Goal: Task Accomplishment & Management: Manage account settings

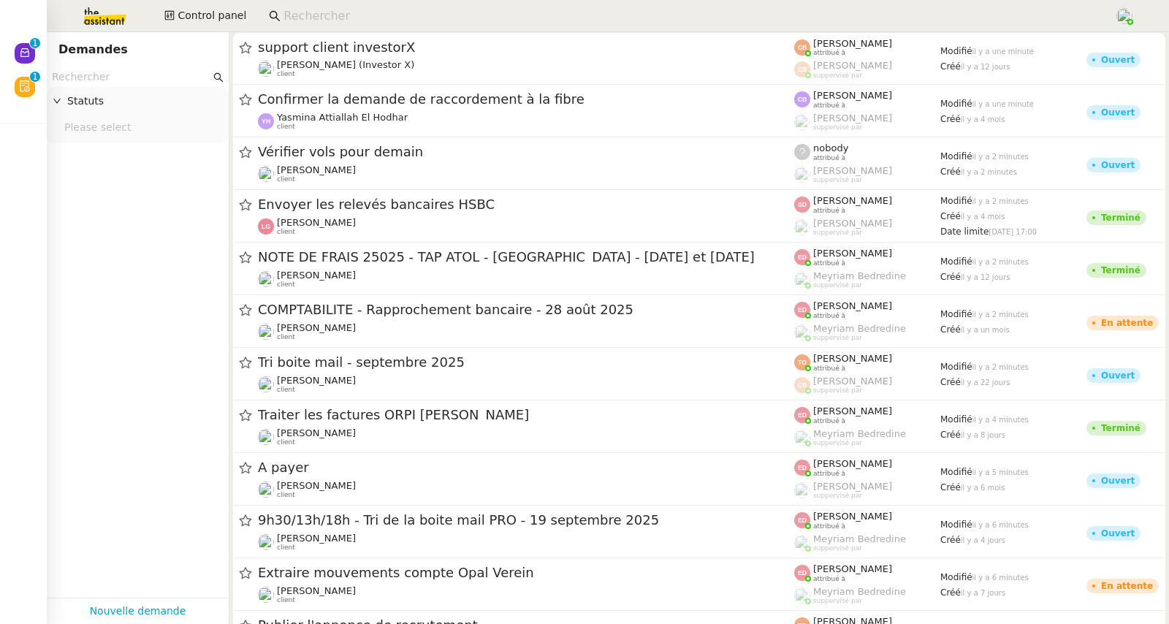
click at [294, 21] on input at bounding box center [691, 17] width 816 height 20
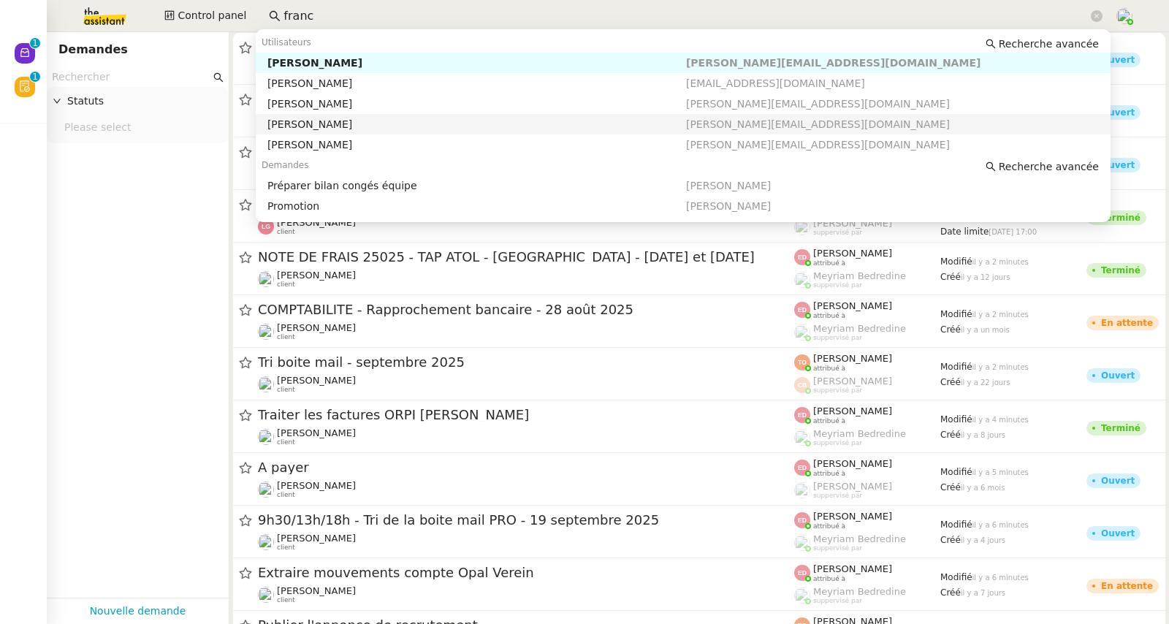
click at [316, 120] on div "Franck MUFFAT-JEANDET" at bounding box center [476, 124] width 419 height 13
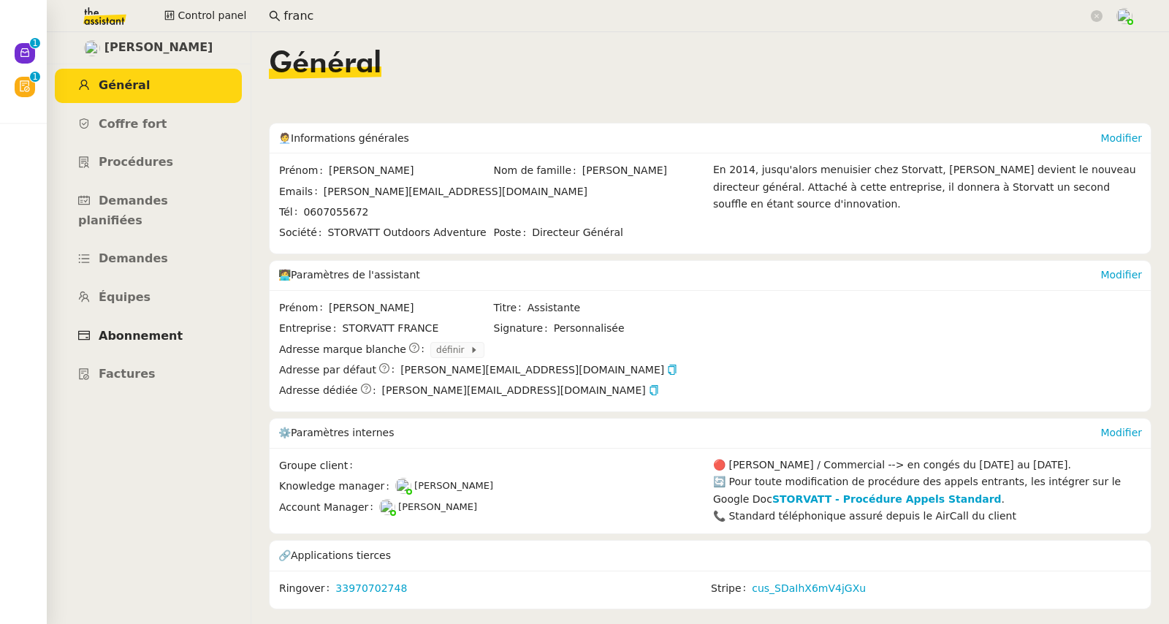
click at [137, 329] on span "Abonnement" at bounding box center [141, 336] width 84 height 14
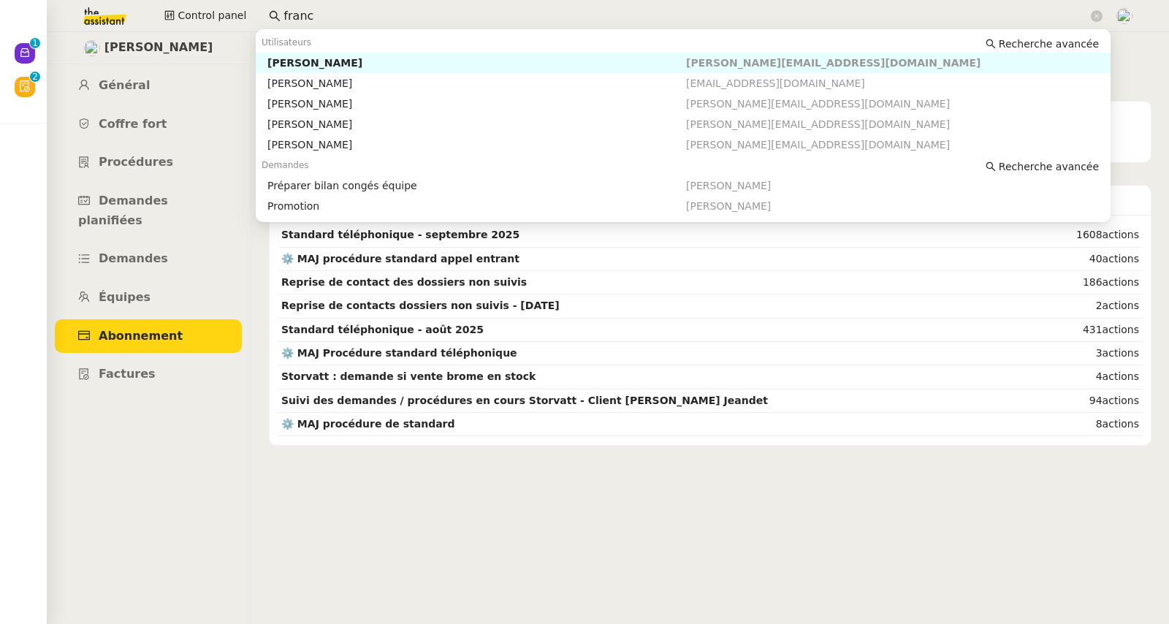
click at [254, 9] on div "Control panel franc" at bounding box center [585, 16] width 1096 height 32
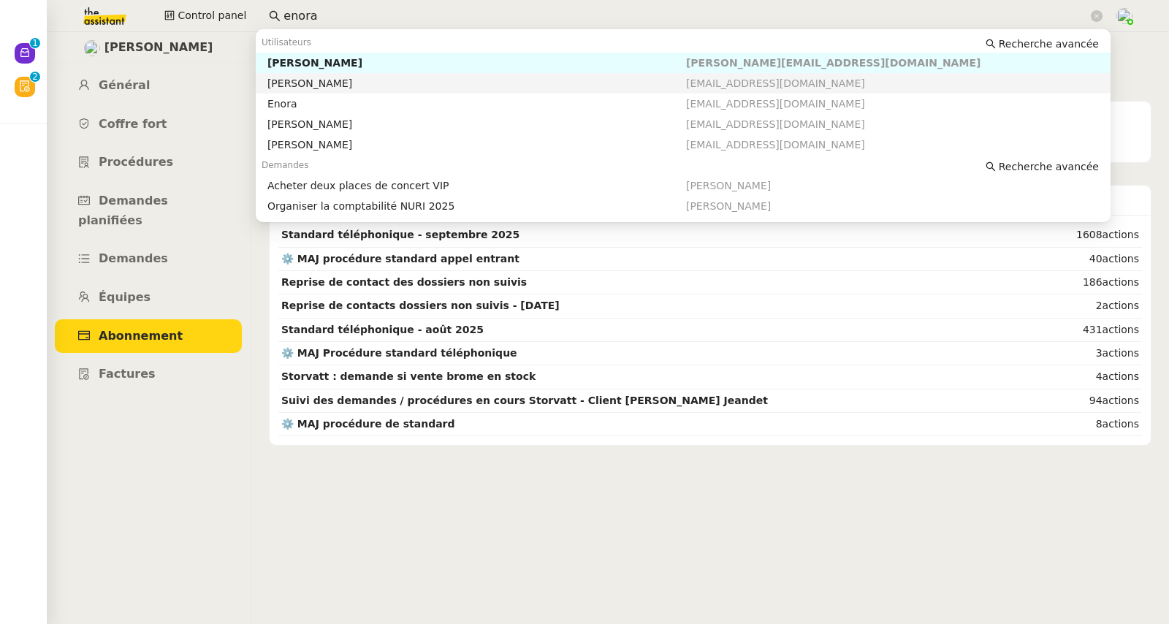
click at [289, 77] on div "Enora Conan" at bounding box center [476, 83] width 419 height 13
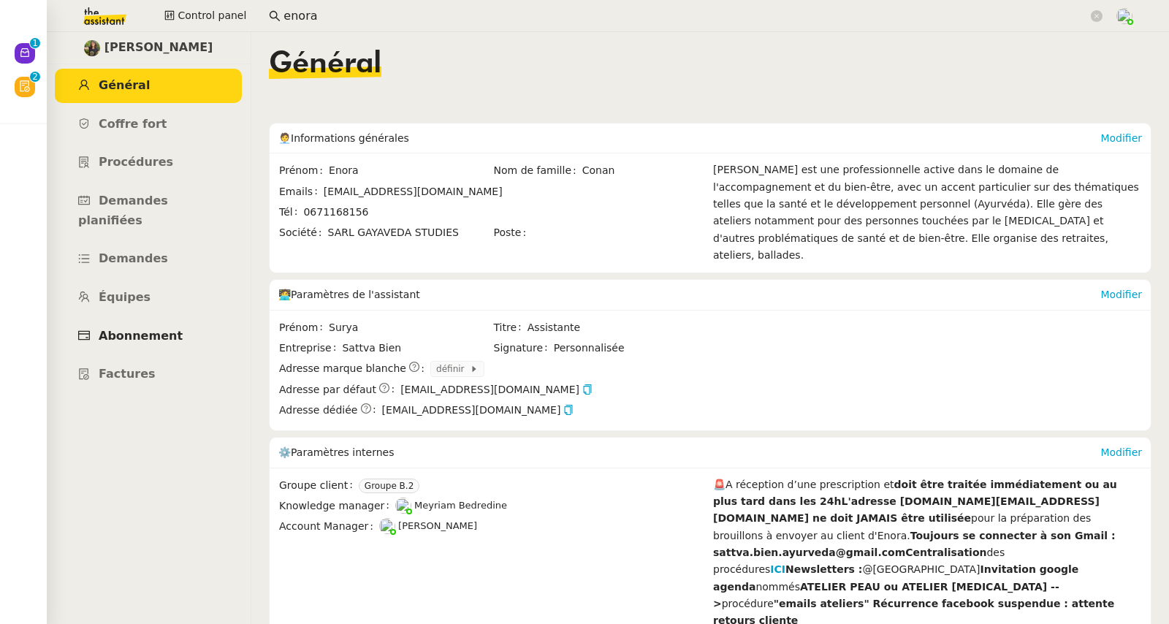
click at [139, 324] on link "Abonnement" at bounding box center [148, 336] width 187 height 34
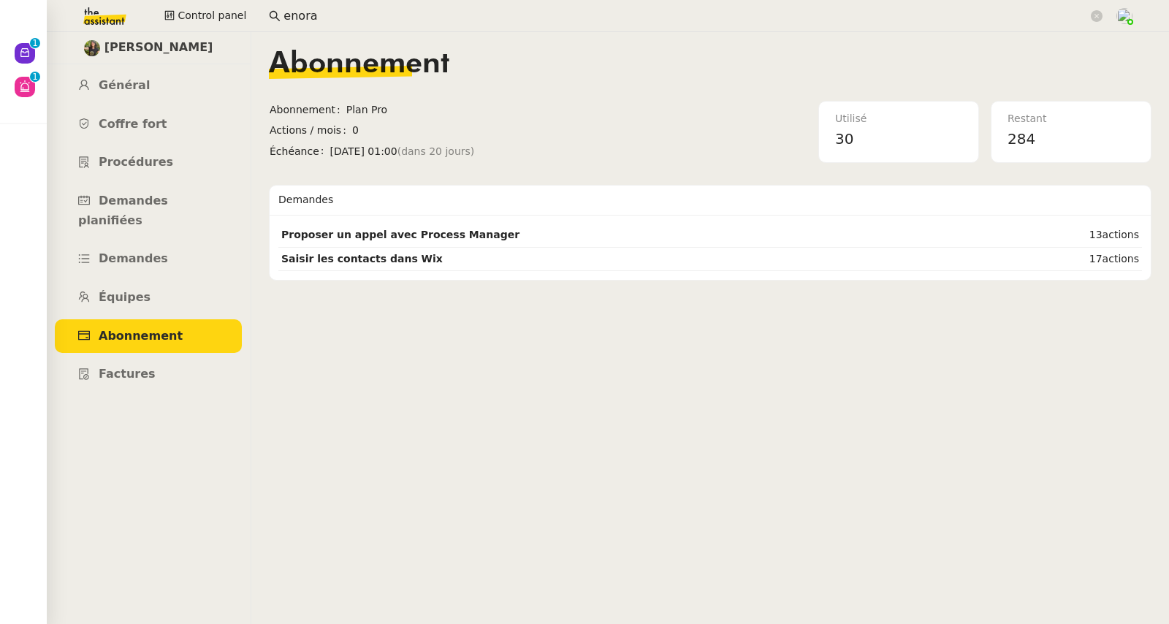
click at [322, 18] on input "enora" at bounding box center [685, 17] width 804 height 20
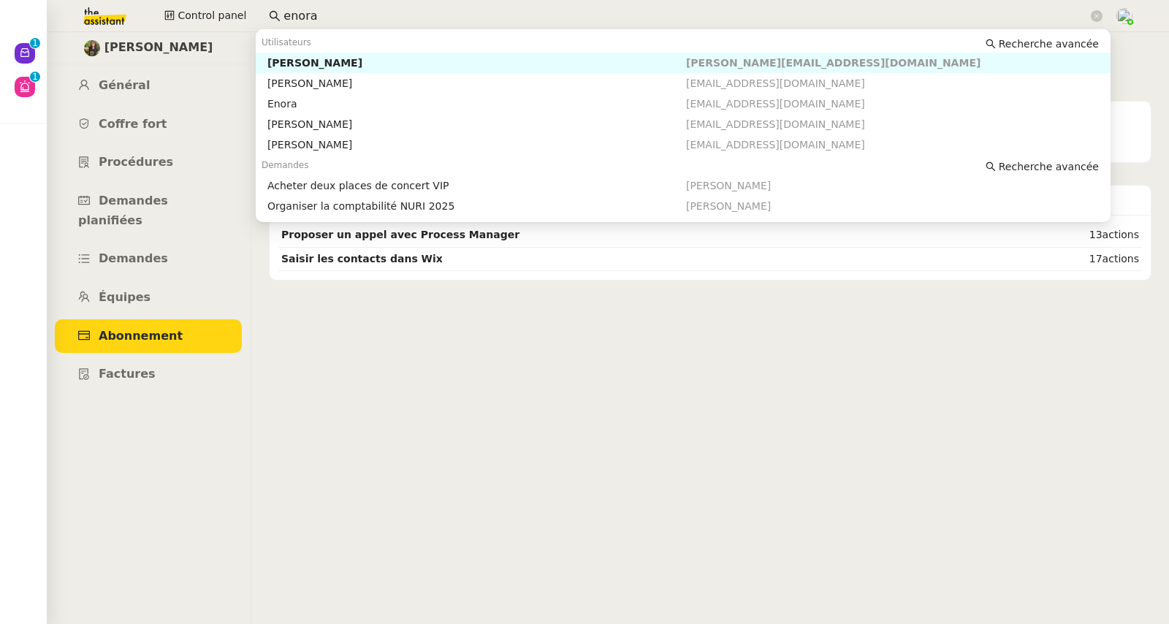
click at [322, 18] on input "enora" at bounding box center [685, 17] width 804 height 20
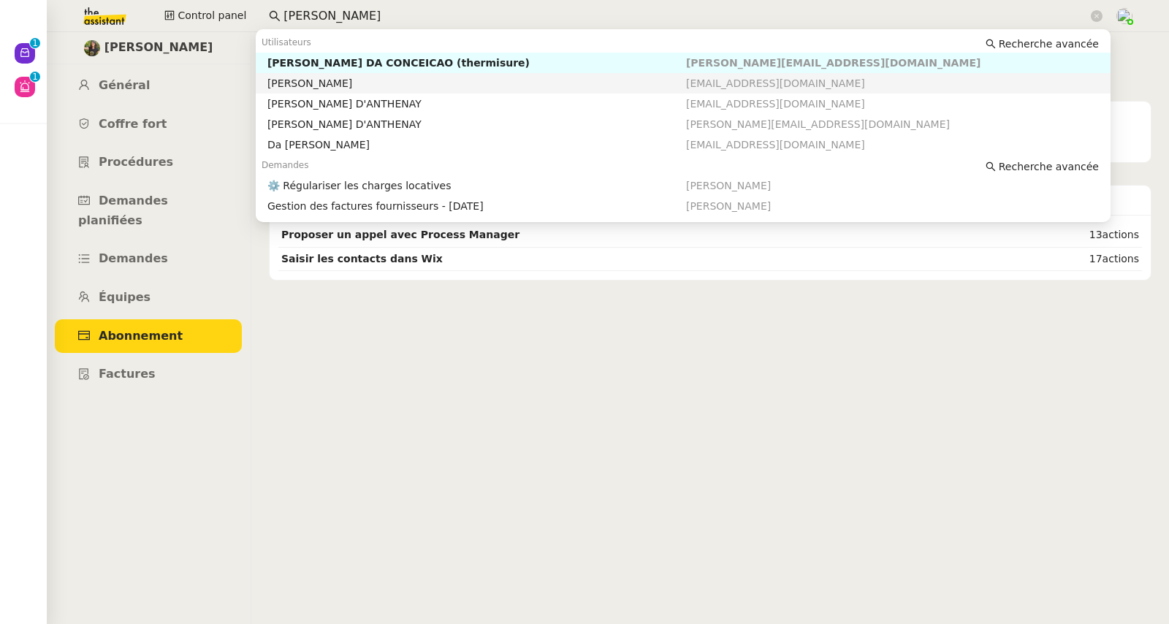
click at [348, 83] on div "Charles Da Conceicao" at bounding box center [476, 83] width 419 height 13
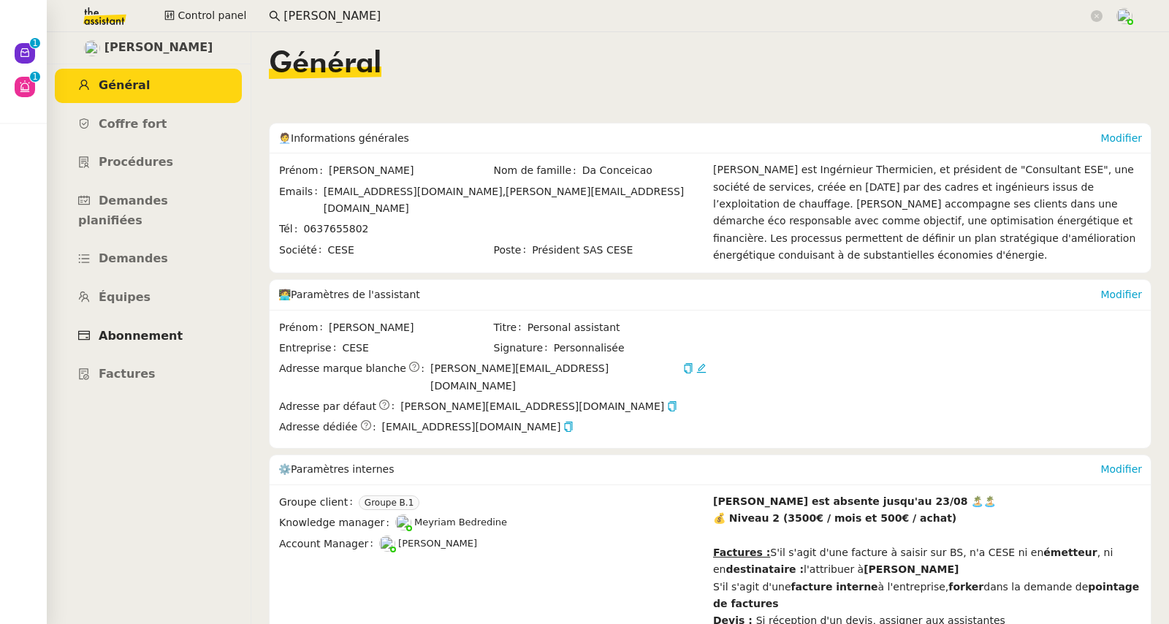
click at [150, 329] on span "Abonnement" at bounding box center [141, 336] width 84 height 14
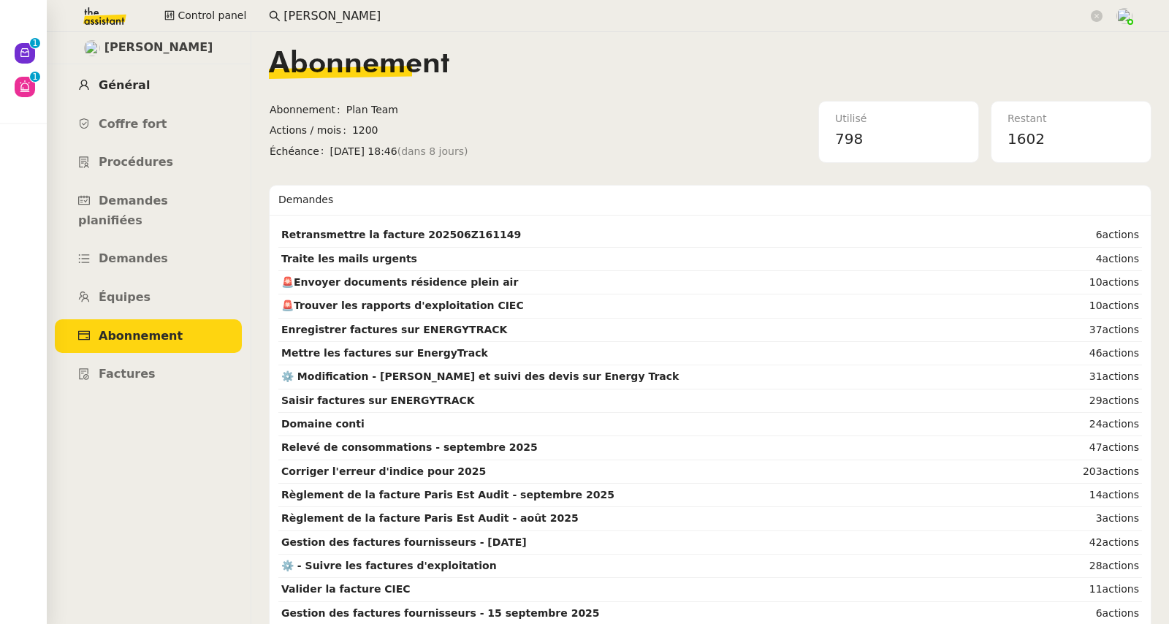
click at [147, 76] on link "Général" at bounding box center [148, 86] width 187 height 34
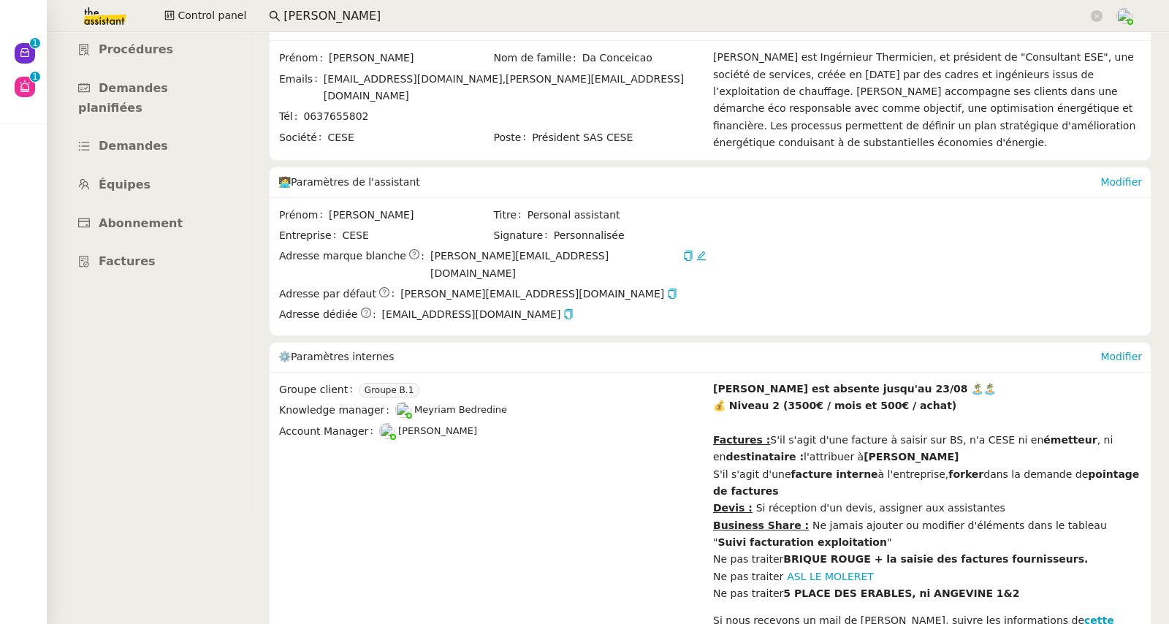
scroll to position [210, 0]
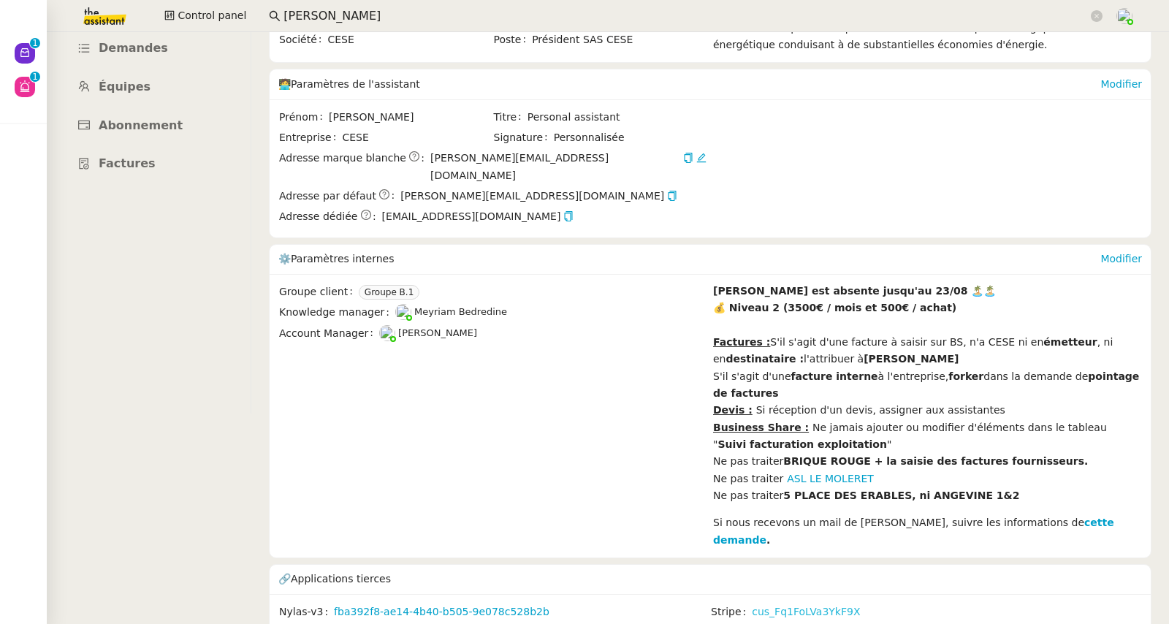
click at [809, 603] on link "cus_Fq1FoLVa3YkF9X" at bounding box center [806, 611] width 108 height 17
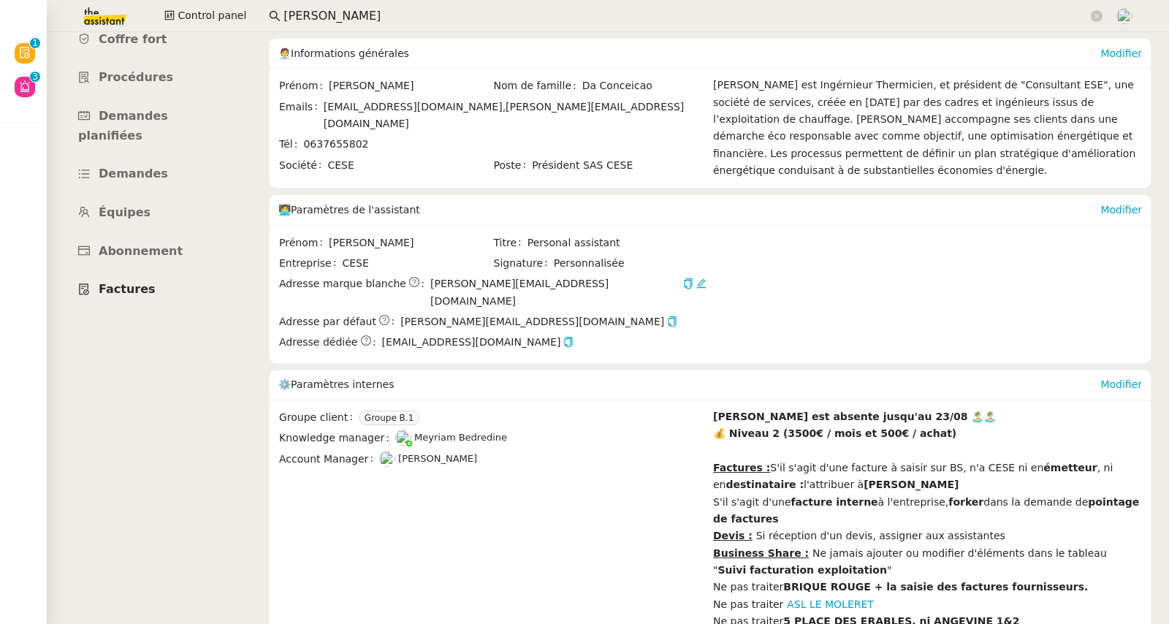
scroll to position [0, 0]
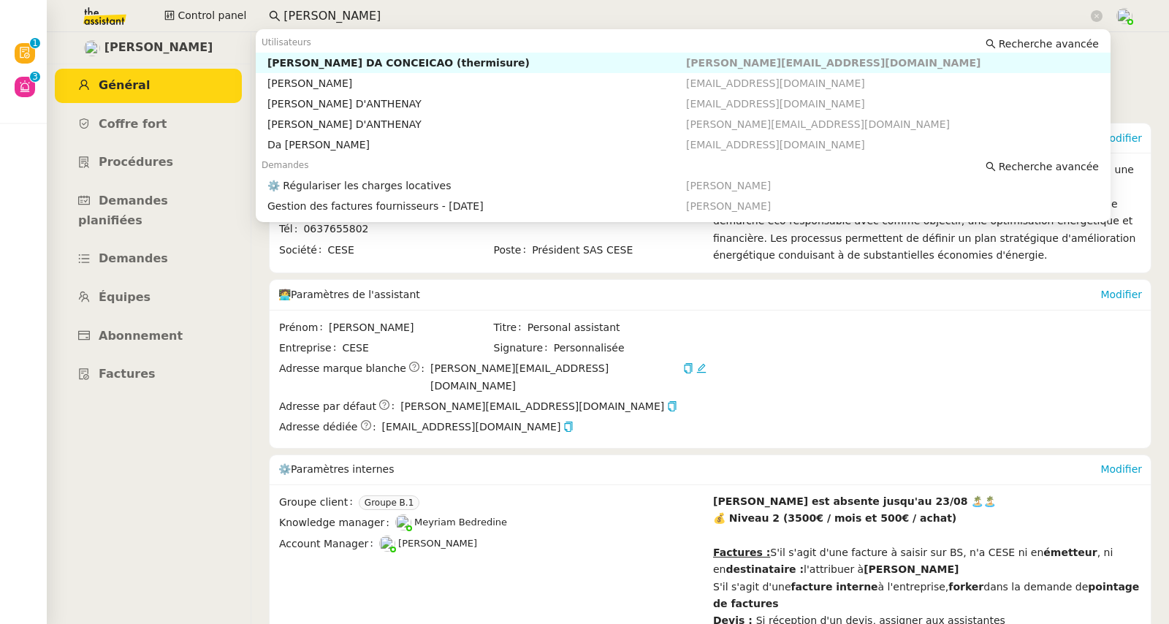
drag, startPoint x: 295, startPoint y: 6, endPoint x: 246, endPoint y: 5, distance: 48.9
click at [246, 5] on div "Control panel charles da" at bounding box center [585, 16] width 1096 height 32
click at [289, 58] on div "[PERSON_NAME]" at bounding box center [476, 62] width 419 height 13
type input "johanna"
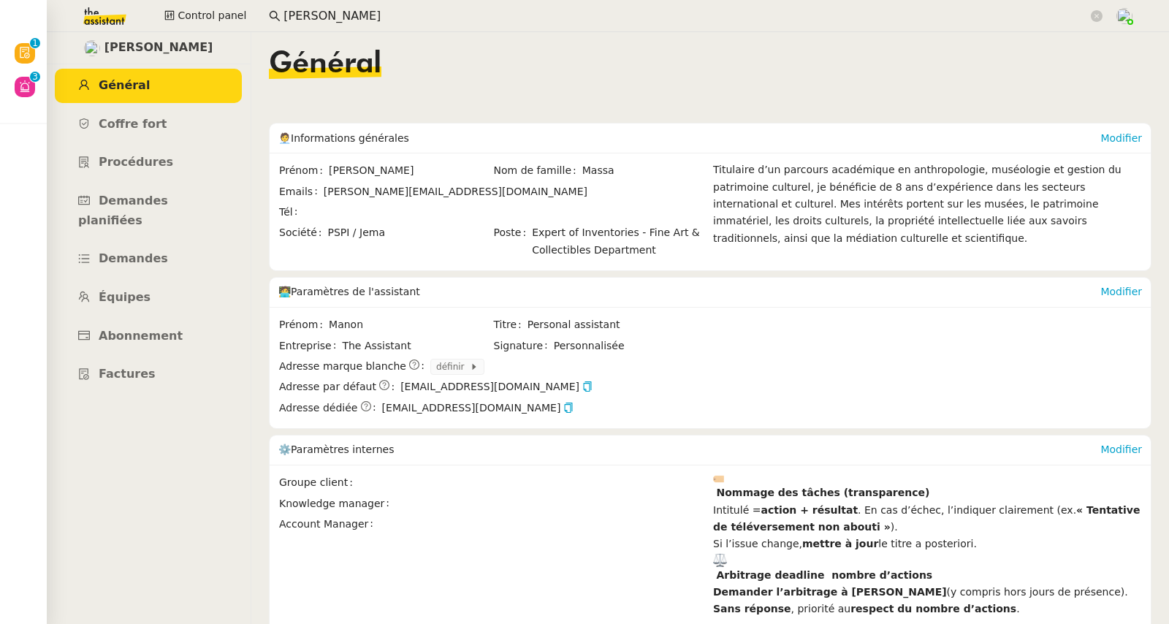
click at [481, 204] on span at bounding box center [504, 212] width 403 height 17
click at [1103, 138] on link "Modifier" at bounding box center [1121, 138] width 42 height 12
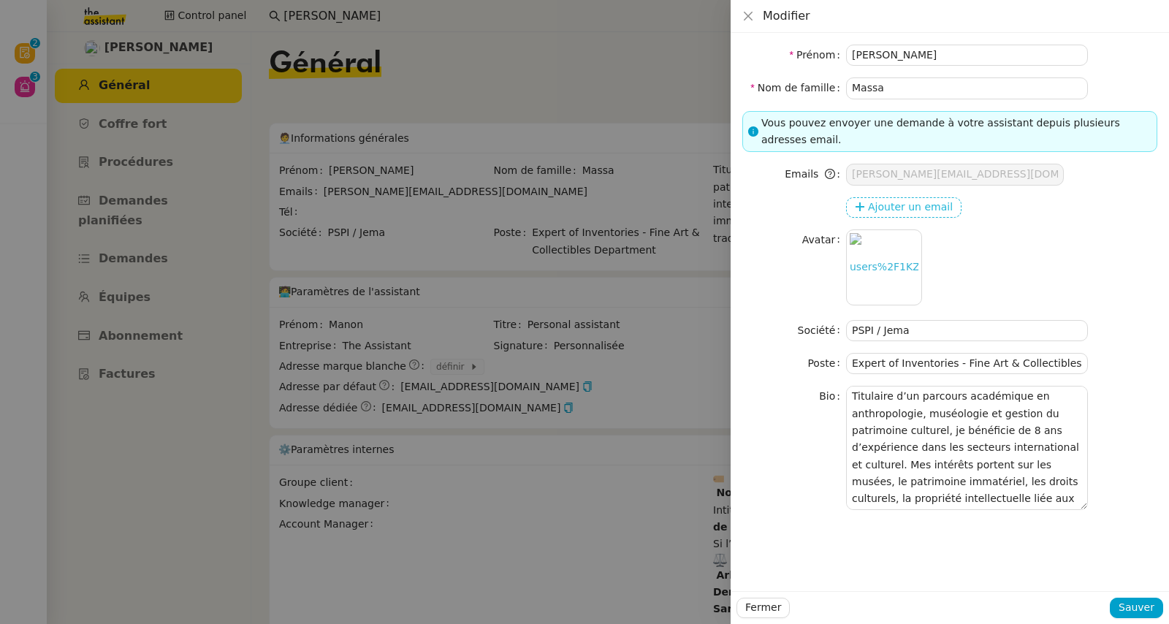
click at [931, 213] on span "Ajouter un email" at bounding box center [910, 207] width 85 height 17
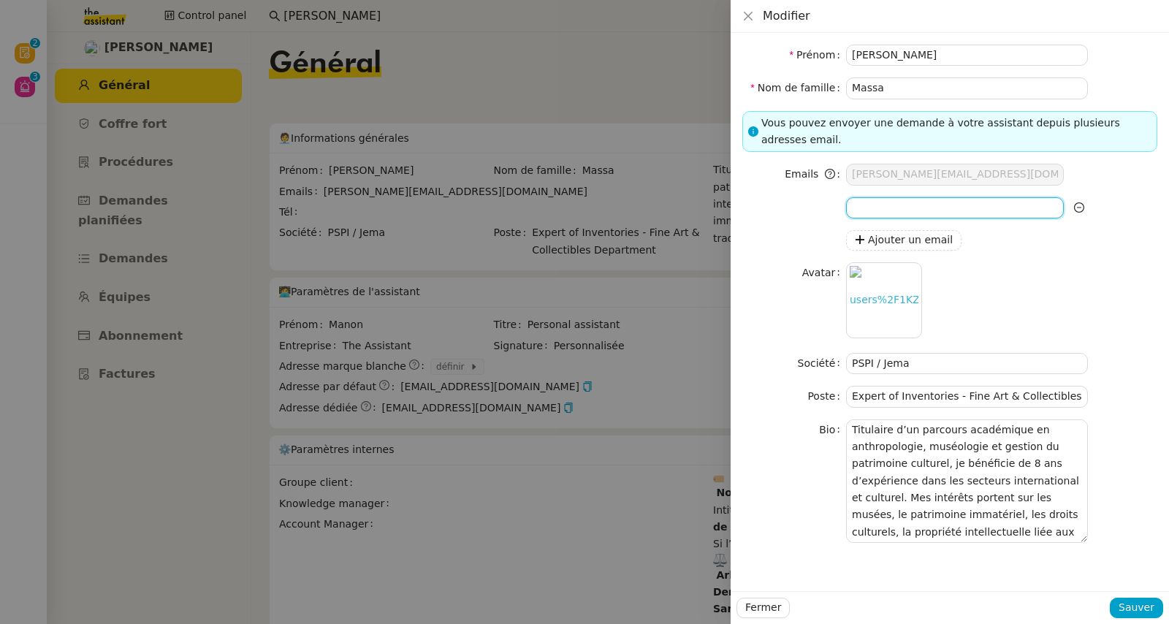
click at [925, 209] on input at bounding box center [955, 207] width 218 height 21
paste input "[PERSON_NAME][EMAIL_ADDRESS][DOMAIN_NAME]"
type input "[PERSON_NAME][EMAIL_ADDRESS][DOMAIN_NAME]"
click at [1124, 608] on span "Sauver" at bounding box center [1136, 607] width 36 height 17
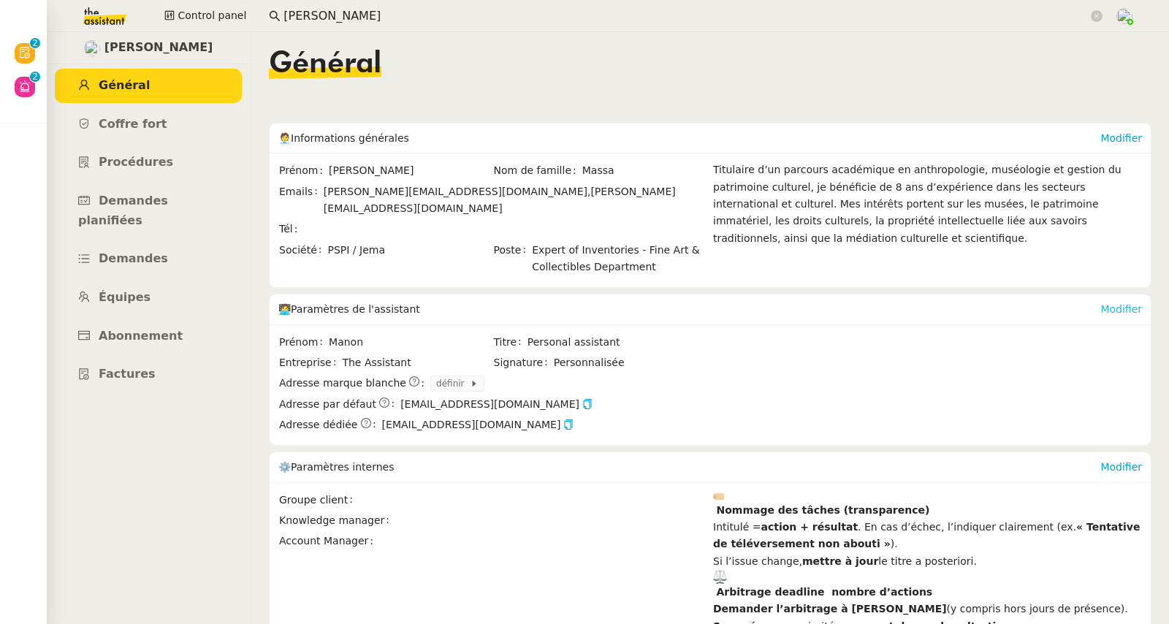
click at [1100, 303] on link "Modifier" at bounding box center [1121, 309] width 42 height 12
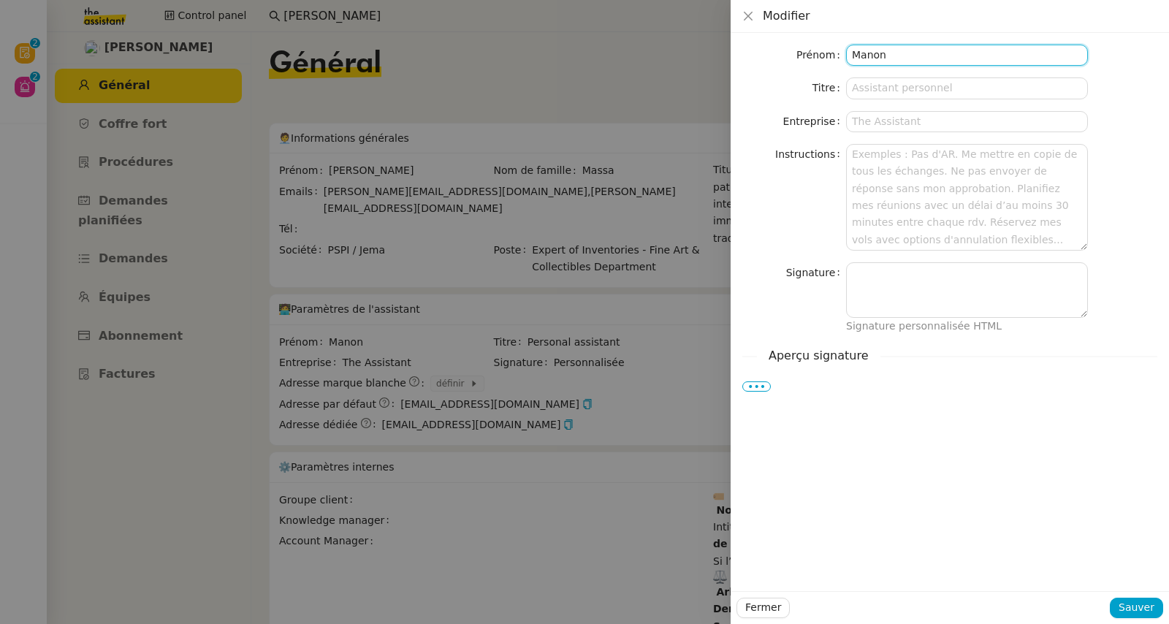
click at [876, 55] on input "Manon" at bounding box center [967, 55] width 242 height 21
type input "Léa"
click at [1132, 613] on span "Sauver" at bounding box center [1136, 607] width 36 height 17
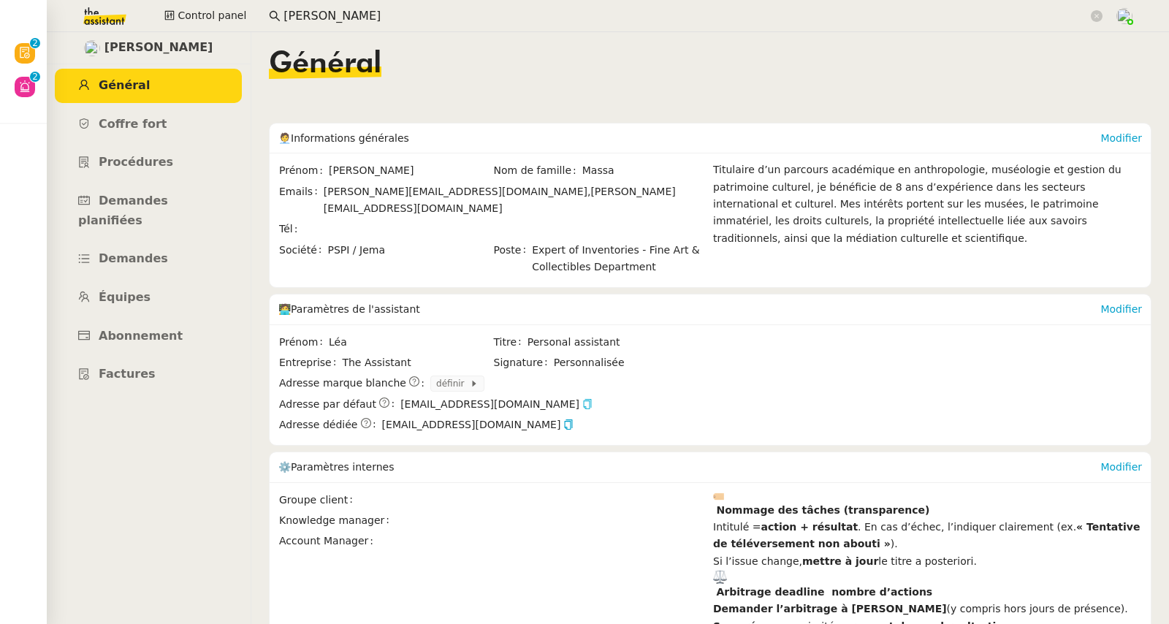
click at [582, 399] on icon "button" at bounding box center [587, 404] width 10 height 10
drag, startPoint x: 400, startPoint y: 194, endPoint x: 312, endPoint y: 193, distance: 88.4
click at [312, 193] on div "Emails johanna@pspi.ch, johanna@jemapp.ch" at bounding box center [492, 200] width 427 height 34
copy div "[PERSON_NAME][EMAIL_ADDRESS][DOMAIN_NAME]"
click at [126, 242] on link "Demandes" at bounding box center [148, 259] width 187 height 34
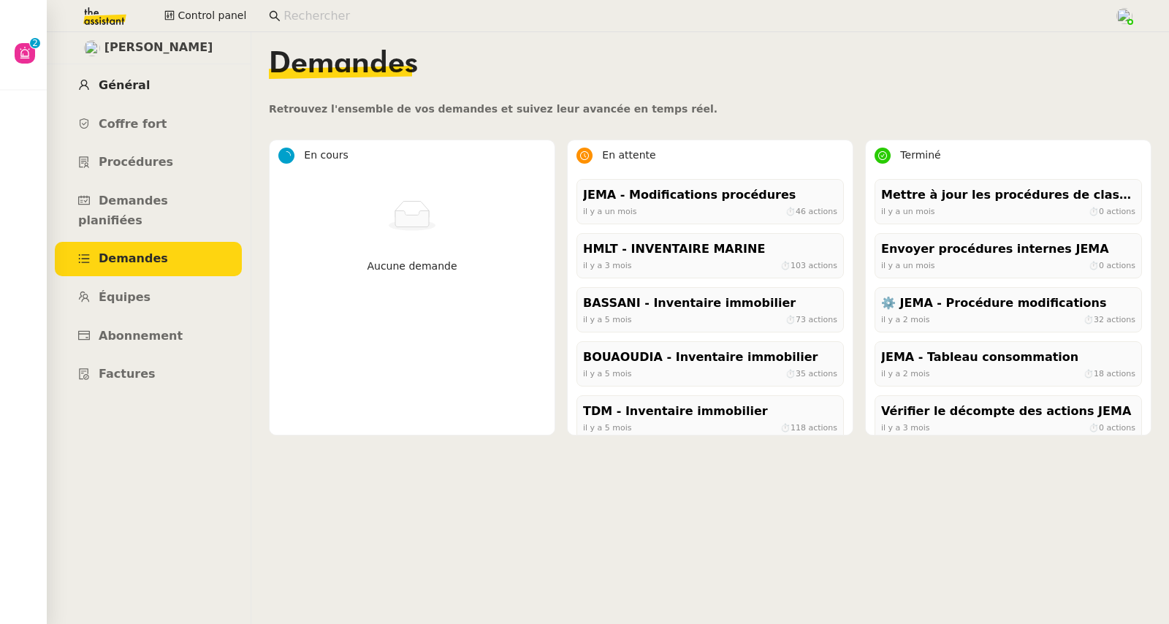
click at [123, 77] on link "Général" at bounding box center [148, 86] width 187 height 34
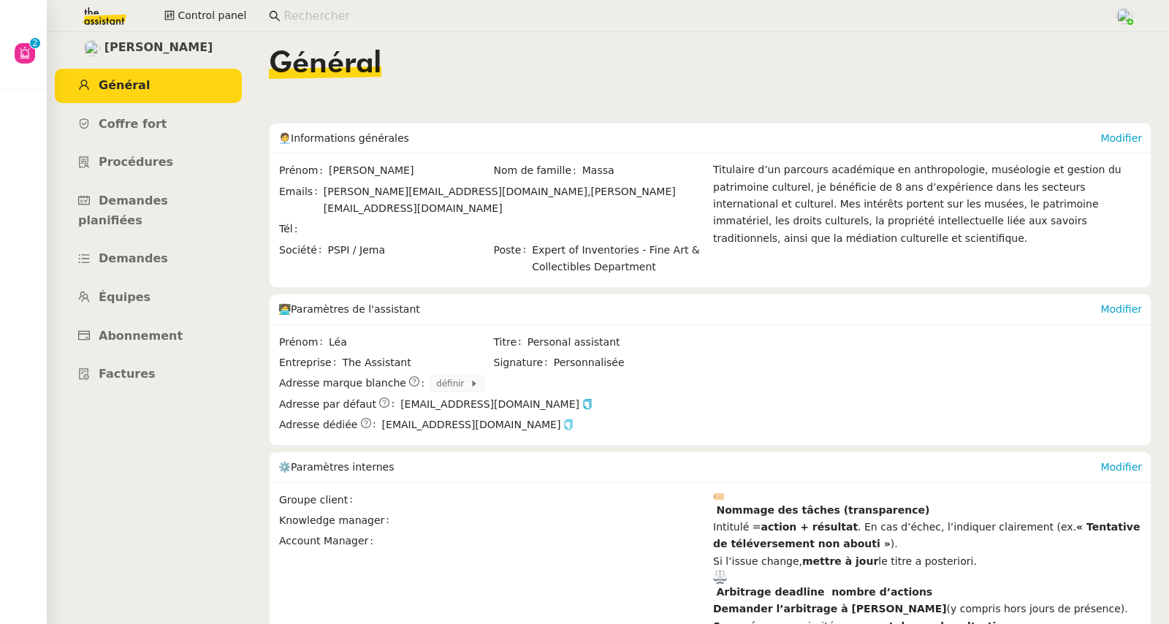
click at [563, 419] on icon "button" at bounding box center [568, 424] width 10 height 10
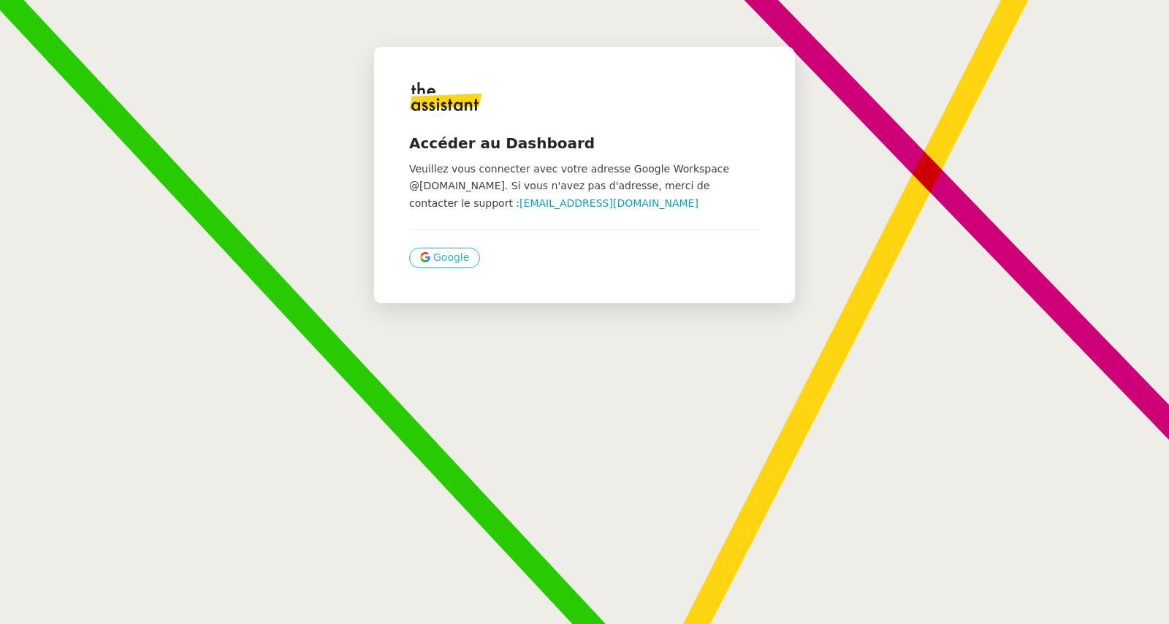
click at [433, 260] on span "Google" at bounding box center [451, 257] width 36 height 17
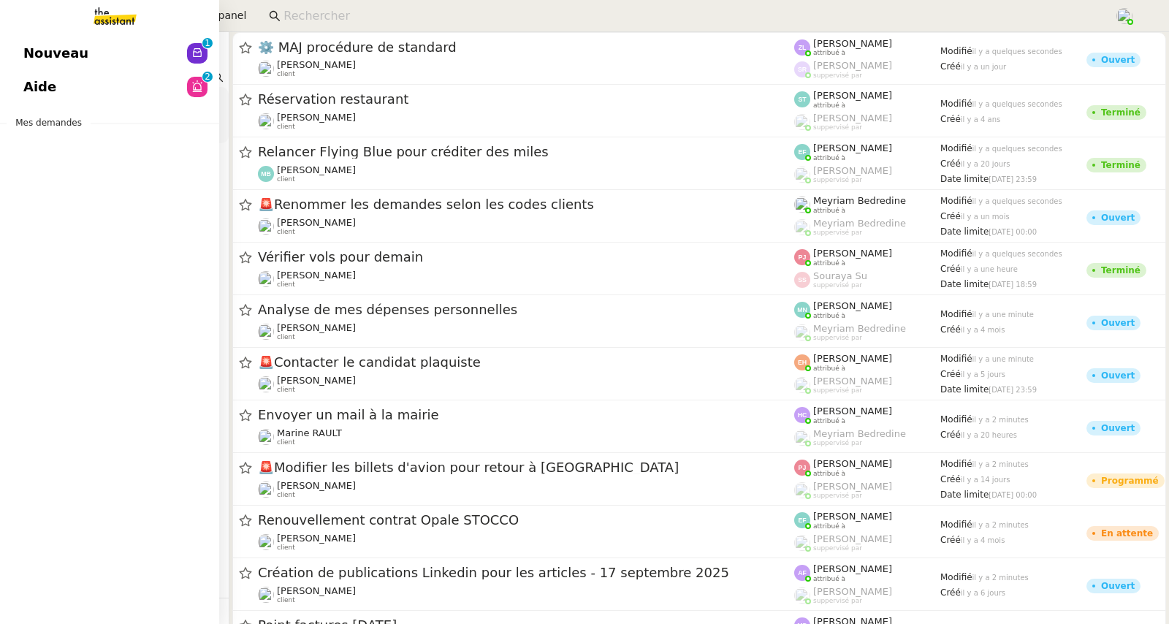
click at [39, 44] on span "Nouveau" at bounding box center [55, 53] width 65 height 22
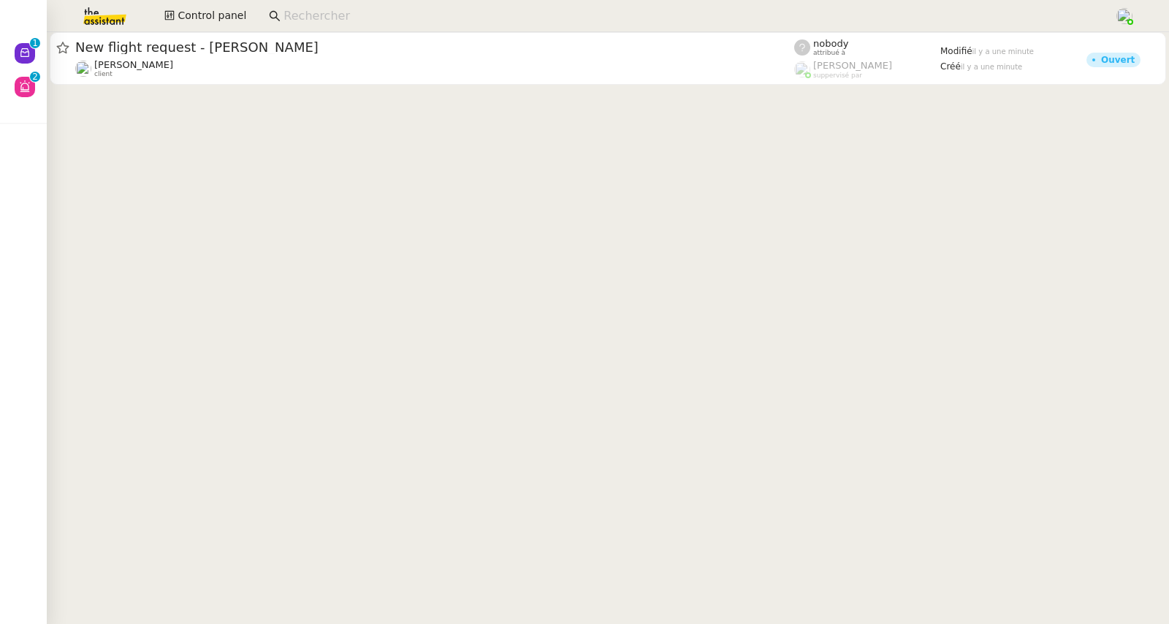
click at [340, 15] on input at bounding box center [691, 17] width 816 height 20
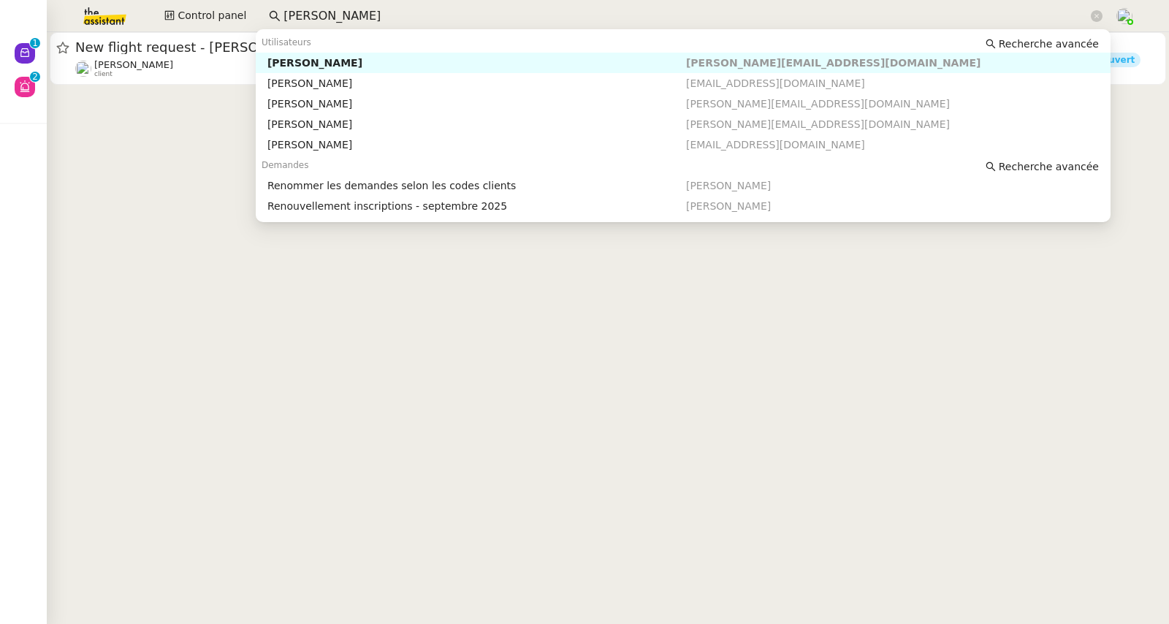
click at [369, 64] on div "[PERSON_NAME]" at bounding box center [476, 62] width 419 height 13
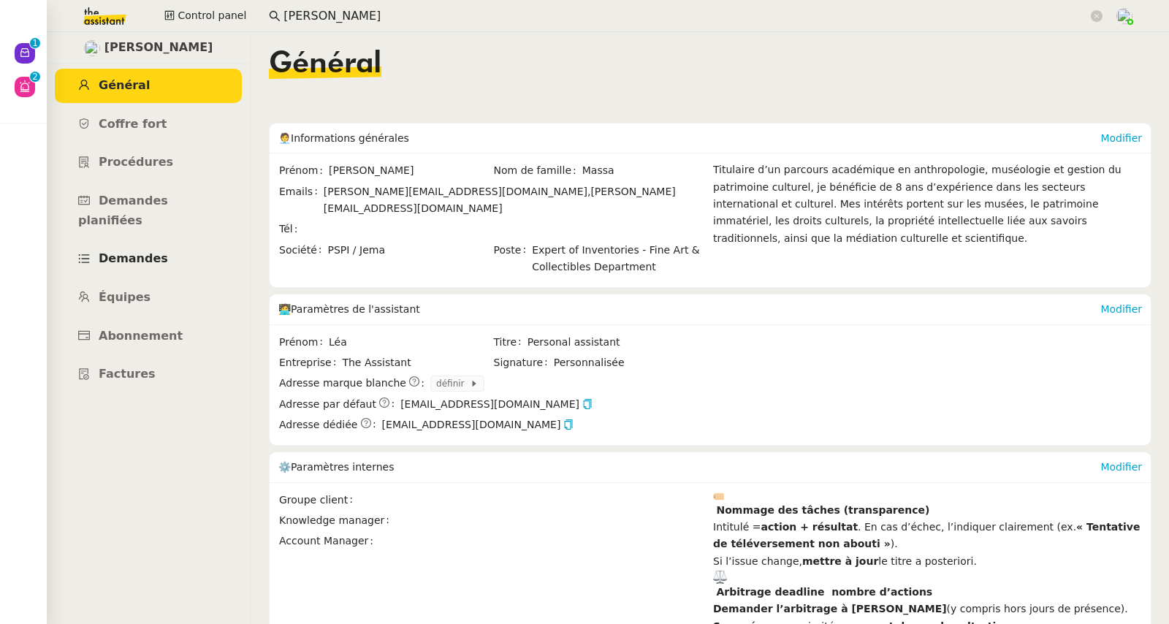
click at [145, 242] on link "Demandes" at bounding box center [148, 259] width 187 height 34
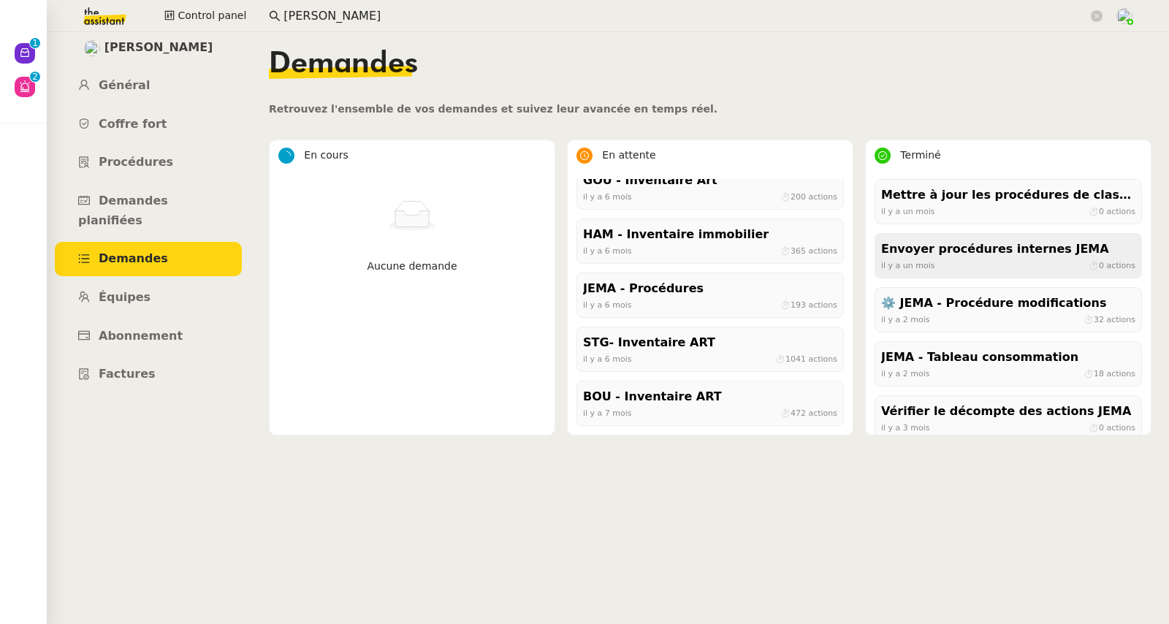
scroll to position [114, 0]
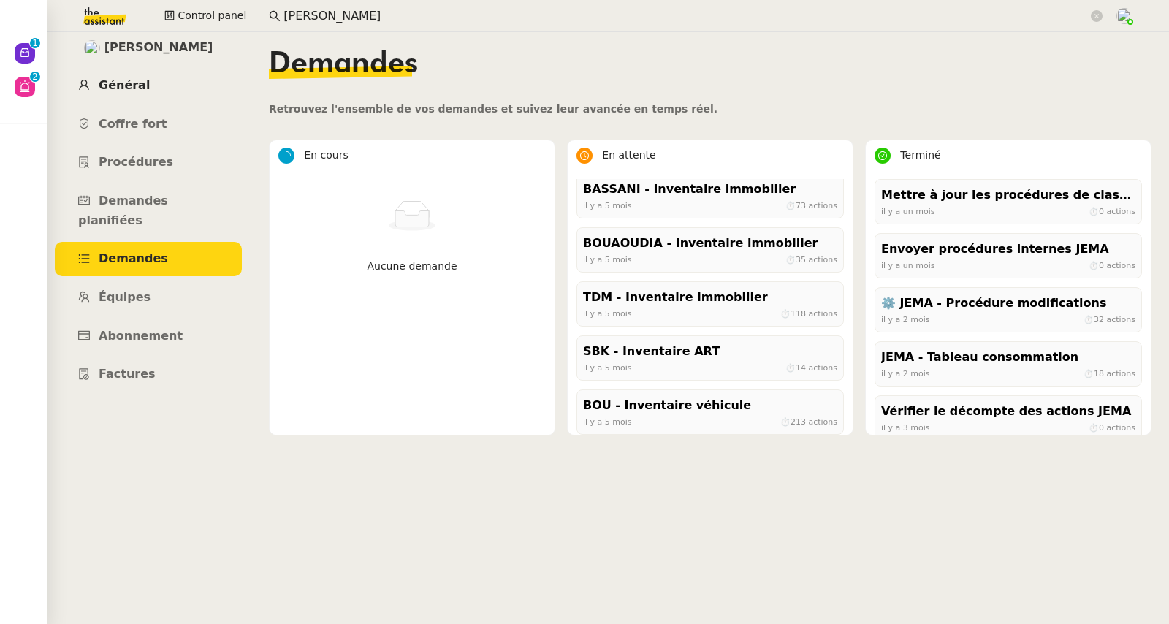
click at [141, 85] on span "Général" at bounding box center [124, 85] width 51 height 14
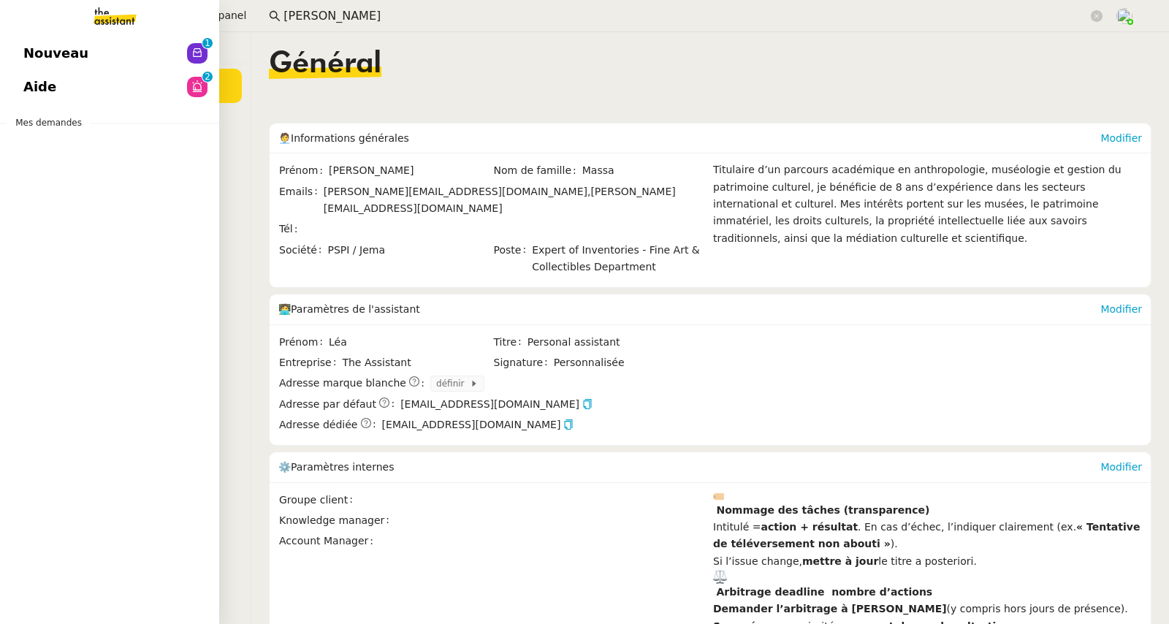
click at [34, 53] on span "Nouveau" at bounding box center [55, 53] width 65 height 22
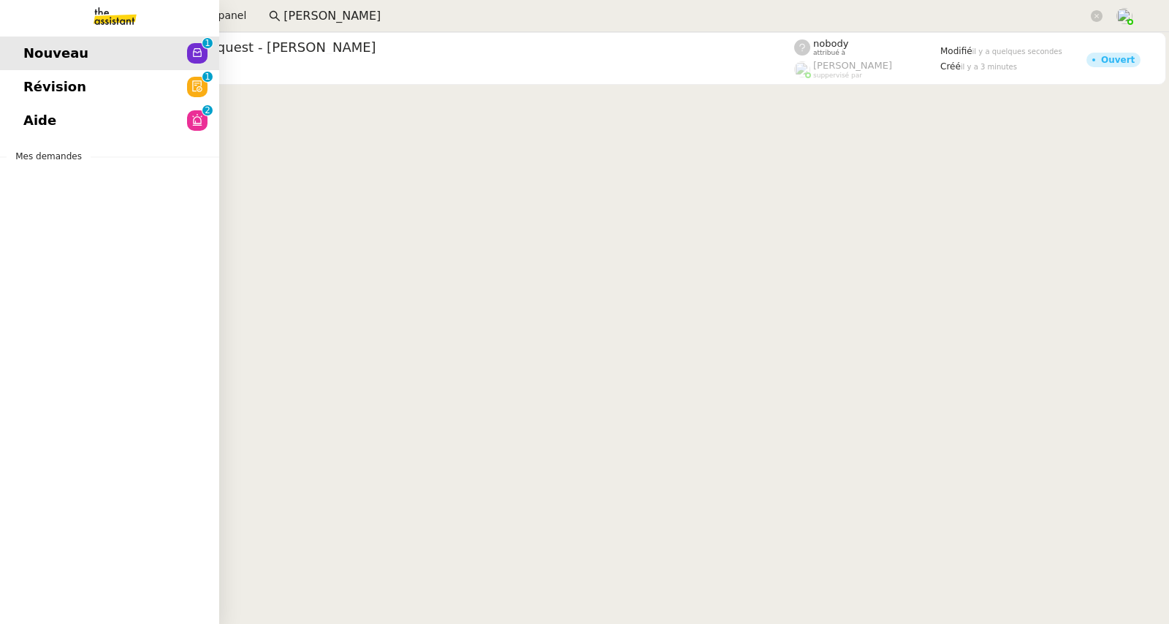
click at [39, 46] on span "Nouveau" at bounding box center [55, 53] width 65 height 22
click at [35, 88] on span "Révision" at bounding box center [54, 87] width 63 height 22
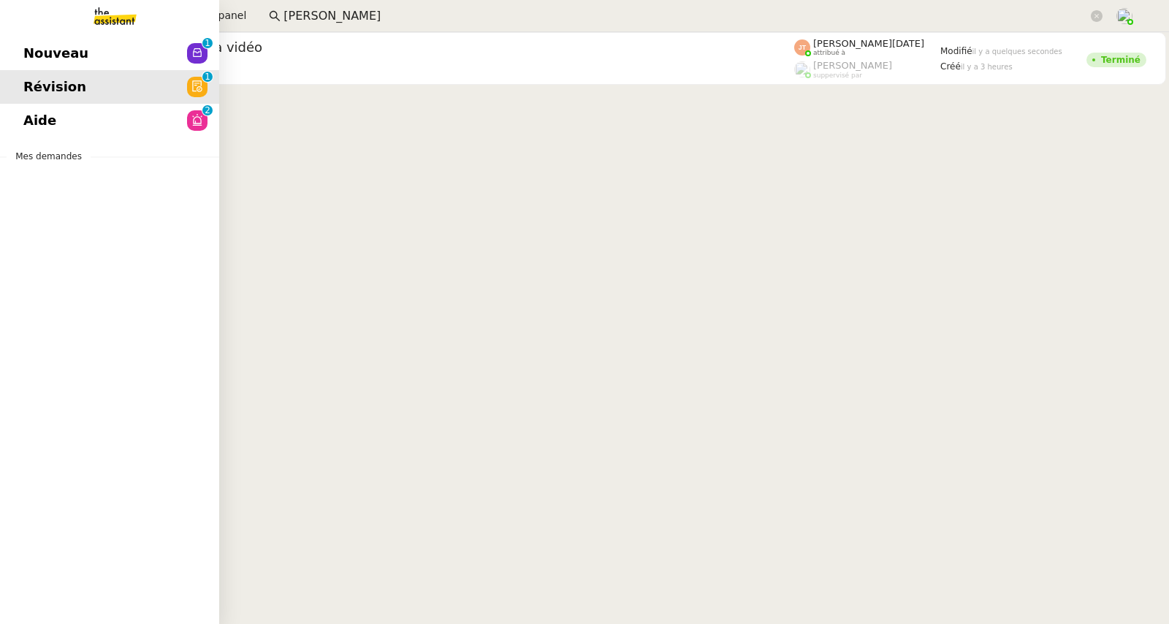
click at [26, 123] on span "Aide" at bounding box center [39, 121] width 33 height 22
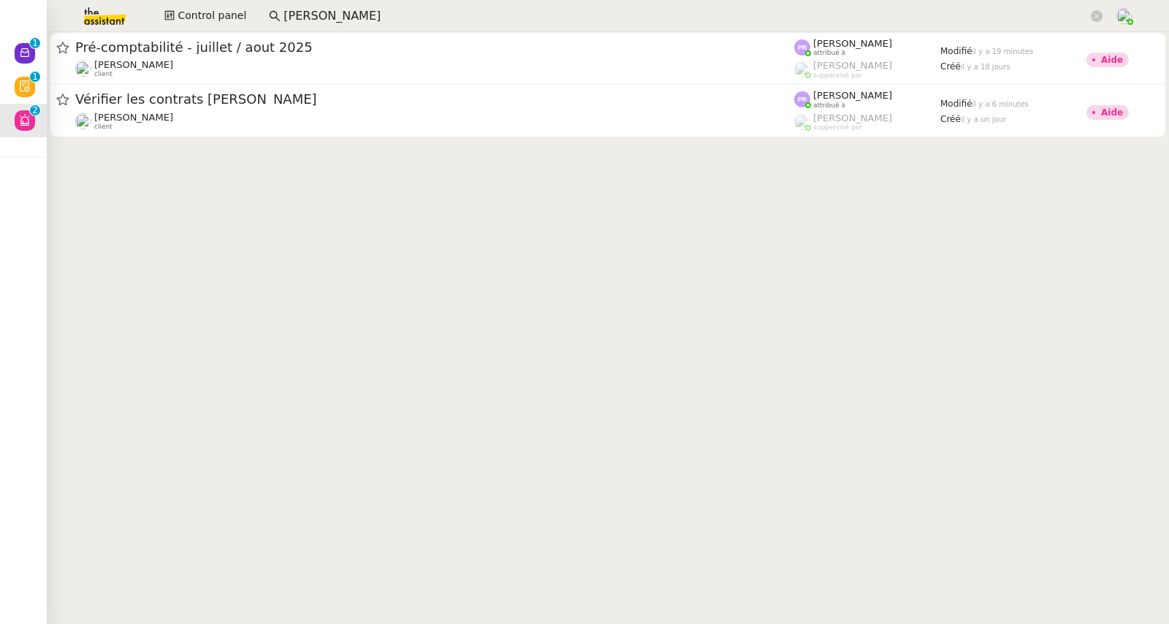
click at [359, 14] on input "johanna" at bounding box center [685, 17] width 804 height 20
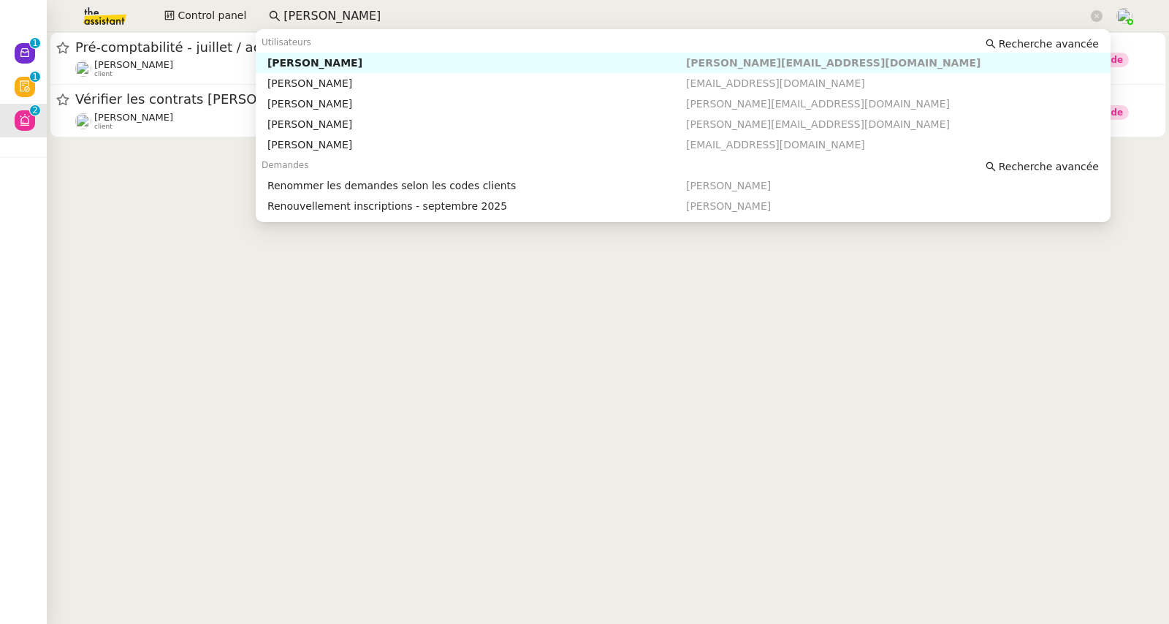
click at [344, 69] on div "Johanna Massa" at bounding box center [476, 62] width 419 height 13
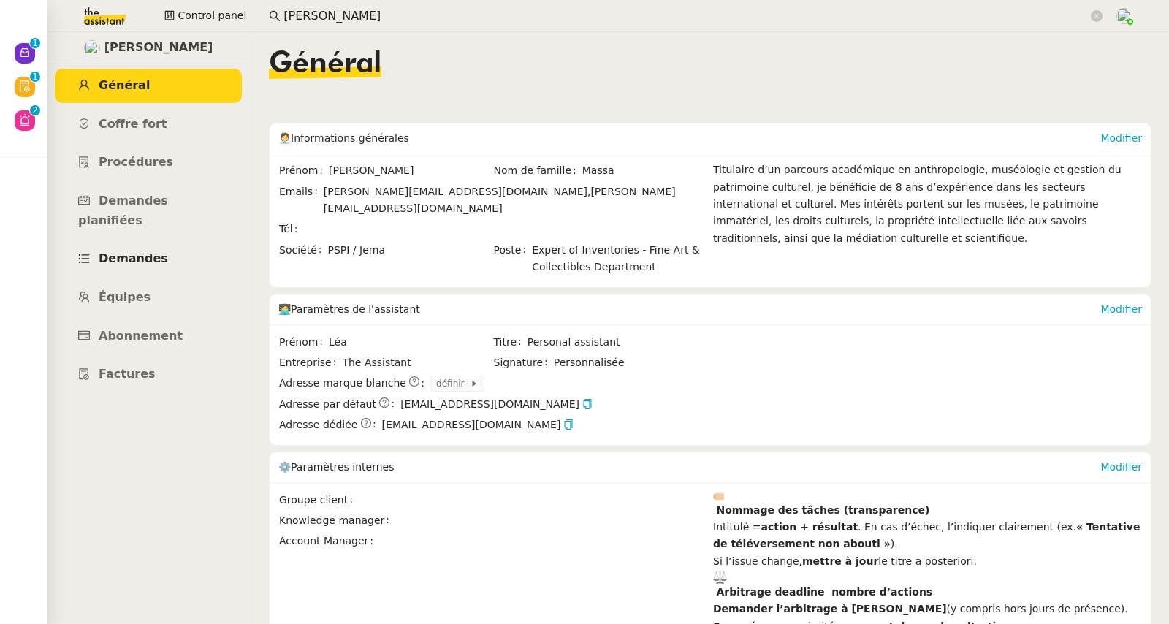
click at [119, 251] on span "Demandes" at bounding box center [133, 258] width 69 height 14
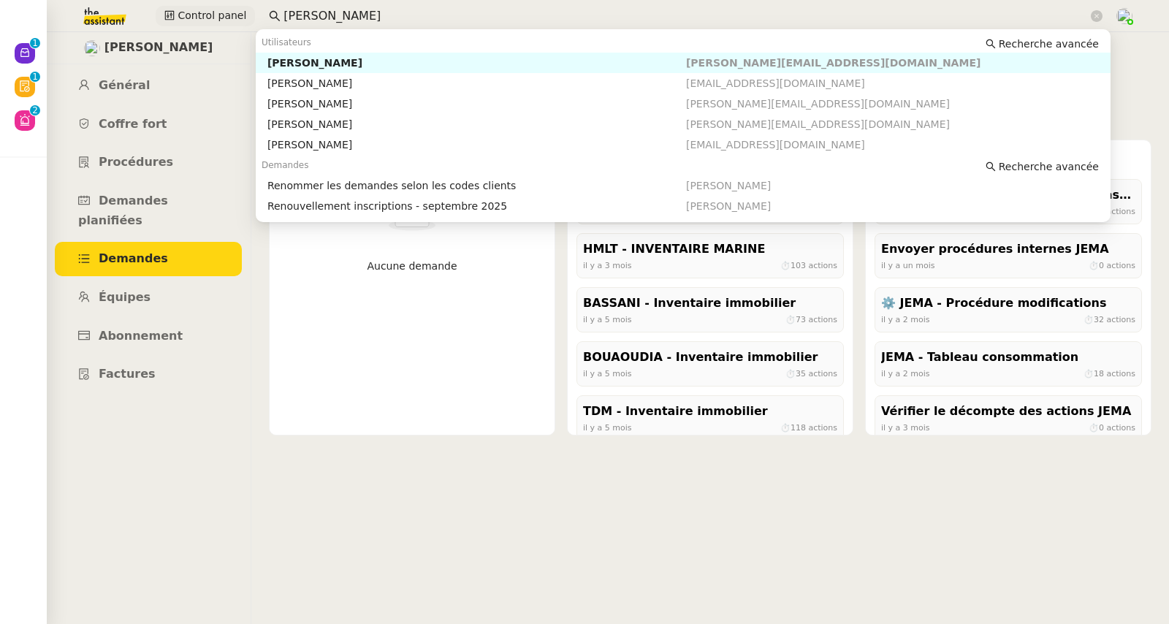
drag, startPoint x: 354, startPoint y: 23, endPoint x: 220, endPoint y: 12, distance: 134.9
click at [220, 12] on div "Control panel johanna" at bounding box center [585, 16] width 1096 height 32
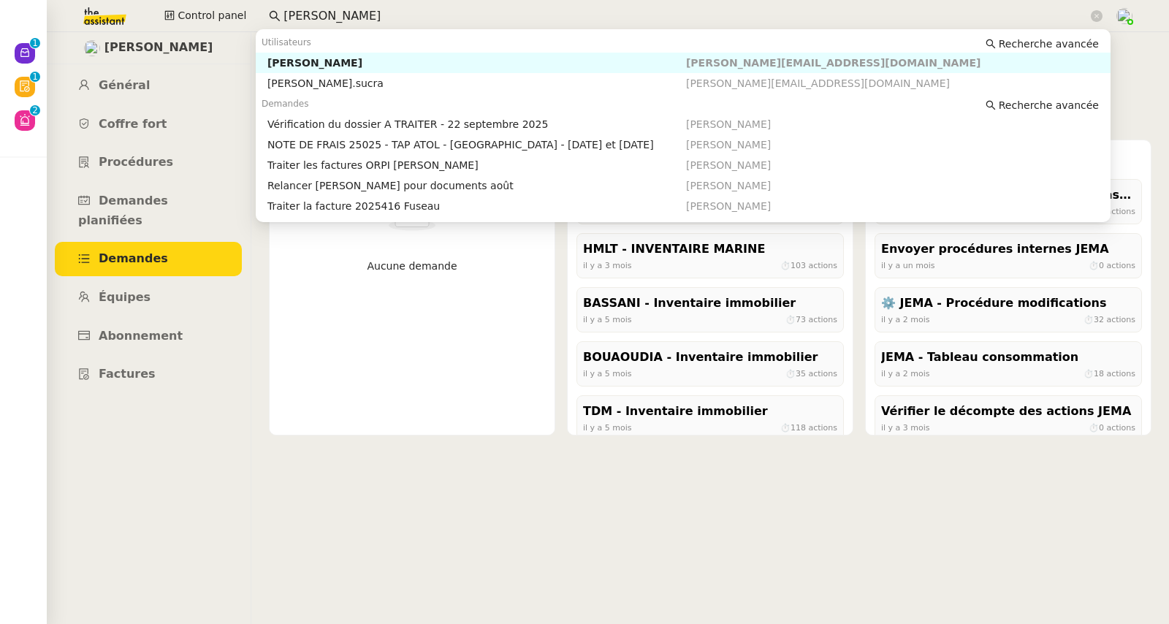
click at [285, 61] on div "[PERSON_NAME]" at bounding box center [476, 62] width 419 height 13
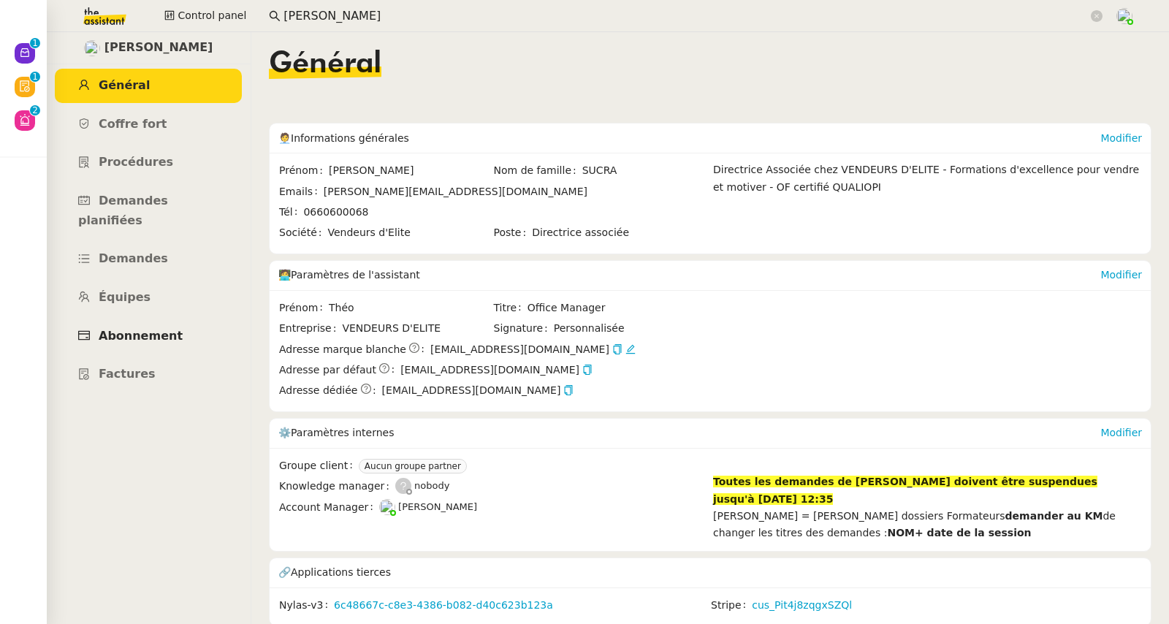
click at [155, 329] on span "Abonnement" at bounding box center [141, 336] width 84 height 14
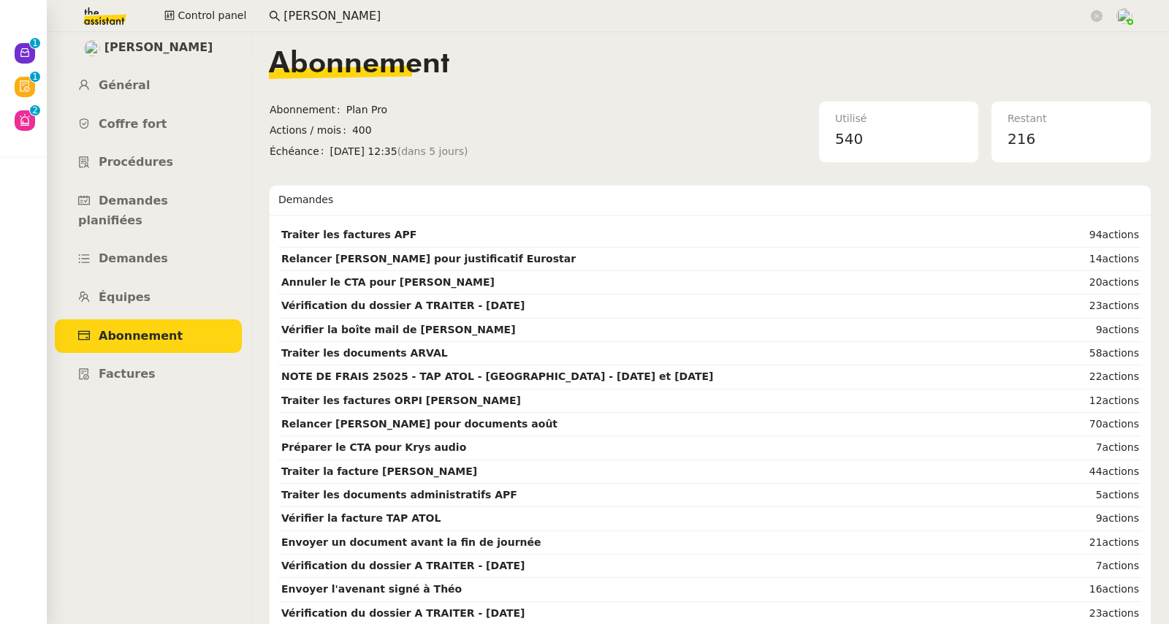
click at [313, 12] on input "sylvie sucra" at bounding box center [685, 17] width 804 height 20
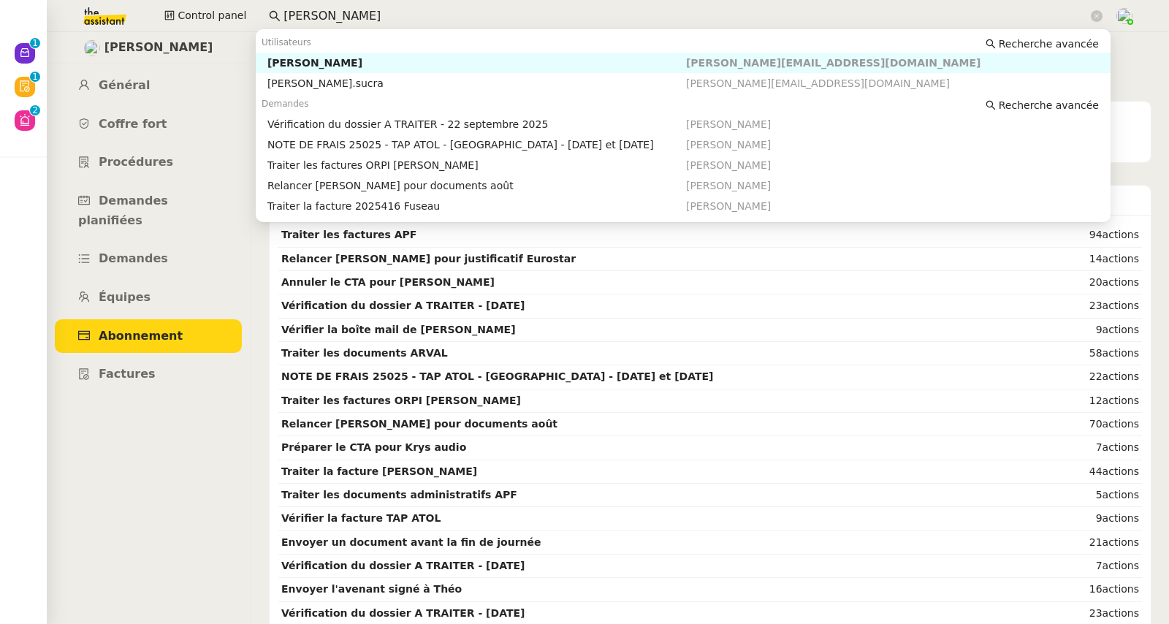
click at [313, 12] on input "sylvie sucra" at bounding box center [685, 17] width 804 height 20
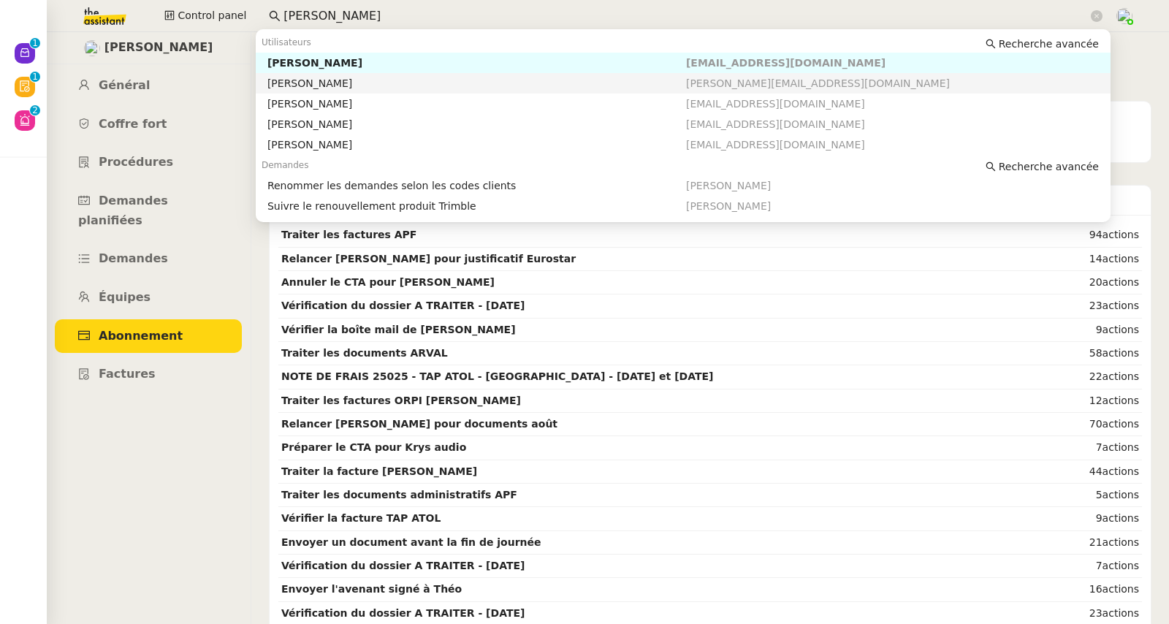
click at [323, 86] on div "Johanna Massa" at bounding box center [476, 83] width 419 height 13
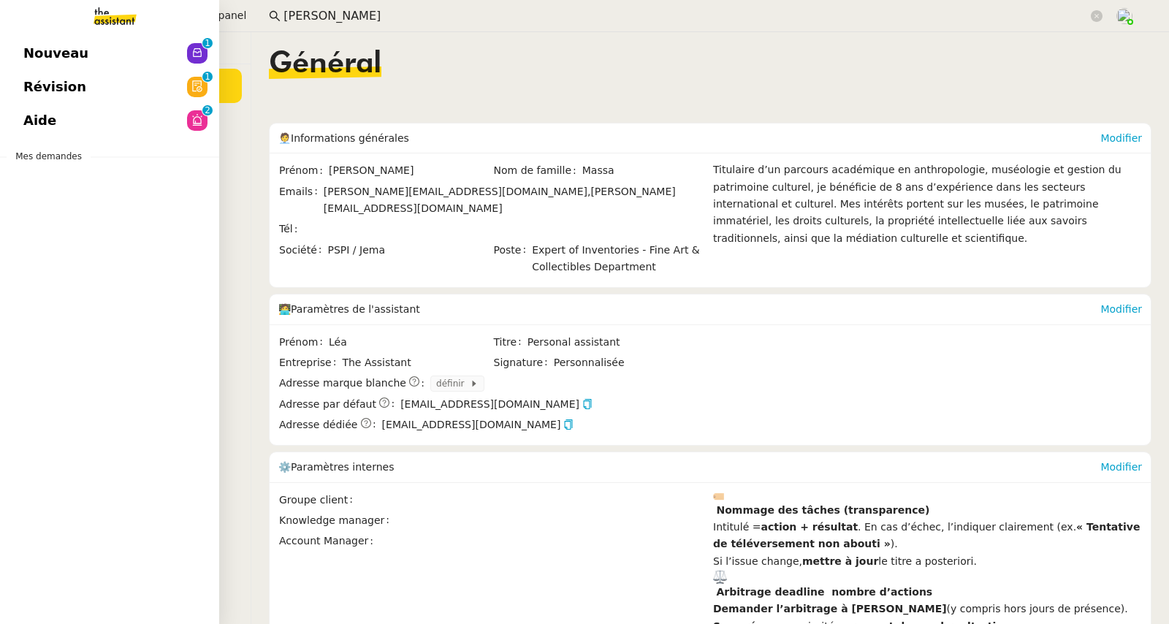
click at [39, 118] on span "Aide" at bounding box center [39, 121] width 33 height 22
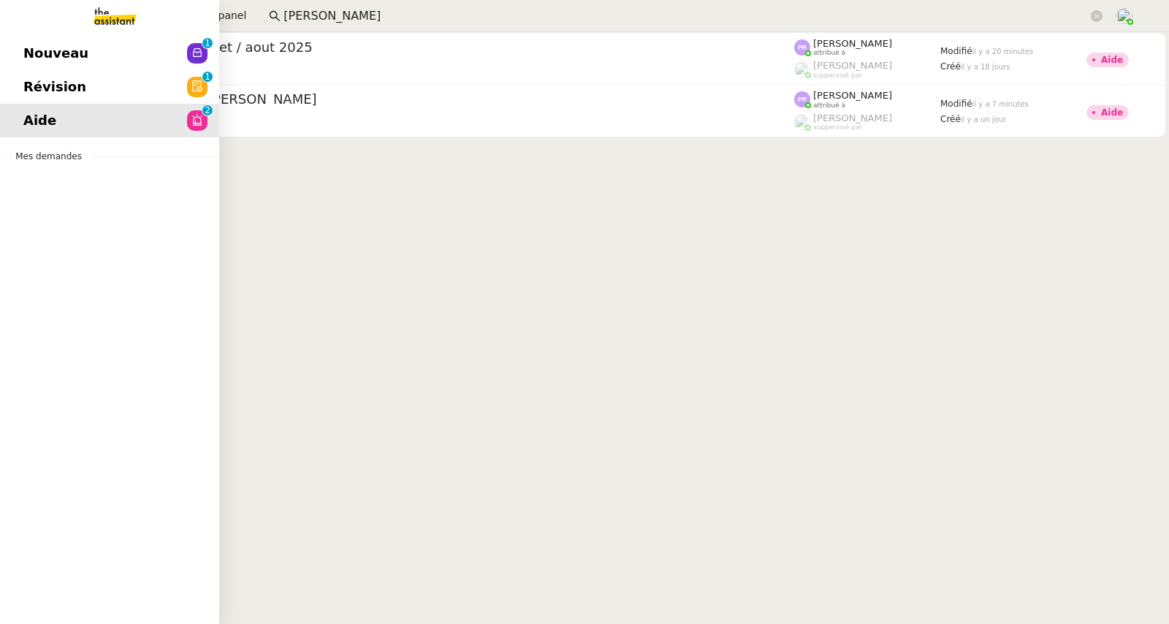
click at [42, 85] on span "Révision" at bounding box center [54, 87] width 63 height 22
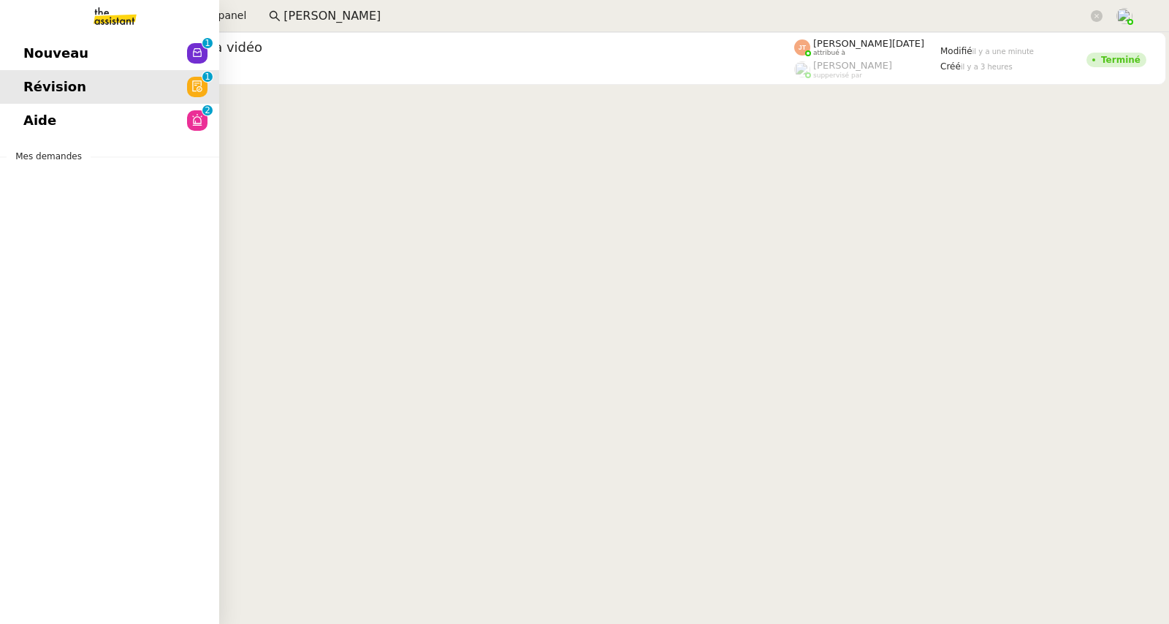
click at [41, 50] on span "Nouveau" at bounding box center [55, 53] width 65 height 22
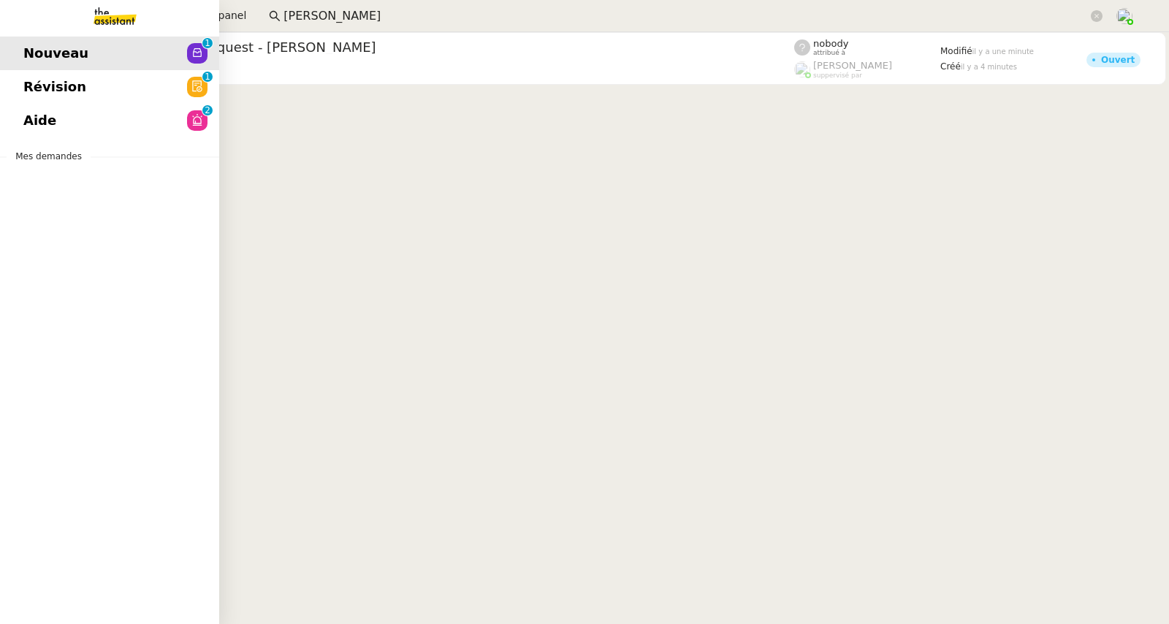
click at [75, 118] on link "Aide 0 1 2 3 4 5 6 7 8 9" at bounding box center [109, 121] width 219 height 34
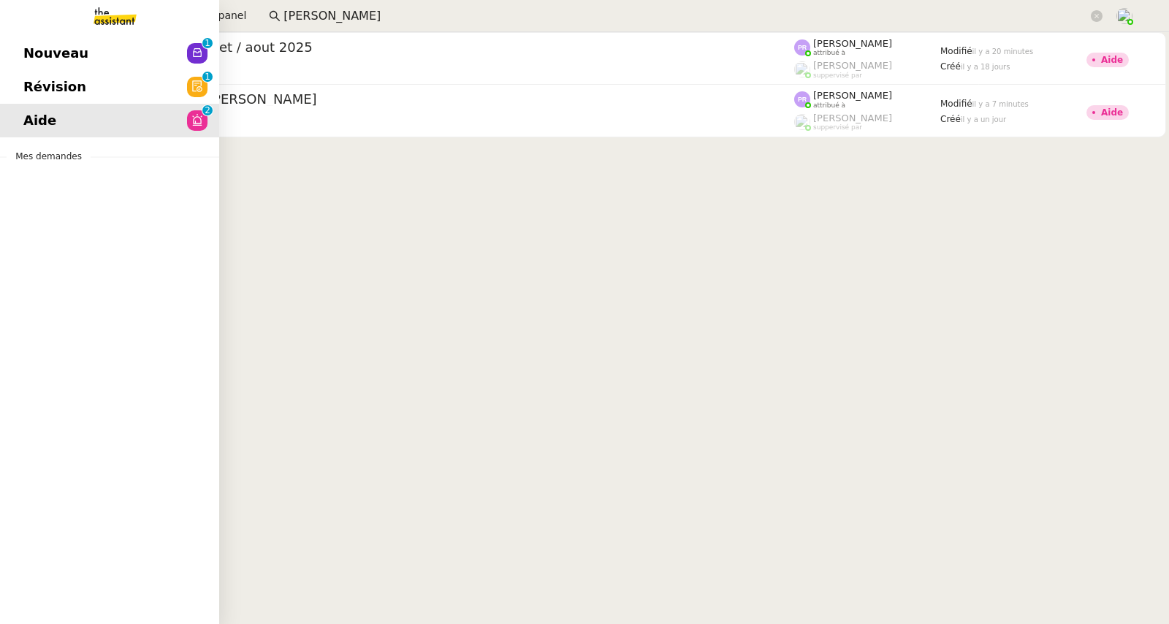
click at [37, 47] on span "Nouveau" at bounding box center [55, 53] width 65 height 22
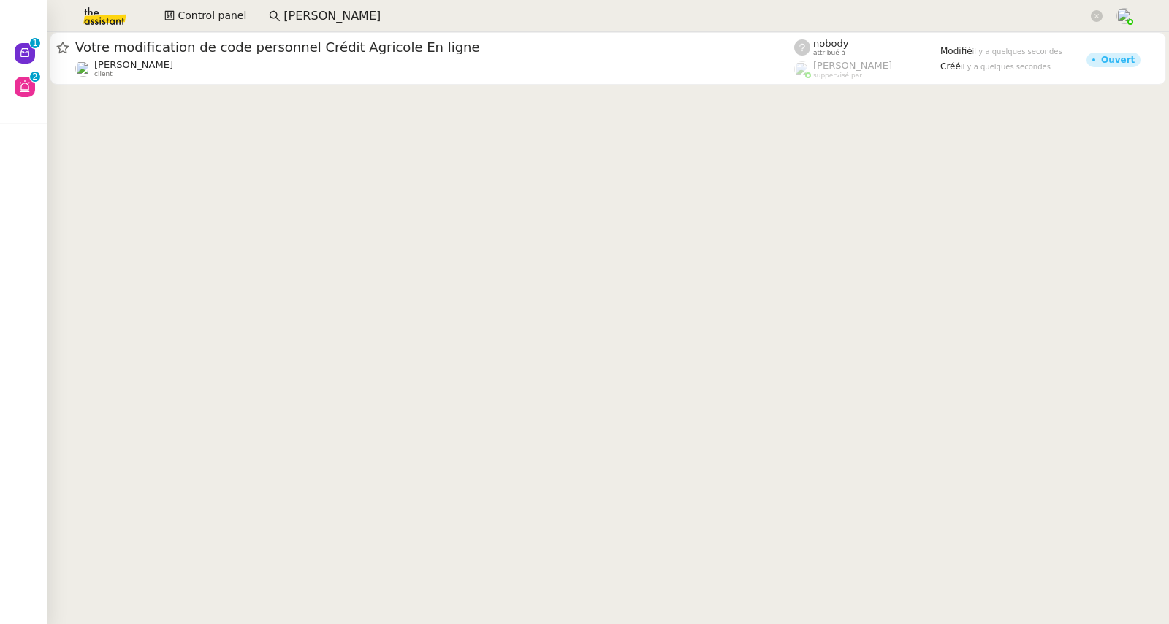
click at [332, 19] on input "johann" at bounding box center [685, 17] width 804 height 20
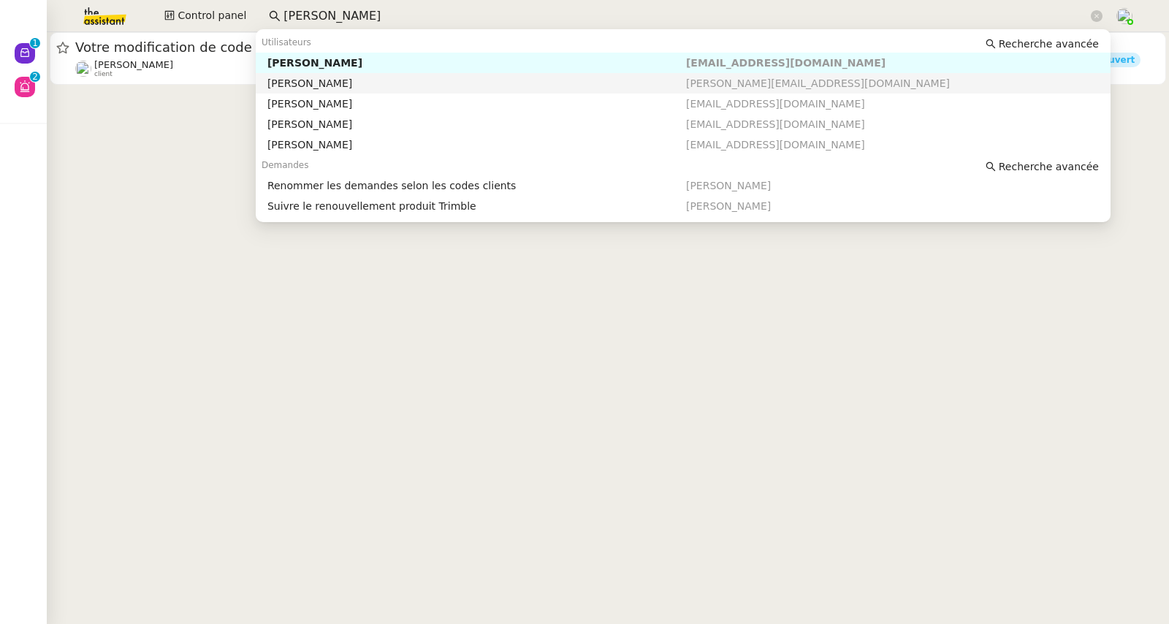
click at [317, 87] on div "Johanna Massa" at bounding box center [476, 83] width 419 height 13
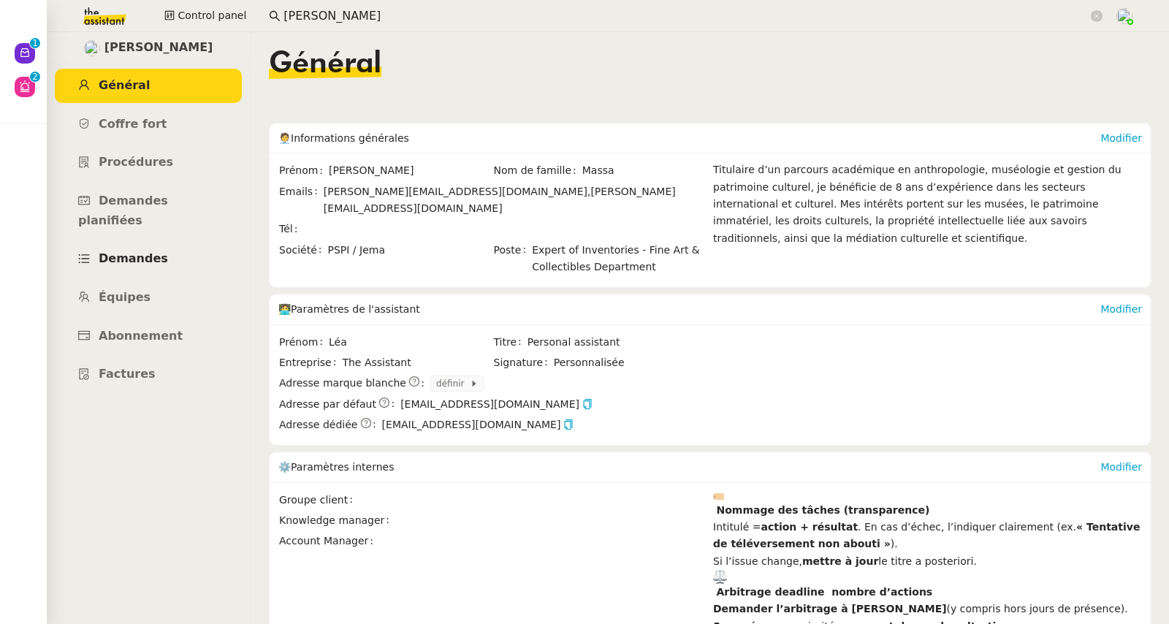
click at [133, 242] on link "Demandes" at bounding box center [148, 259] width 187 height 34
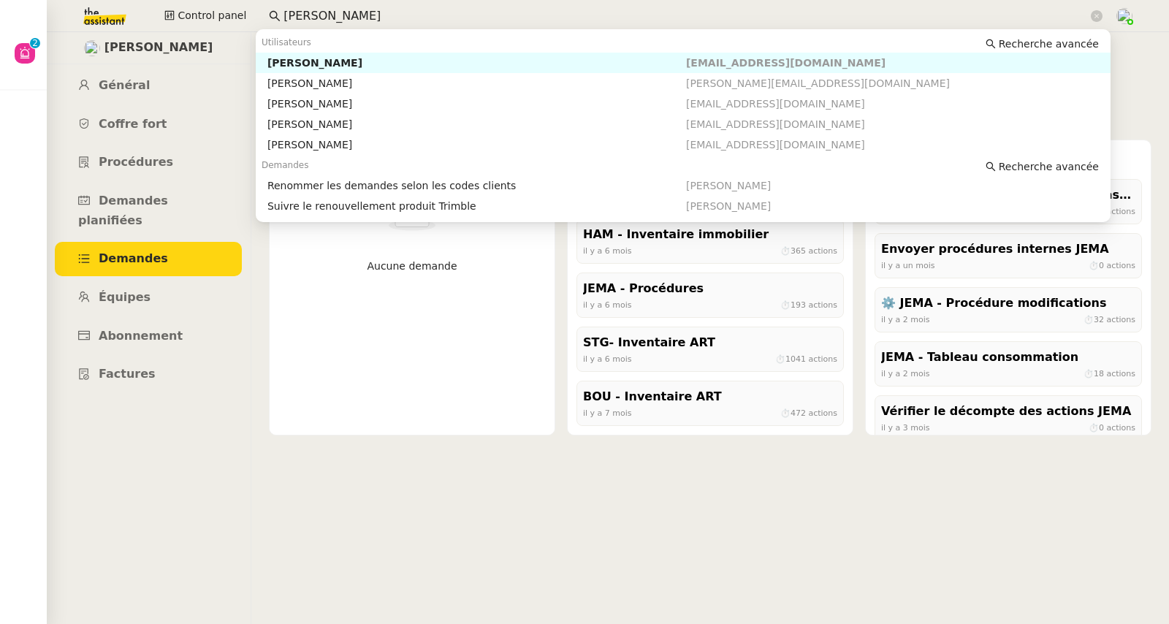
drag, startPoint x: 312, startPoint y: 20, endPoint x: 271, endPoint y: 19, distance: 40.9
click at [271, 19] on nz-input-group "johann" at bounding box center [685, 16] width 849 height 22
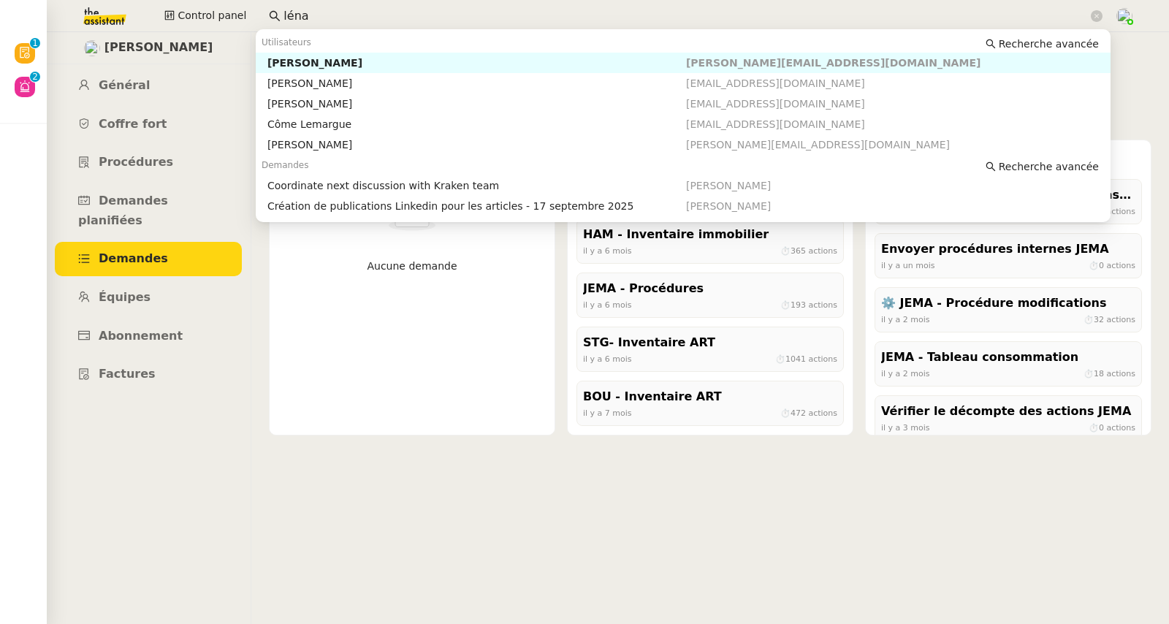
click at [301, 64] on div "Léna Buonomo" at bounding box center [476, 62] width 419 height 13
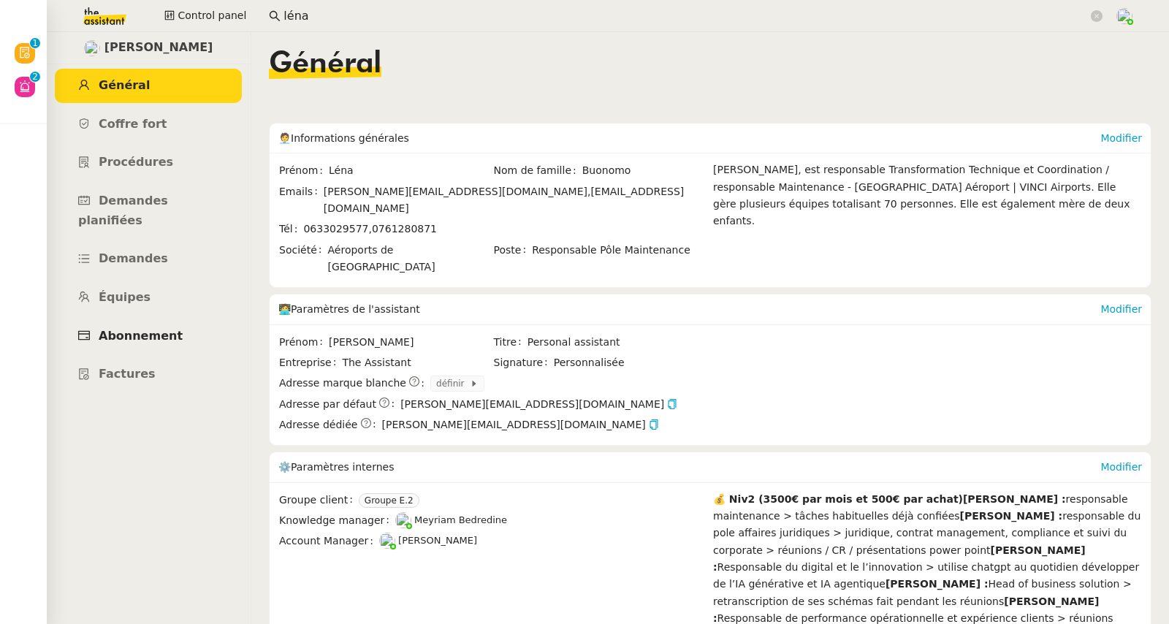
click at [156, 319] on link "Abonnement" at bounding box center [148, 336] width 187 height 34
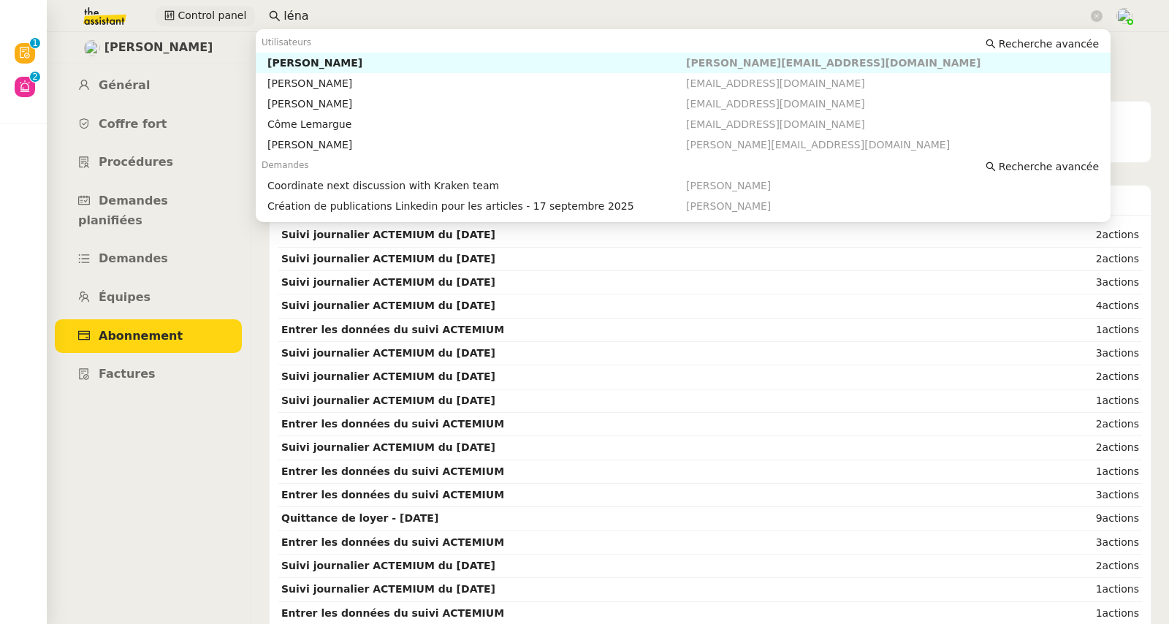
drag, startPoint x: 253, startPoint y: 11, endPoint x: 236, endPoint y: 11, distance: 17.5
click at [236, 11] on div "Control panel léna" at bounding box center [585, 16] width 1096 height 32
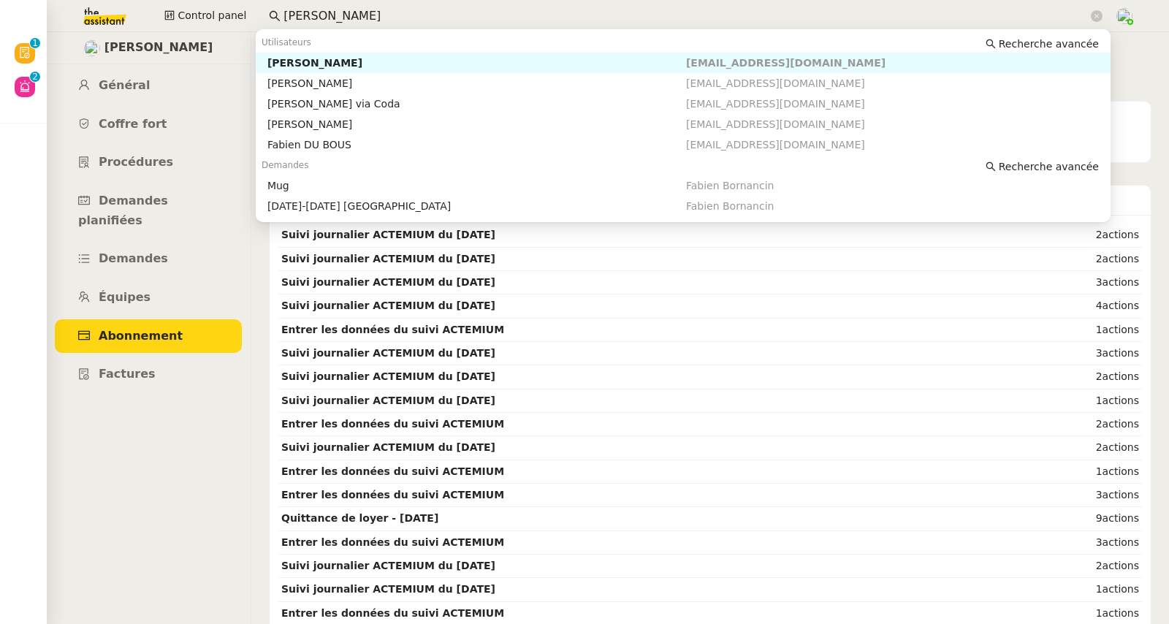
click at [310, 61] on div "Fabien Bousquet" at bounding box center [476, 62] width 419 height 13
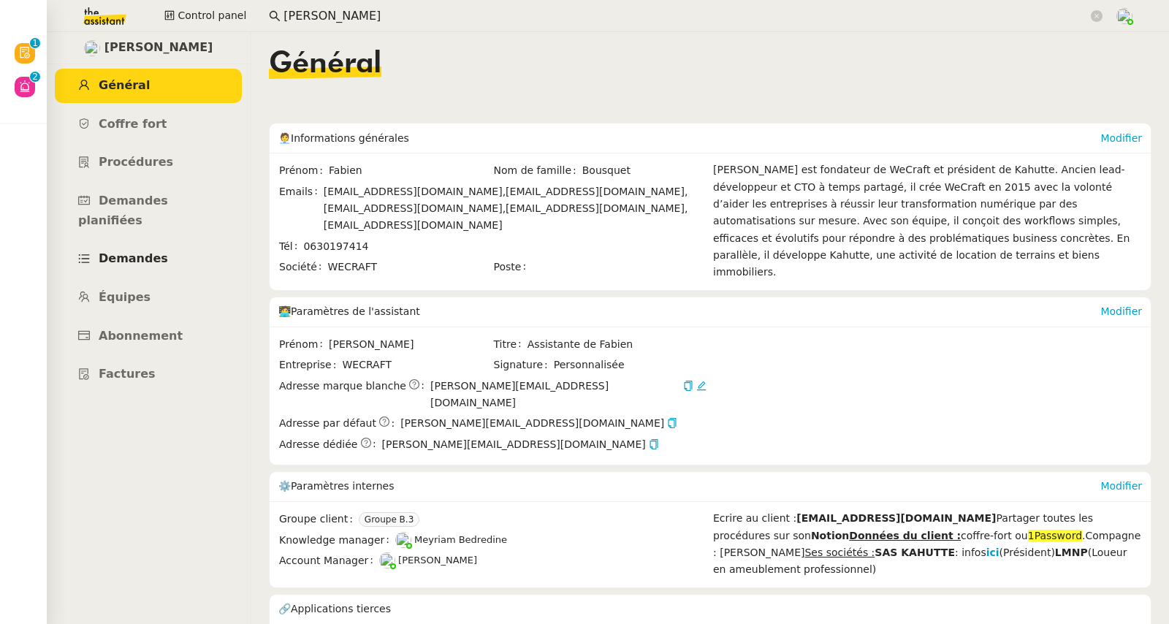
click at [149, 251] on span "Demandes" at bounding box center [133, 258] width 69 height 14
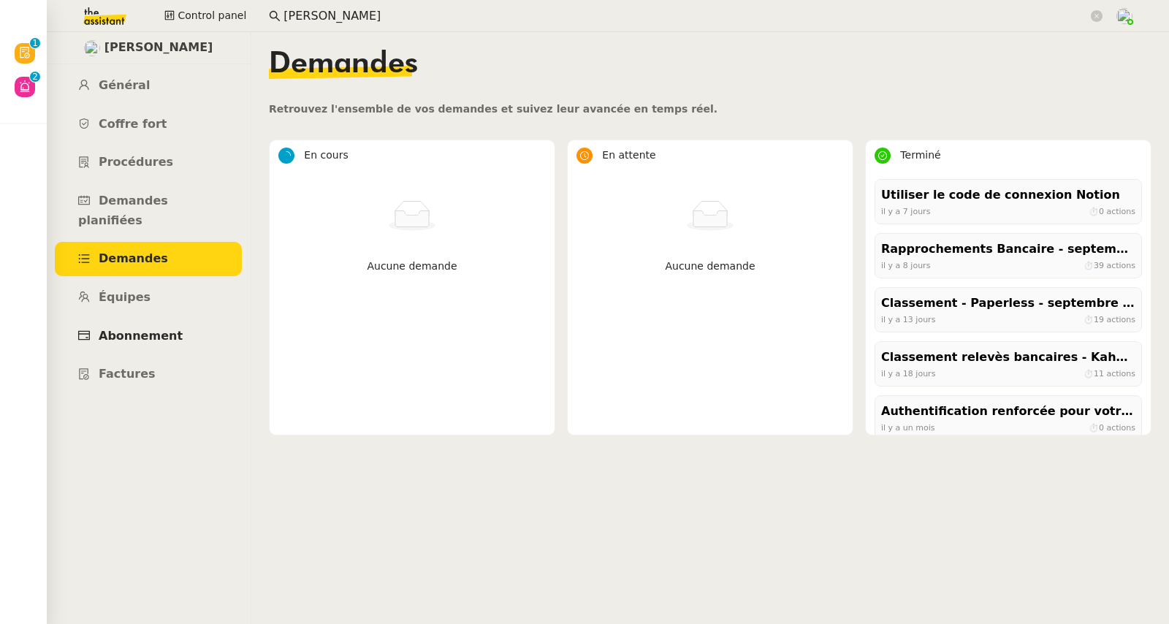
click at [123, 329] on span "Abonnement" at bounding box center [141, 336] width 84 height 14
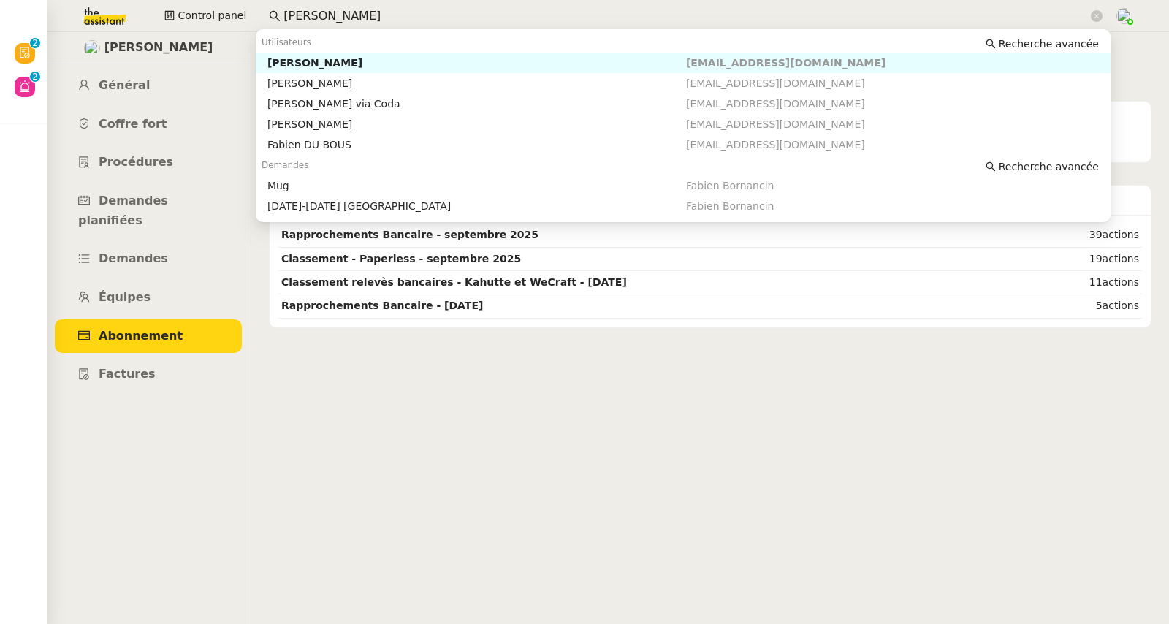
drag, startPoint x: 335, startPoint y: 17, endPoint x: 280, endPoint y: 14, distance: 54.9
click at [283, 14] on input "fabien bouq" at bounding box center [685, 17] width 804 height 20
type input "f"
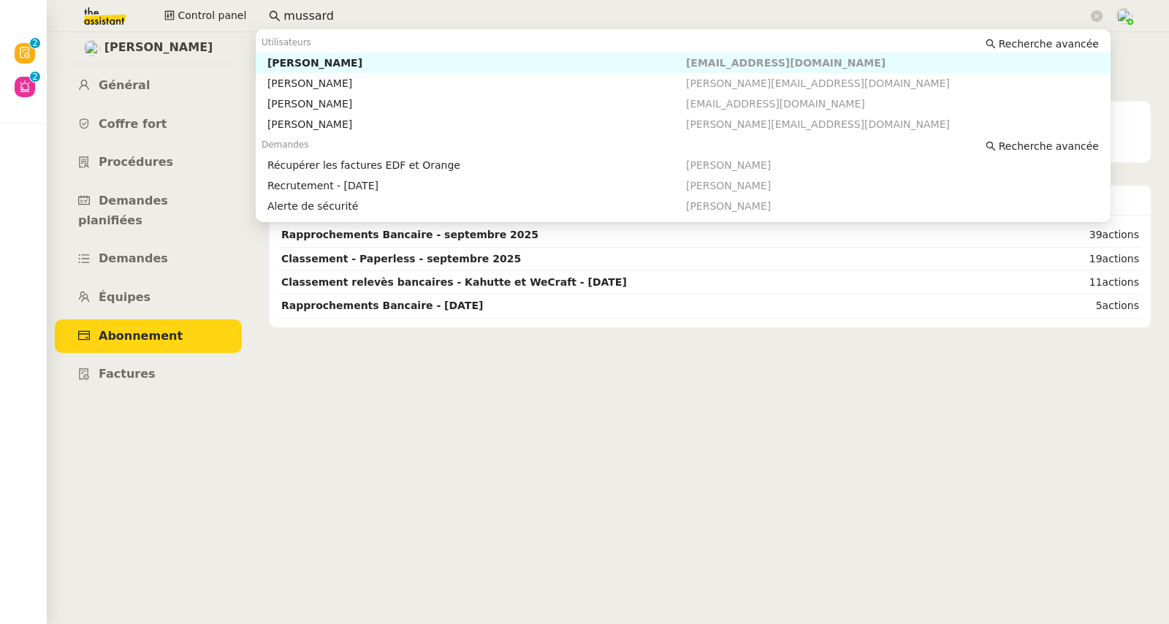
click at [311, 63] on div "Morgane Mussard" at bounding box center [476, 62] width 419 height 13
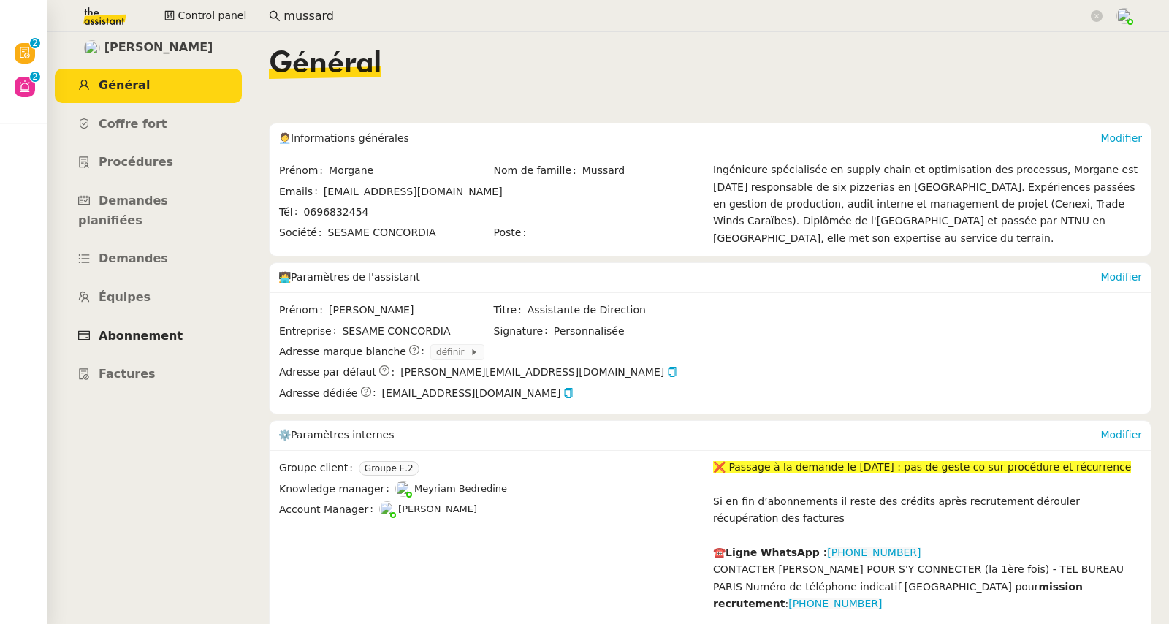
click at [145, 329] on span "Abonnement" at bounding box center [141, 336] width 84 height 14
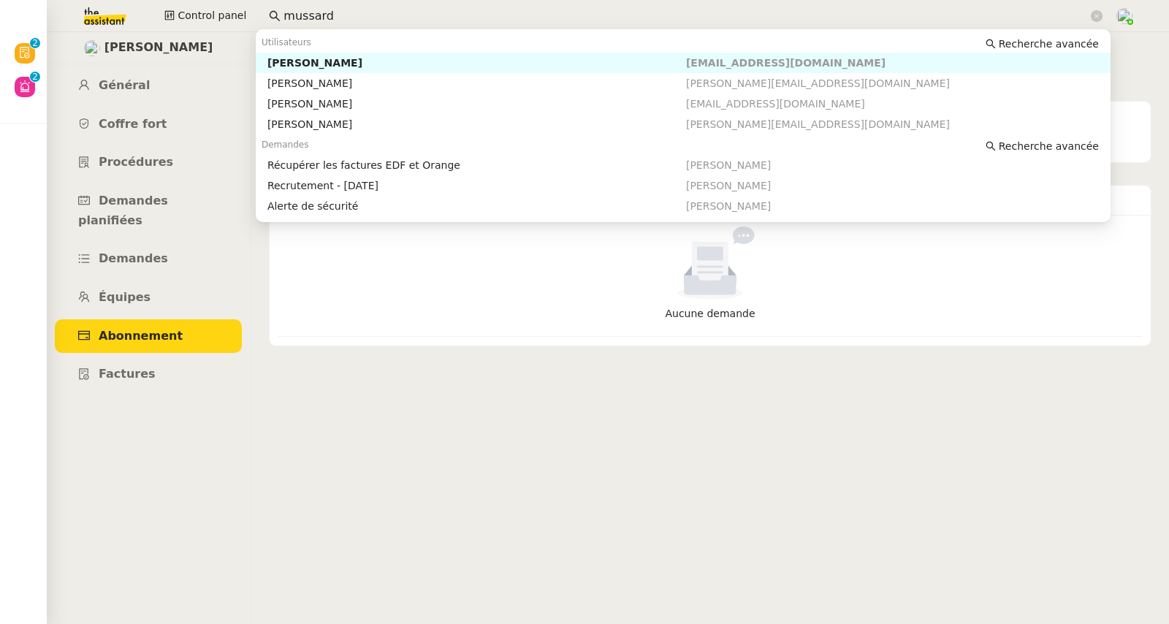
drag, startPoint x: 327, startPoint y: 16, endPoint x: 252, endPoint y: 4, distance: 76.1
click at [252, 4] on div "Control panel mussard" at bounding box center [585, 16] width 1096 height 32
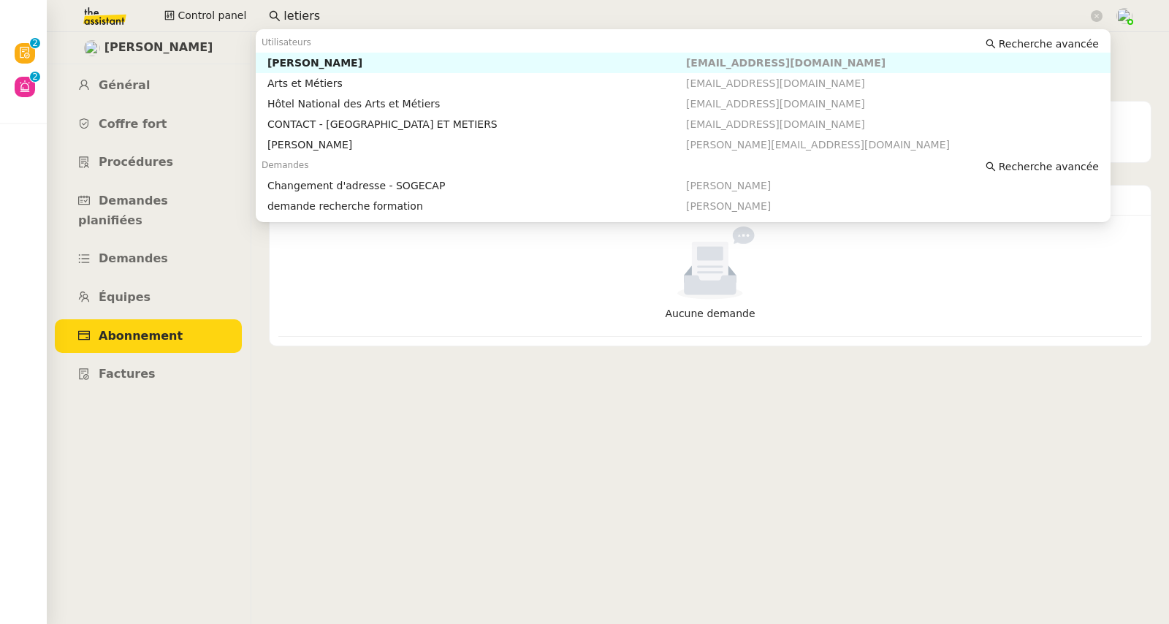
click at [294, 59] on div "Clémence Letiers" at bounding box center [476, 62] width 419 height 13
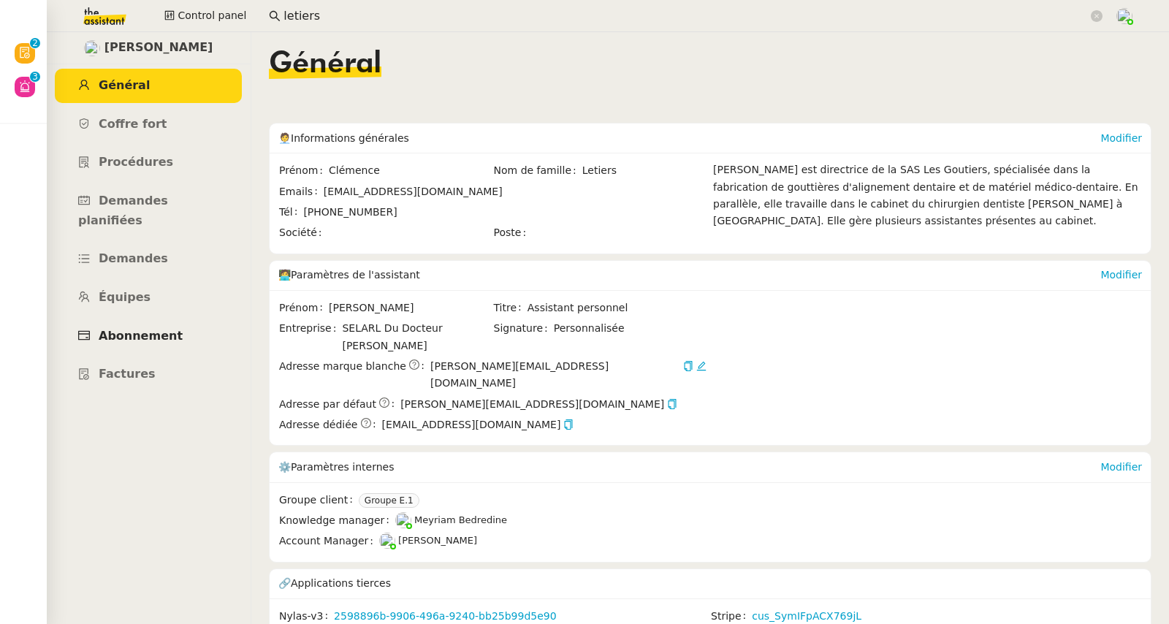
click at [145, 329] on span "Abonnement" at bounding box center [141, 336] width 84 height 14
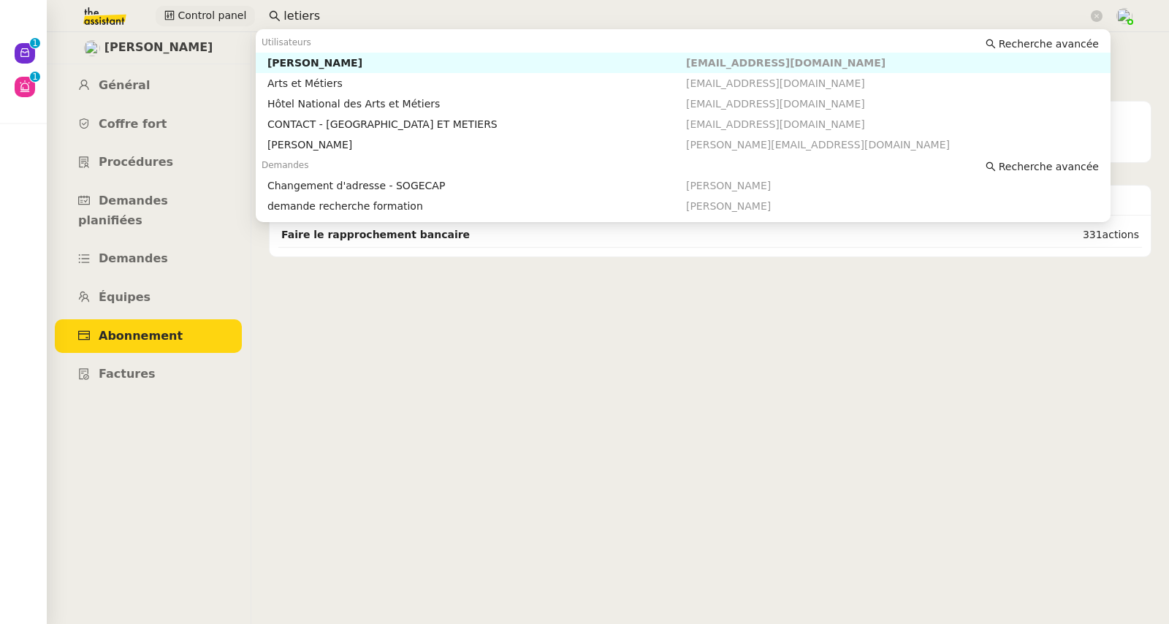
drag, startPoint x: 305, startPoint y: 12, endPoint x: 242, endPoint y: 20, distance: 63.2
click at [242, 19] on div "Control panel letiers" at bounding box center [585, 16] width 1096 height 32
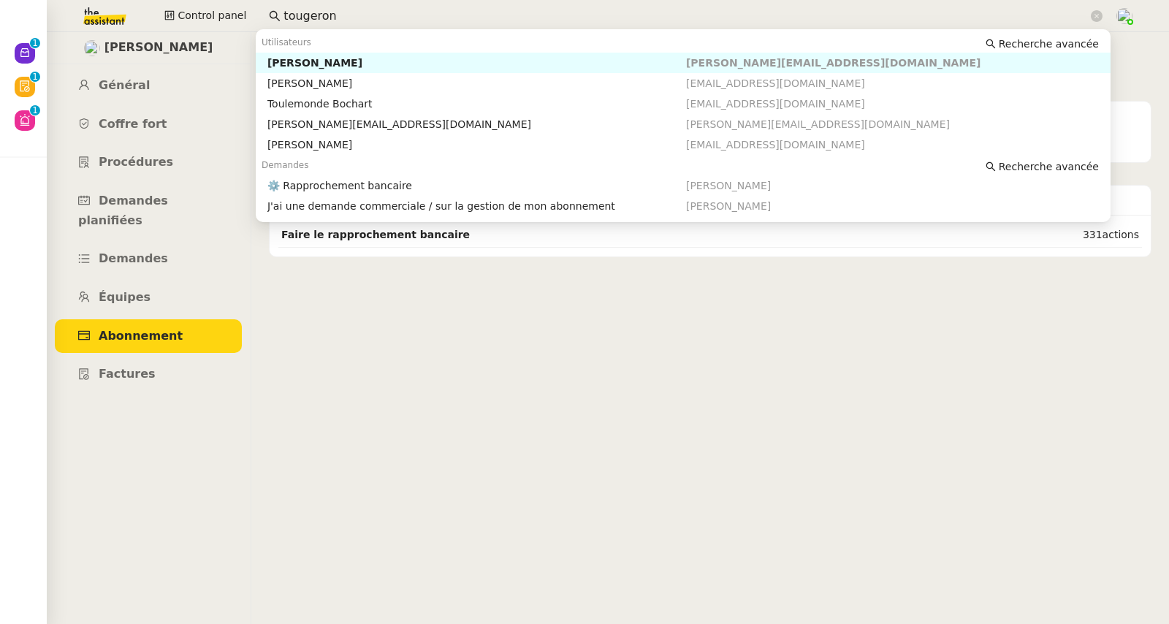
click at [316, 63] on div "[PERSON_NAME]" at bounding box center [476, 62] width 419 height 13
type input "tougeron"
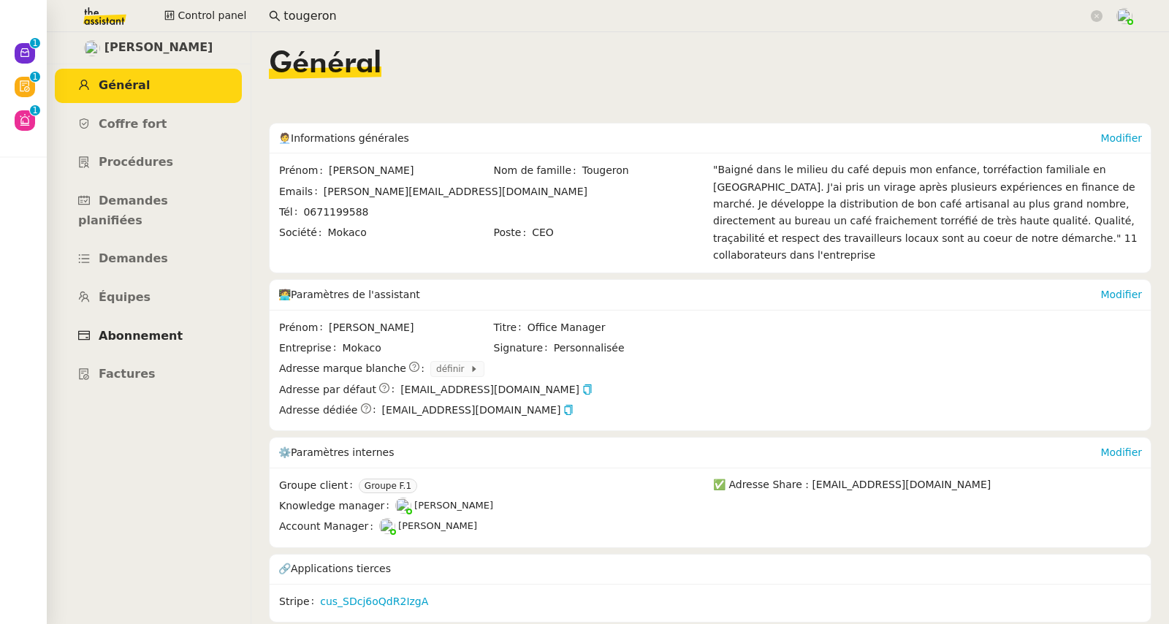
click at [136, 329] on span "Abonnement" at bounding box center [141, 336] width 84 height 14
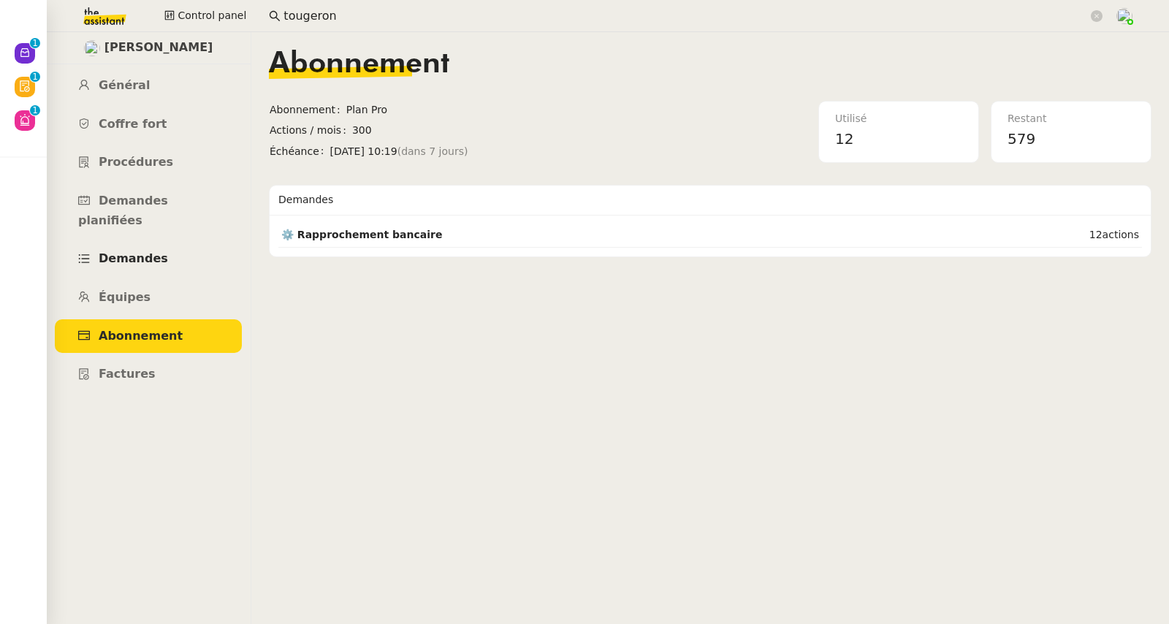
click at [115, 251] on span "Demandes" at bounding box center [133, 258] width 69 height 14
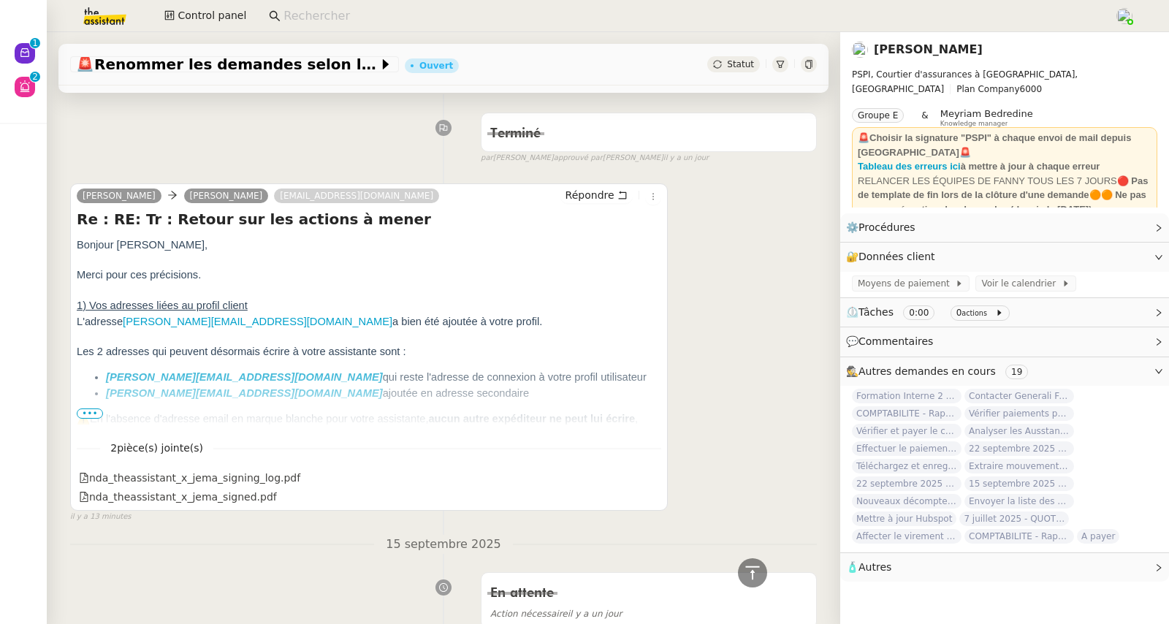
scroll to position [616, 0]
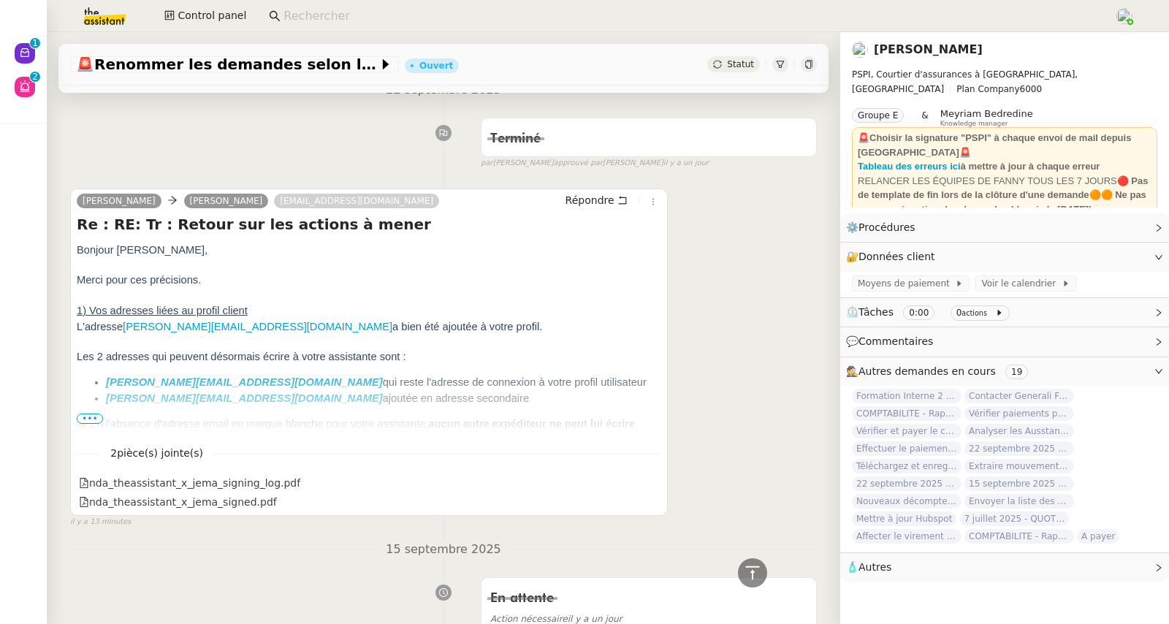
click at [98, 419] on span "•••" at bounding box center [90, 418] width 26 height 10
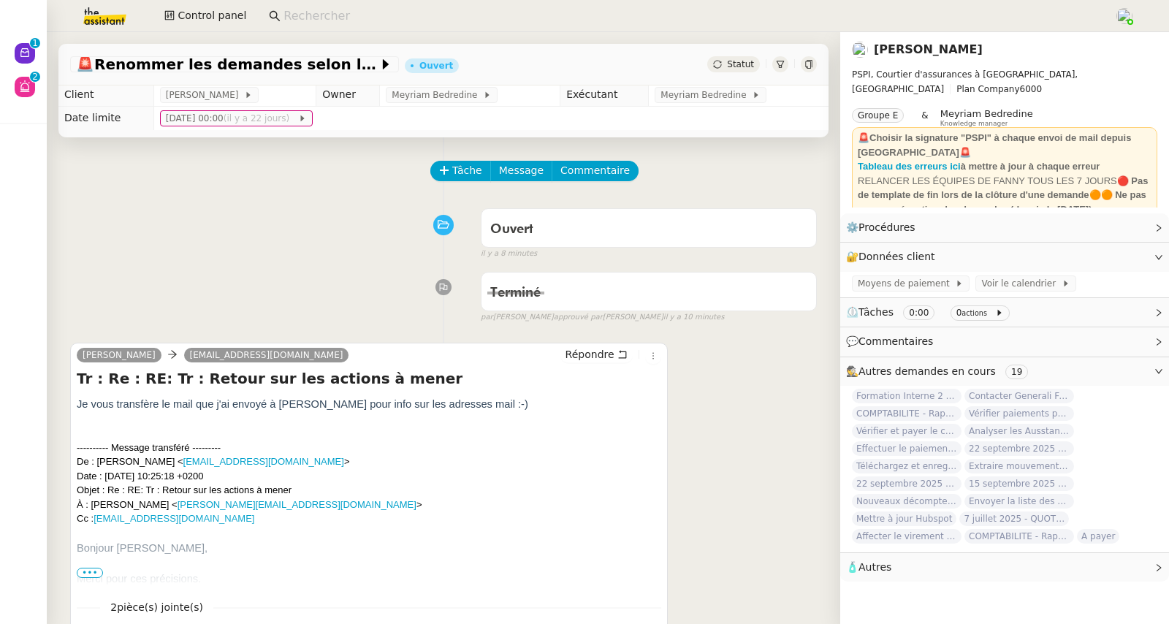
scroll to position [0, 0]
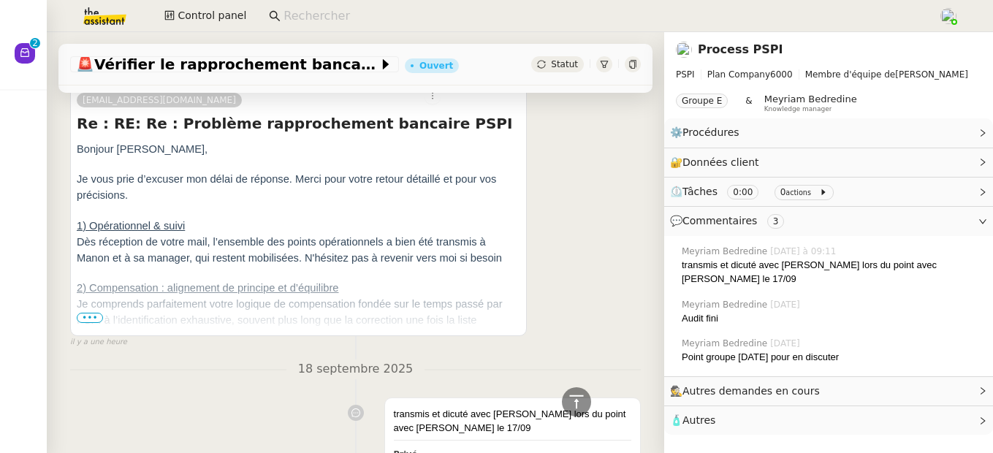
scroll to position [326, 0]
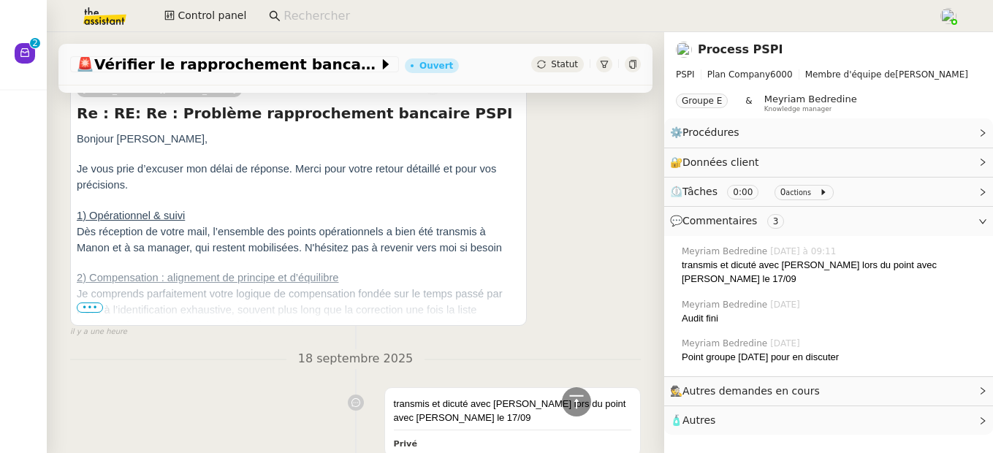
click at [83, 302] on span "•••" at bounding box center [90, 307] width 26 height 10
click at [83, 288] on span "Je comprends parfaitement votre logique de compensation fondée sur le temps pas…" at bounding box center [290, 310] width 426 height 44
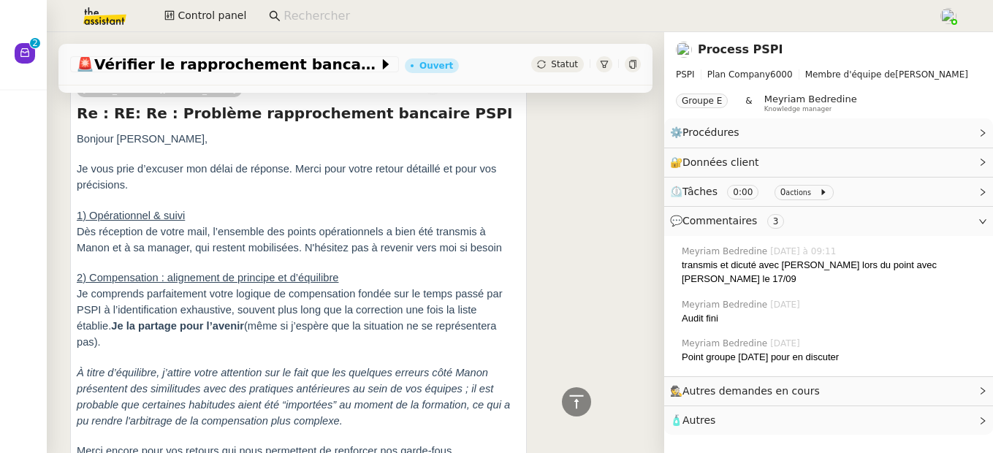
click at [279, 316] on p "Je comprends parfaitement votre logique de compensation fondée sur le temps pas…" at bounding box center [298, 318] width 443 height 64
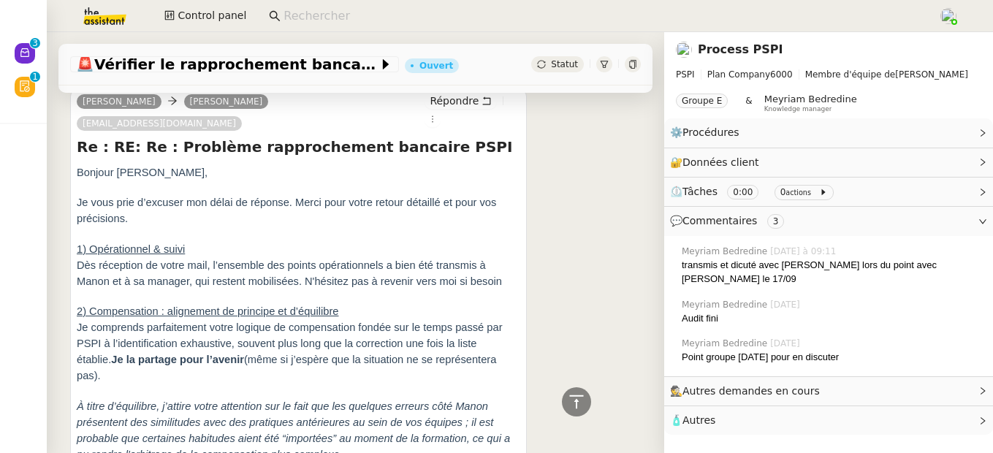
scroll to position [0, 0]
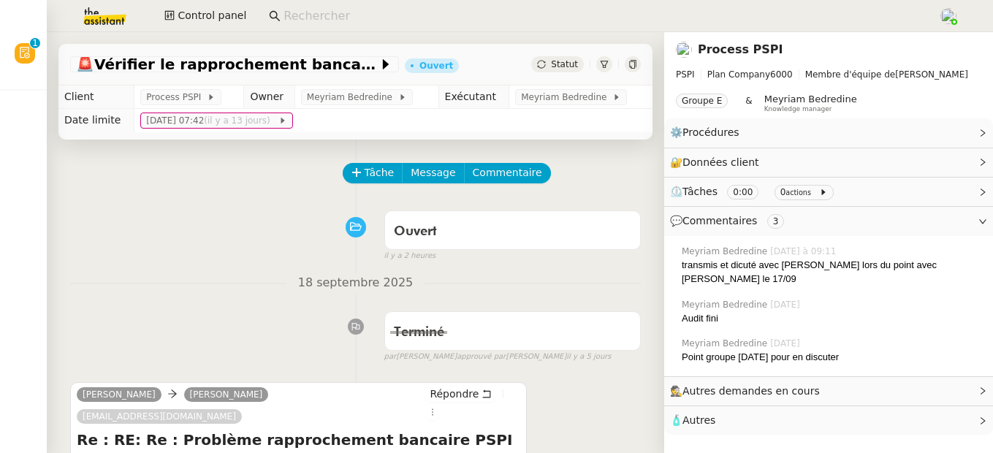
click at [399, 15] on input at bounding box center [603, 17] width 640 height 20
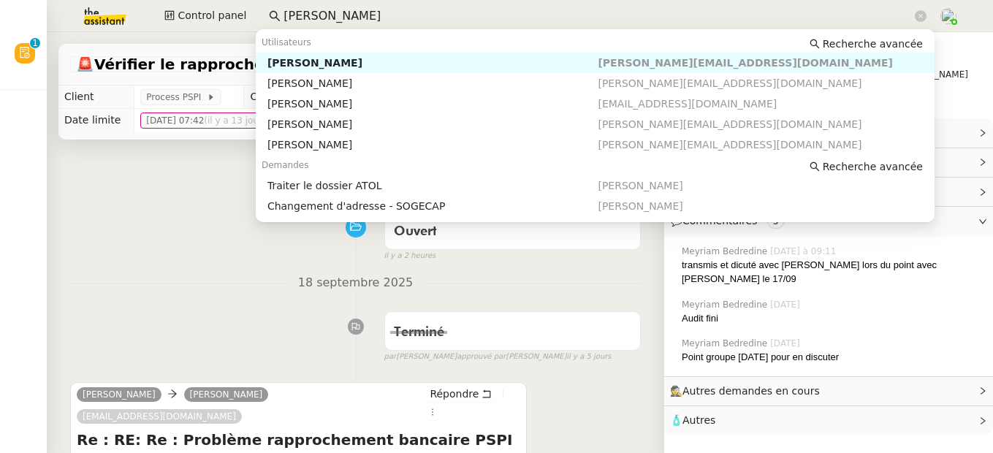
click at [379, 59] on div "[PERSON_NAME]" at bounding box center [432, 62] width 331 height 13
type input "[PERSON_NAME]"
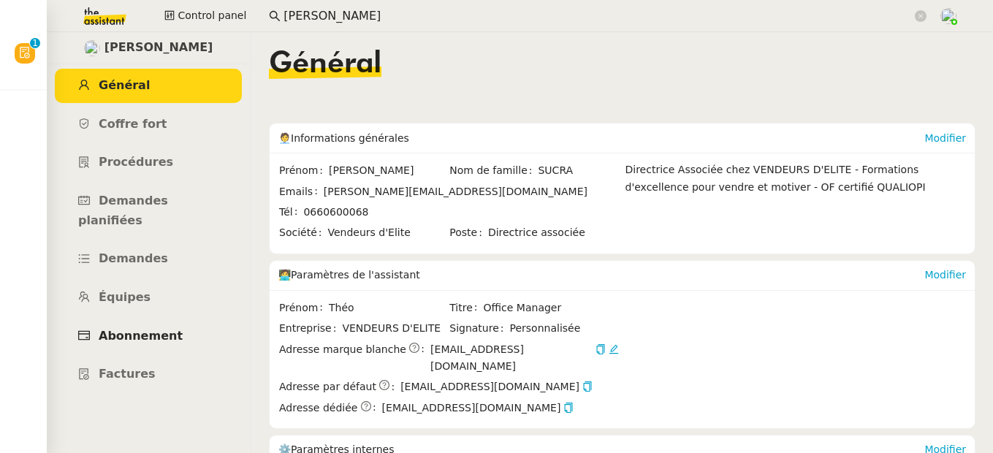
click at [136, 329] on span "Abonnement" at bounding box center [141, 336] width 84 height 14
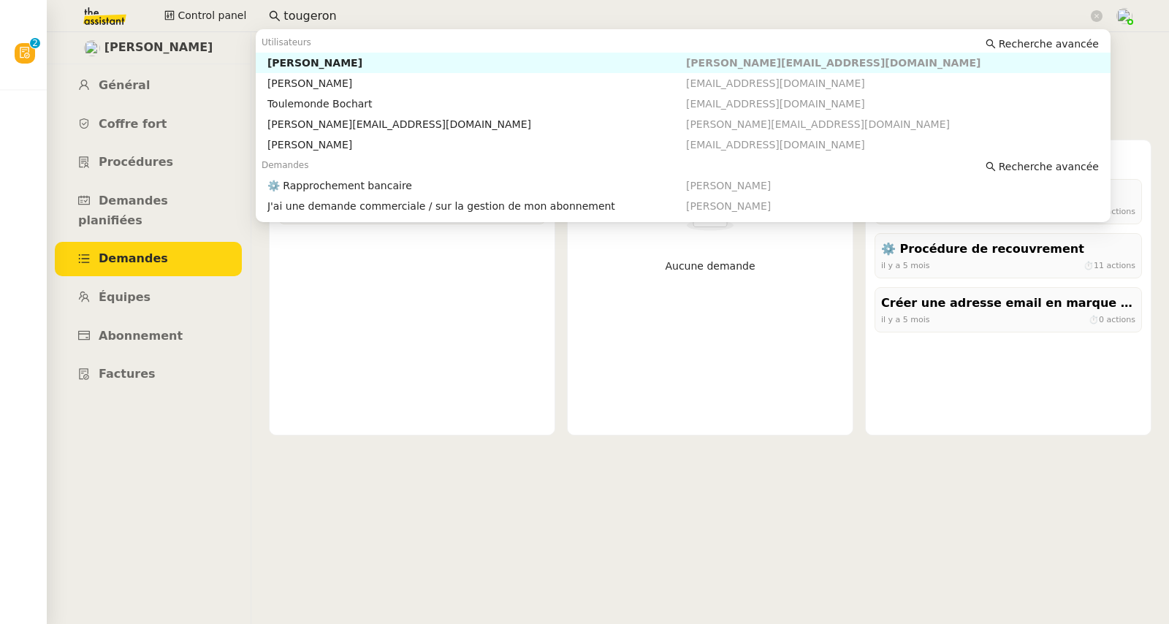
click at [233, 5] on div "Control panel tougeron" at bounding box center [585, 16] width 1096 height 32
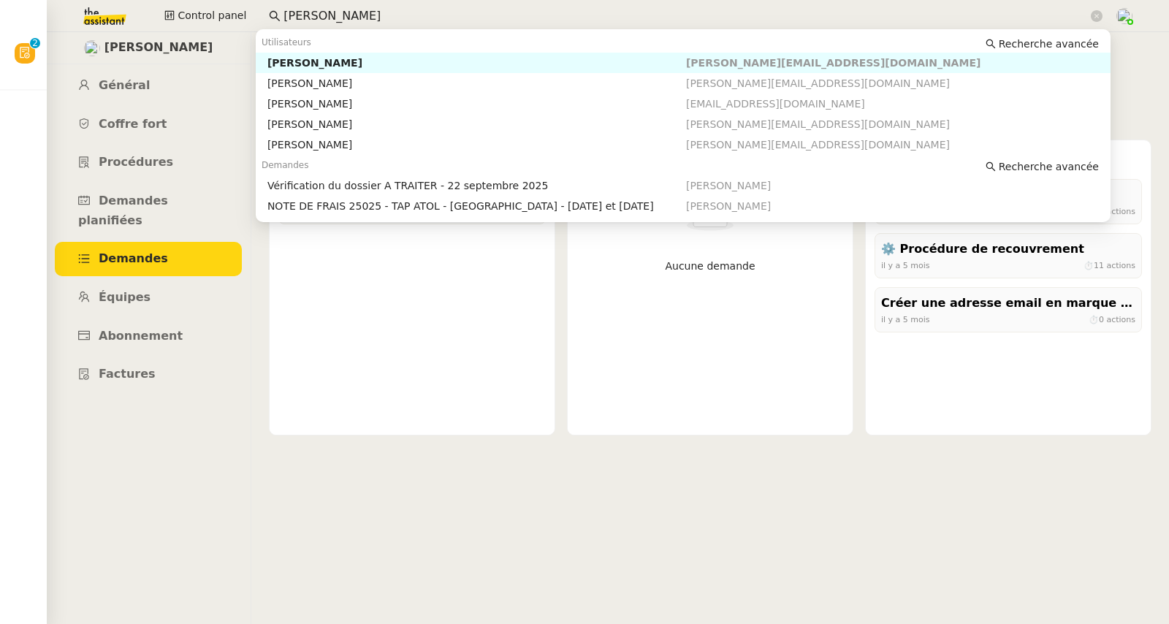
click at [267, 69] on div "[PERSON_NAME]" at bounding box center [476, 62] width 419 height 13
type input "[PERSON_NAME]"
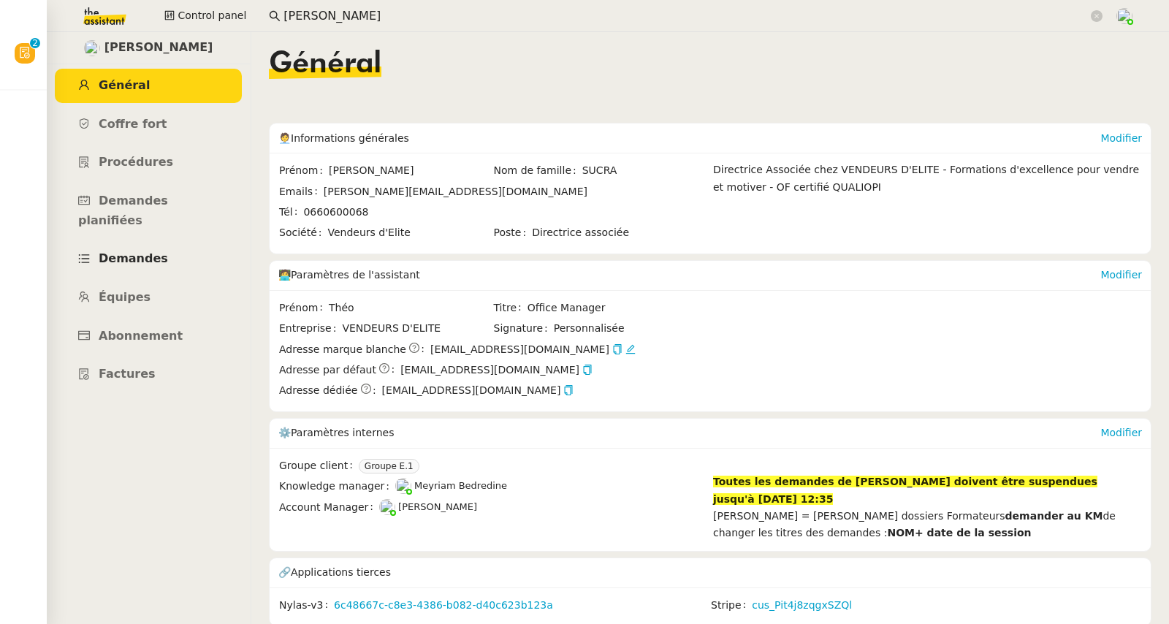
click at [121, 251] on span "Demandes" at bounding box center [133, 258] width 69 height 14
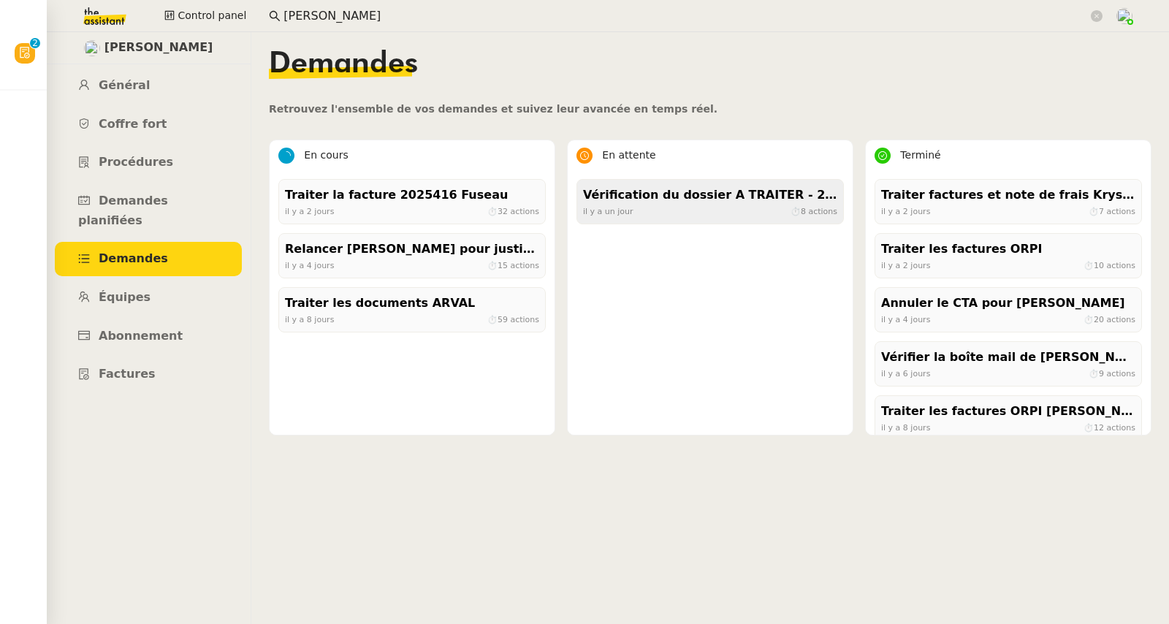
click at [635, 209] on div "[DATE] ⏱ 8 actions" at bounding box center [710, 211] width 254 height 13
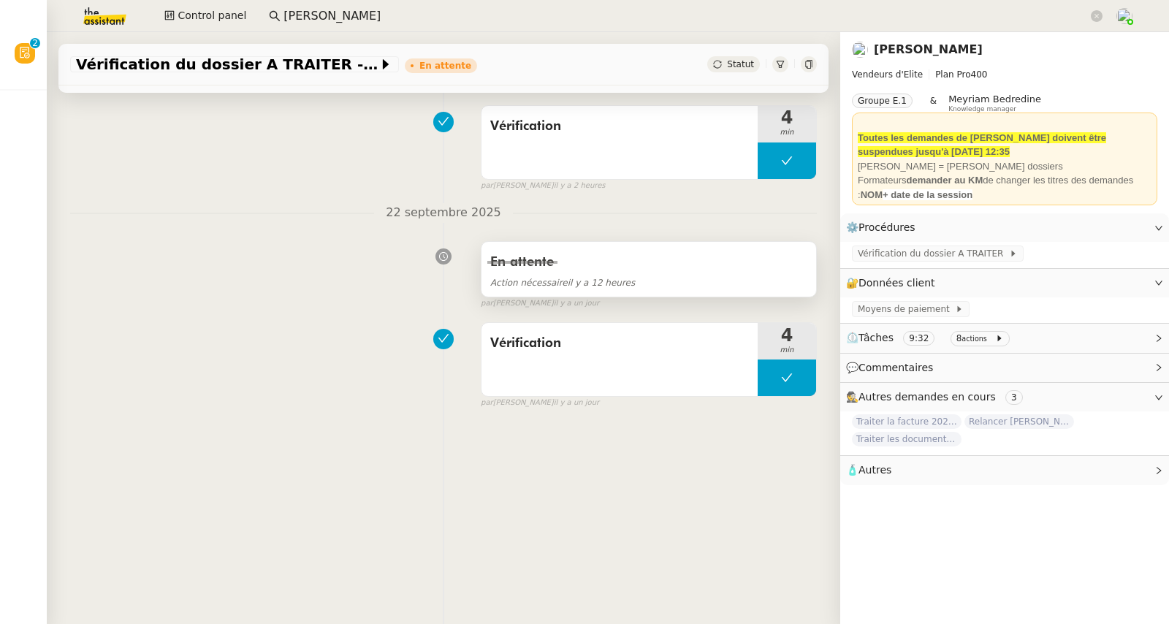
scroll to position [196, 0]
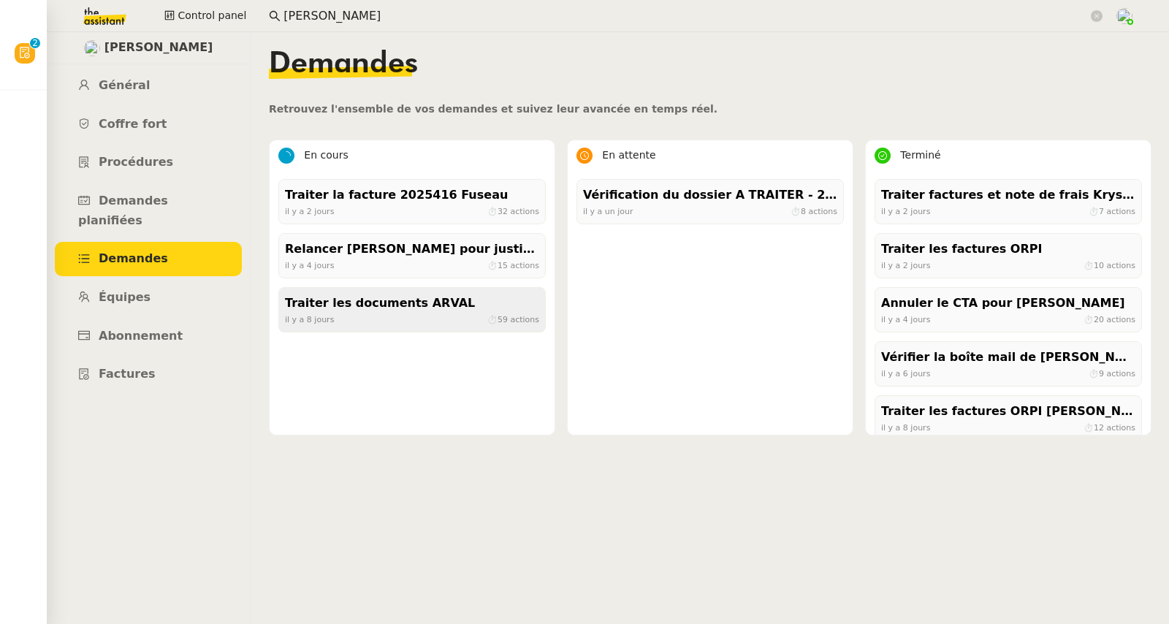
click at [359, 308] on div "Traiter les documents ARVAL" at bounding box center [412, 304] width 254 height 20
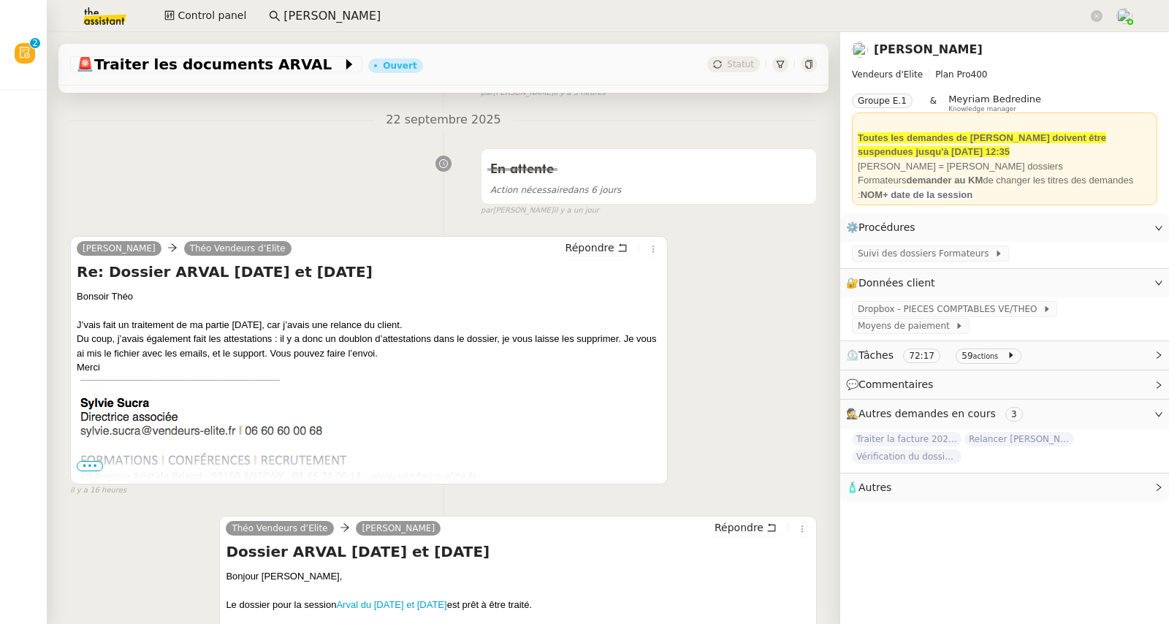
scroll to position [210, 0]
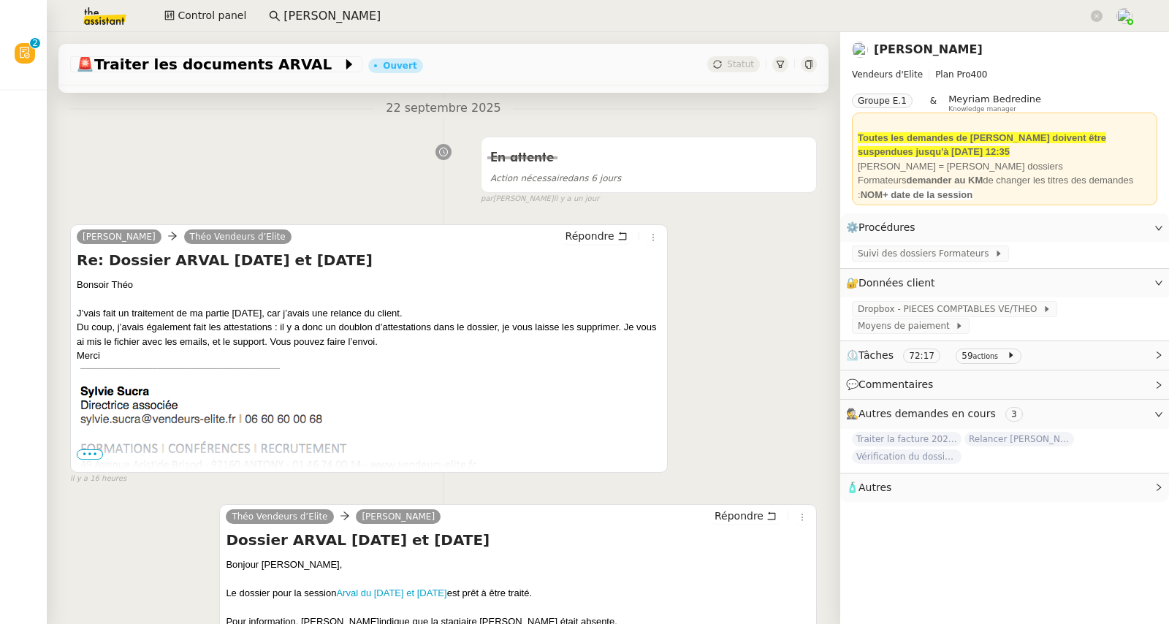
click at [99, 458] on span "•••" at bounding box center [90, 454] width 26 height 10
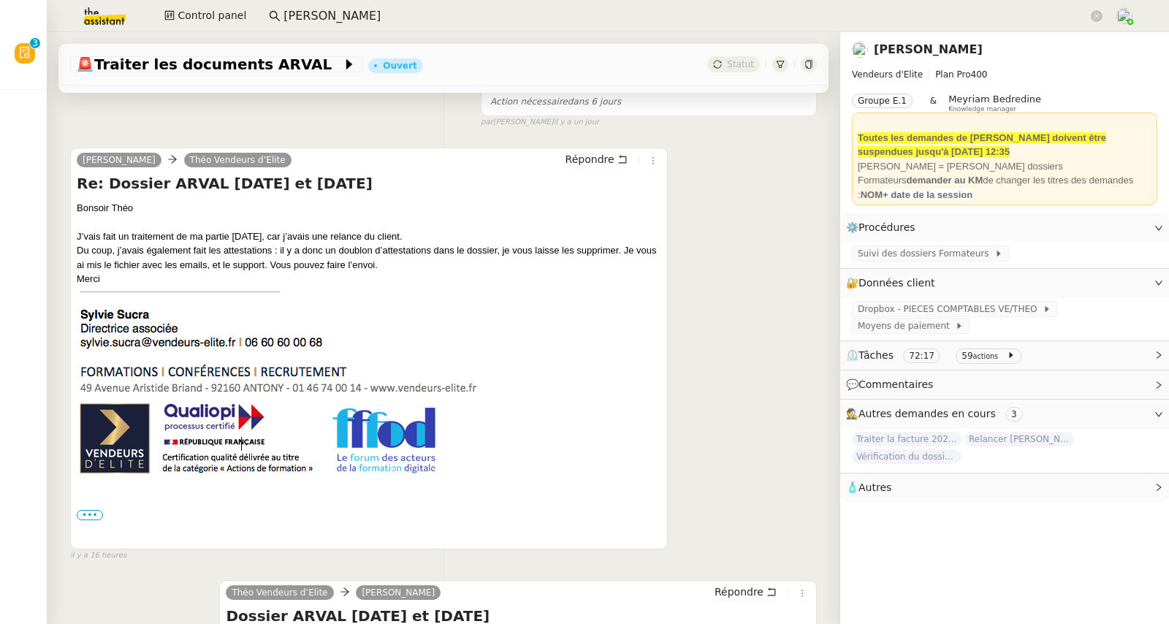
scroll to position [0, 0]
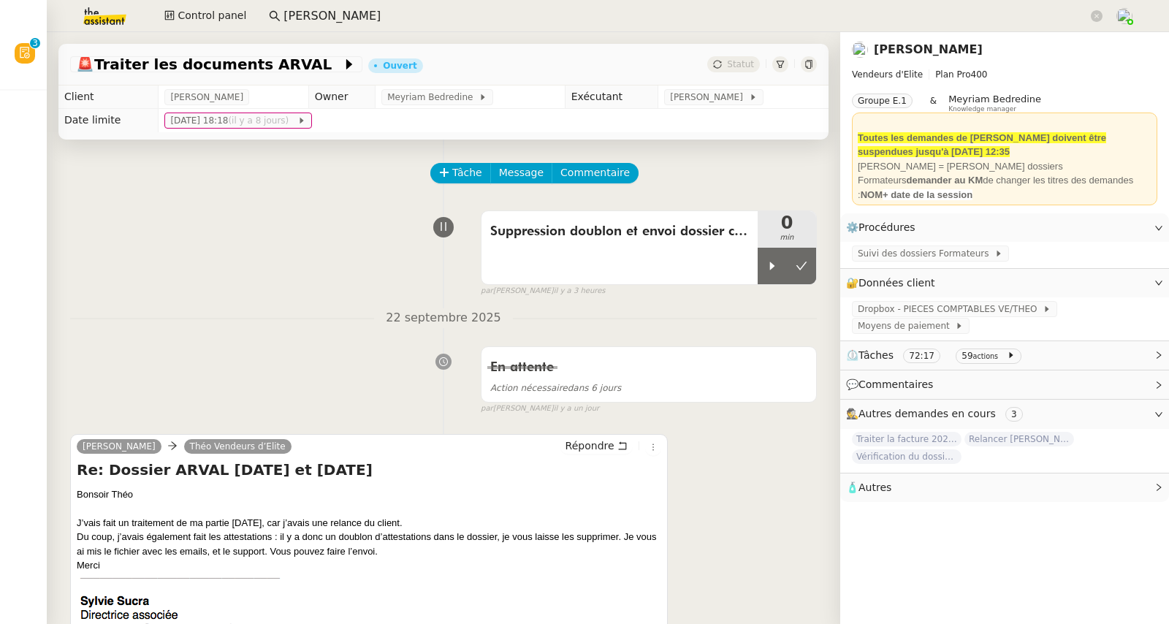
click at [899, 55] on link "[PERSON_NAME]" at bounding box center [928, 49] width 109 height 14
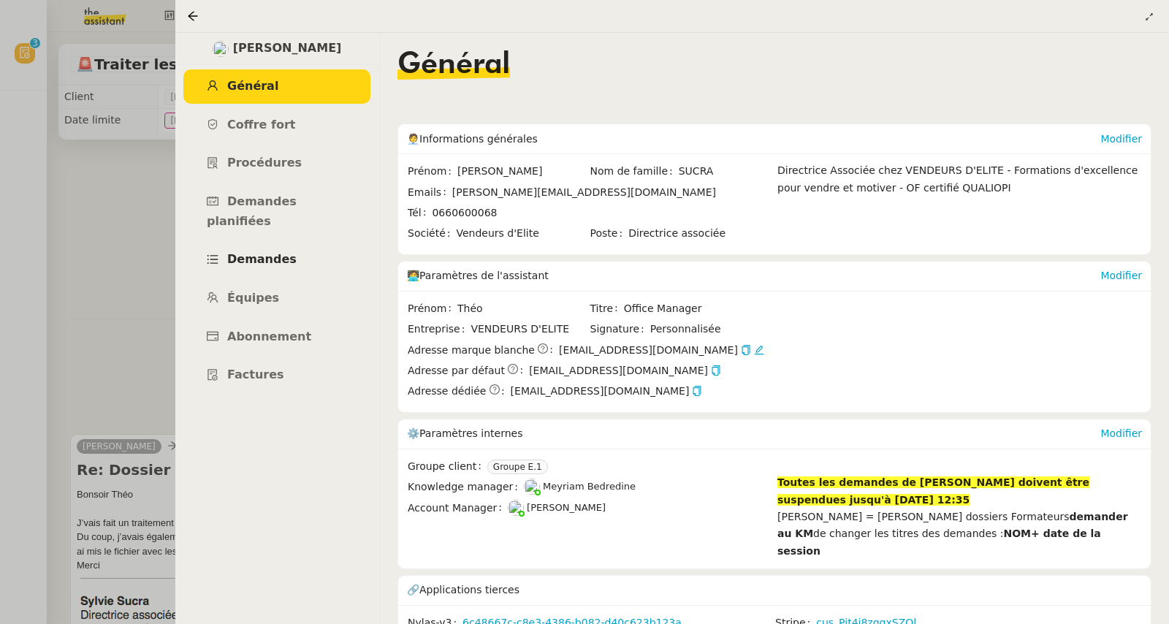
click at [272, 252] on span "Demandes" at bounding box center [261, 259] width 69 height 14
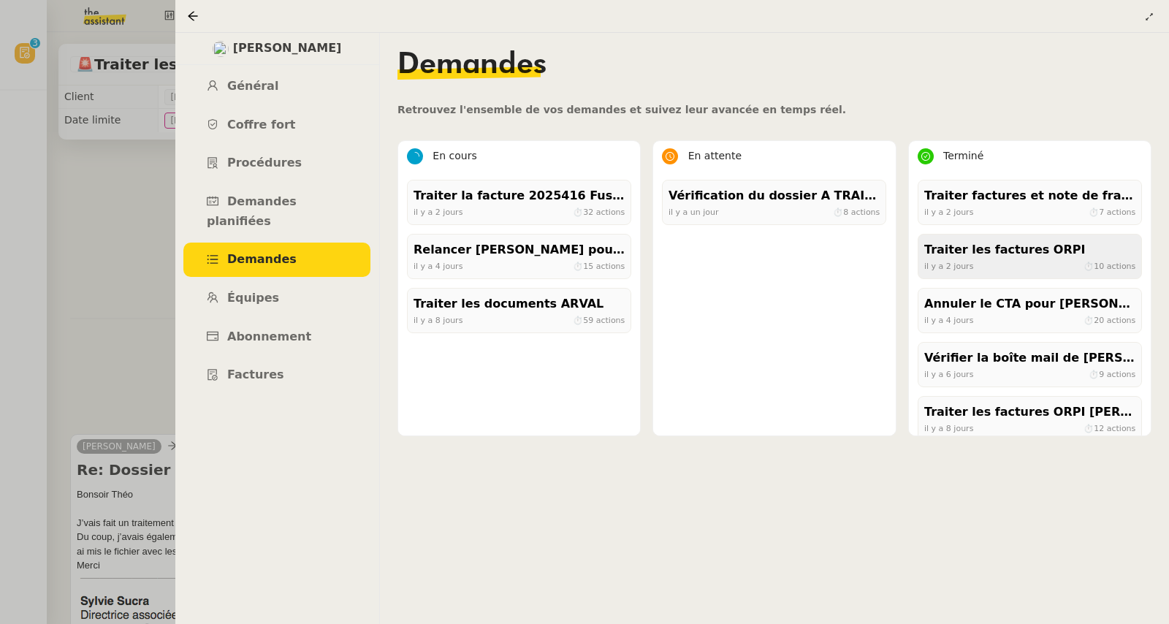
click at [998, 272] on div "[DATE] ⏱ 10 actions" at bounding box center [1029, 265] width 211 height 13
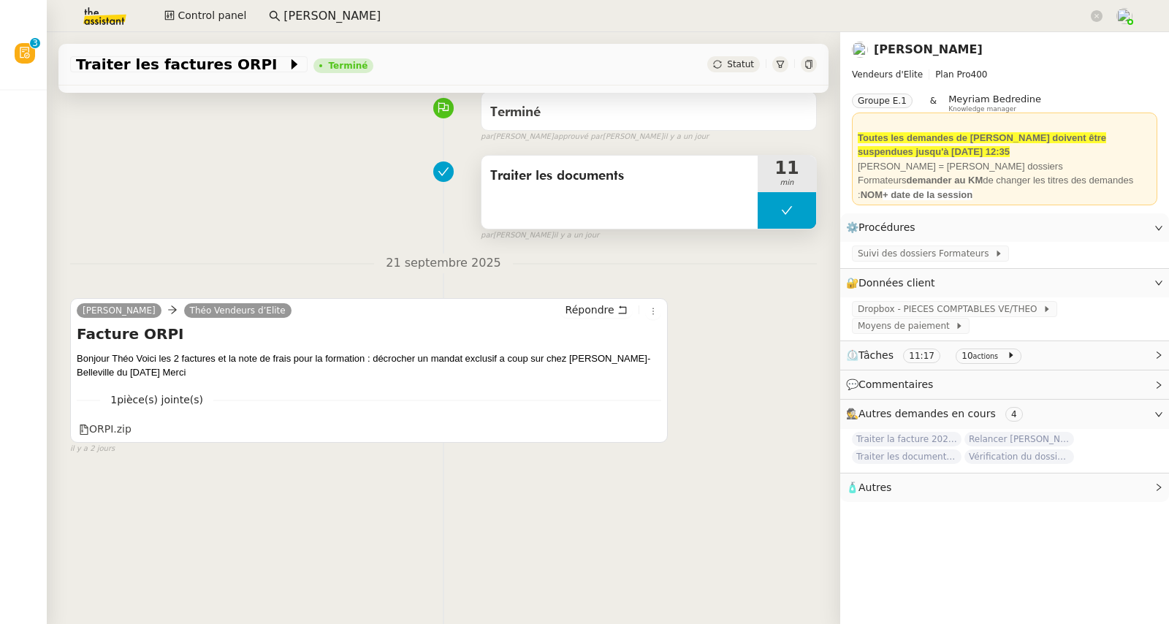
scroll to position [123, 0]
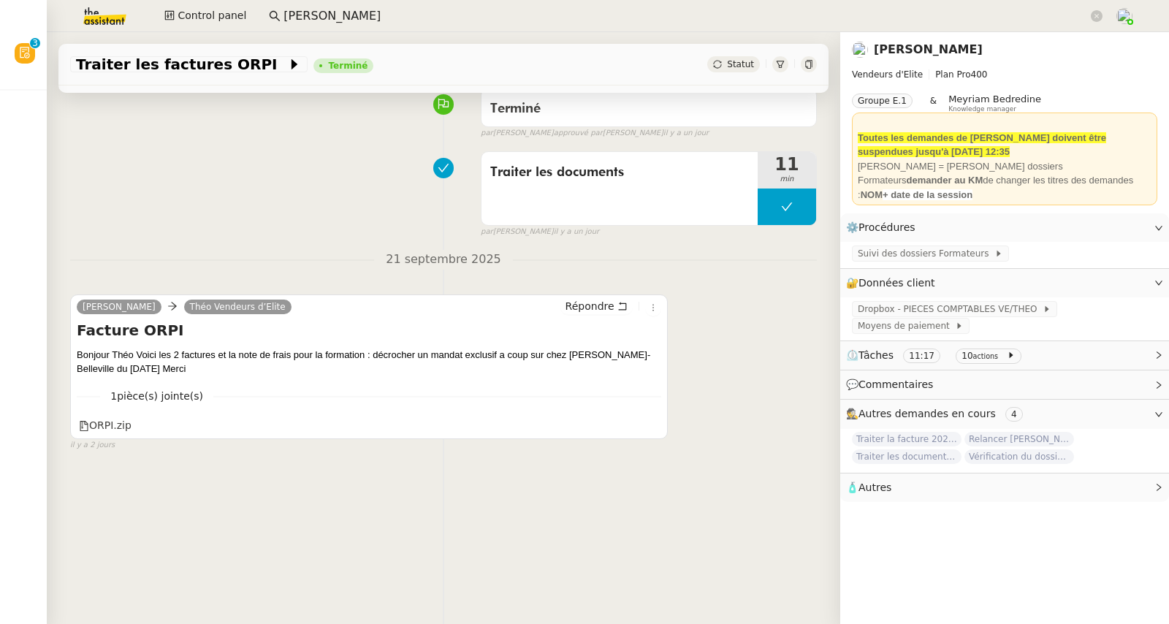
click at [897, 53] on link "[PERSON_NAME]" at bounding box center [928, 49] width 109 height 14
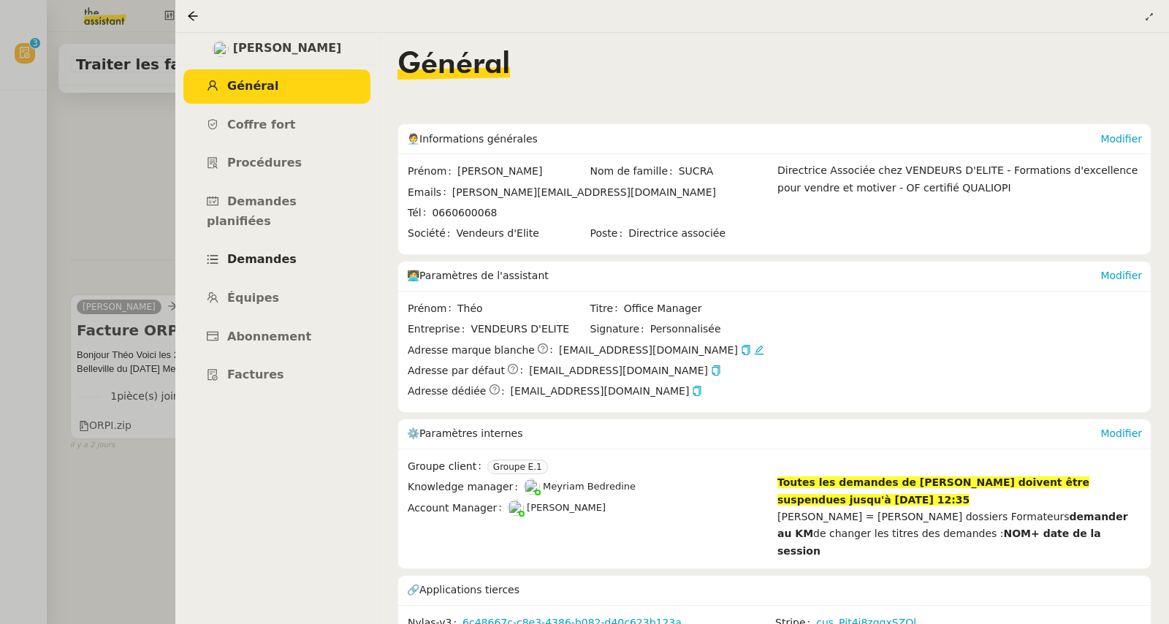
click at [242, 252] on span "Demandes" at bounding box center [261, 259] width 69 height 14
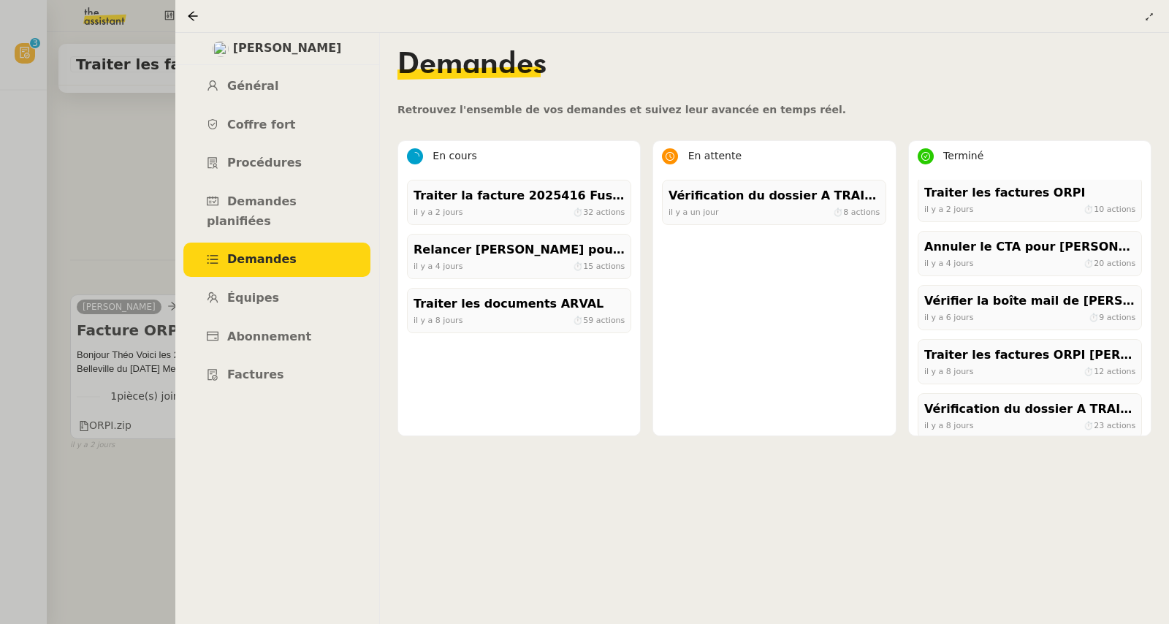
scroll to position [82, 0]
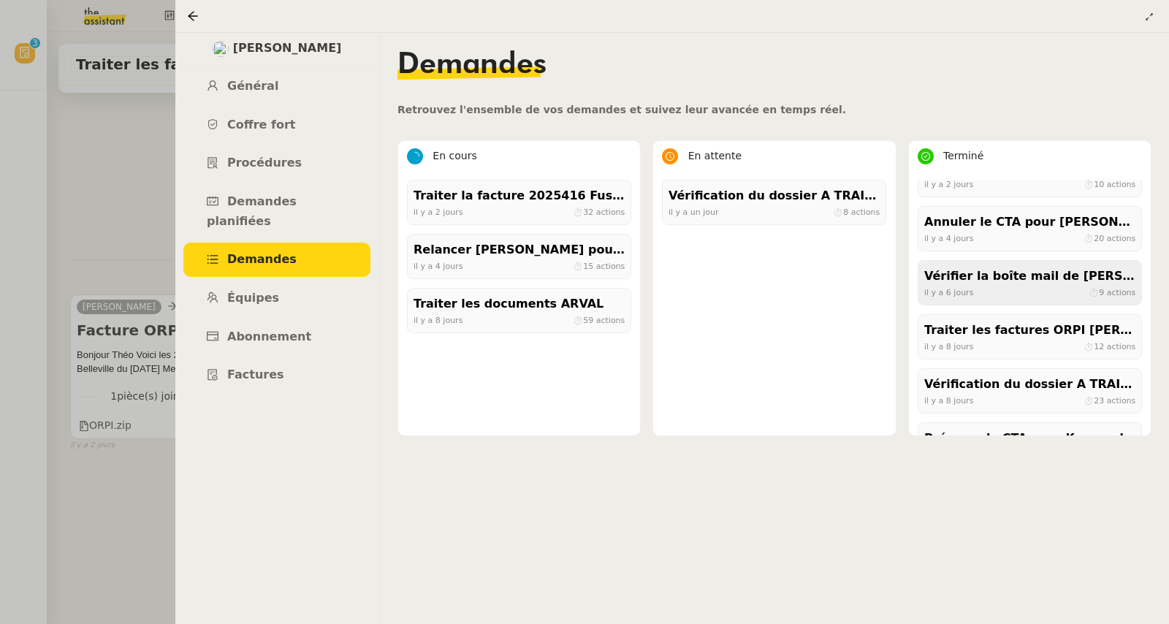
click at [977, 291] on div "[DATE] ⏱ 9 actions" at bounding box center [1029, 292] width 211 height 13
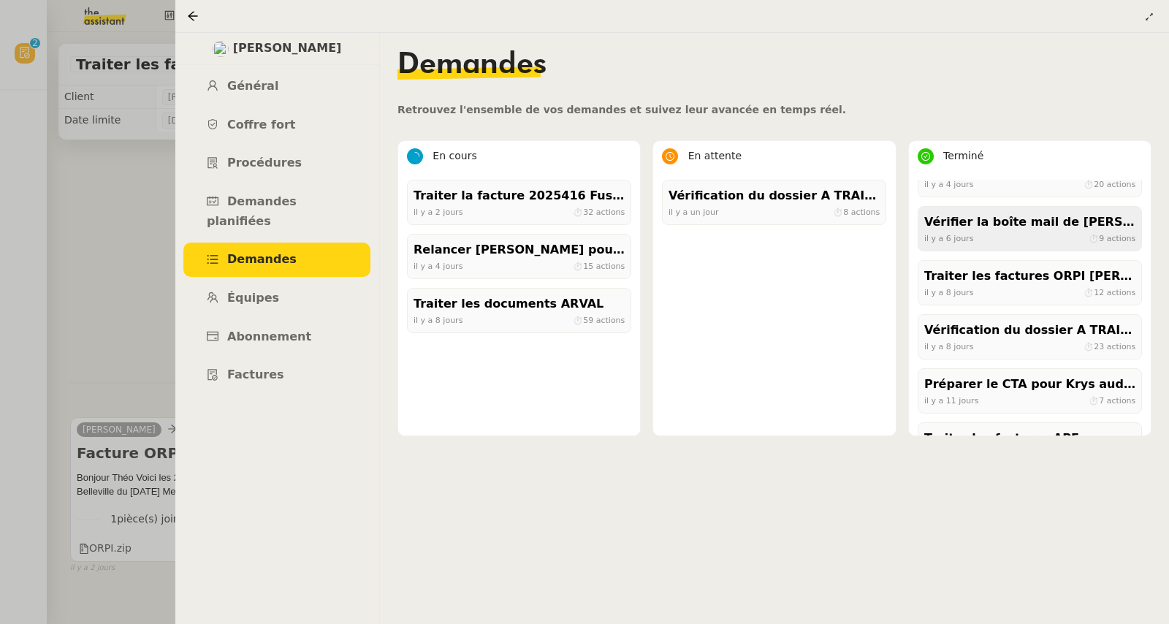
scroll to position [218, 0]
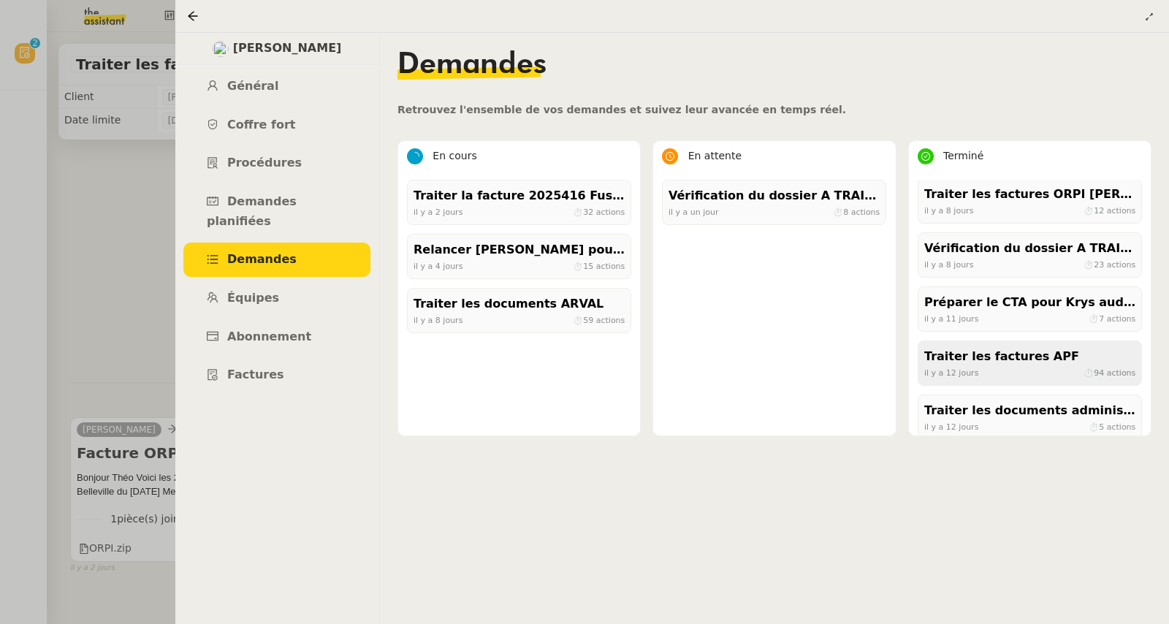
click at [985, 375] on div "[DATE] ⏱ 94 actions" at bounding box center [1029, 372] width 211 height 13
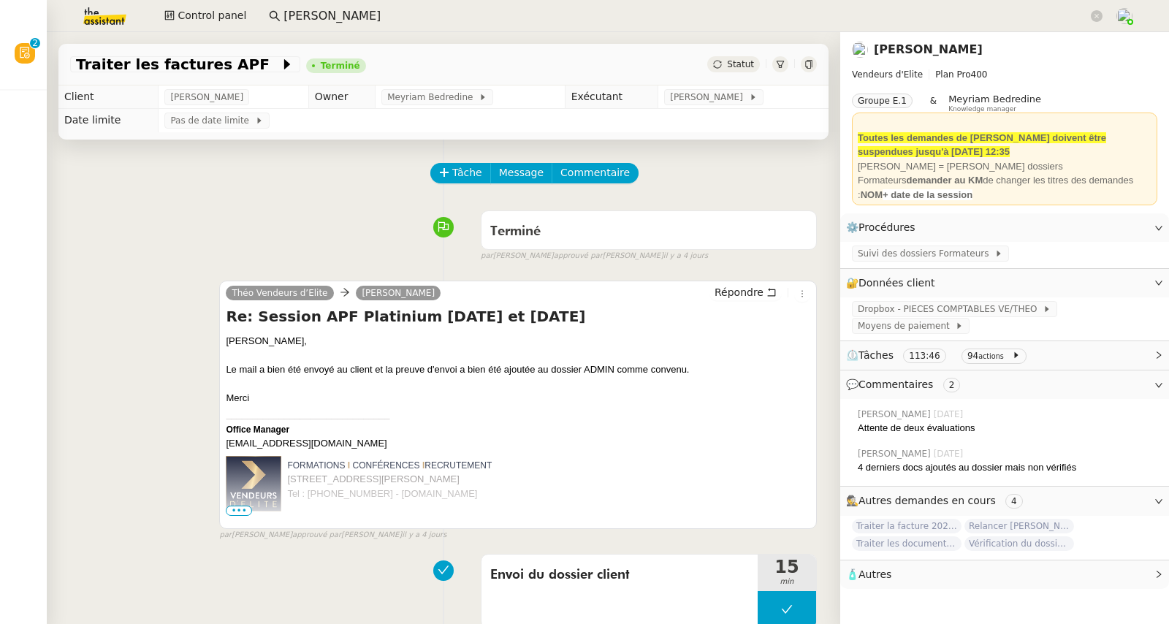
click at [901, 48] on link "[PERSON_NAME]" at bounding box center [928, 49] width 109 height 14
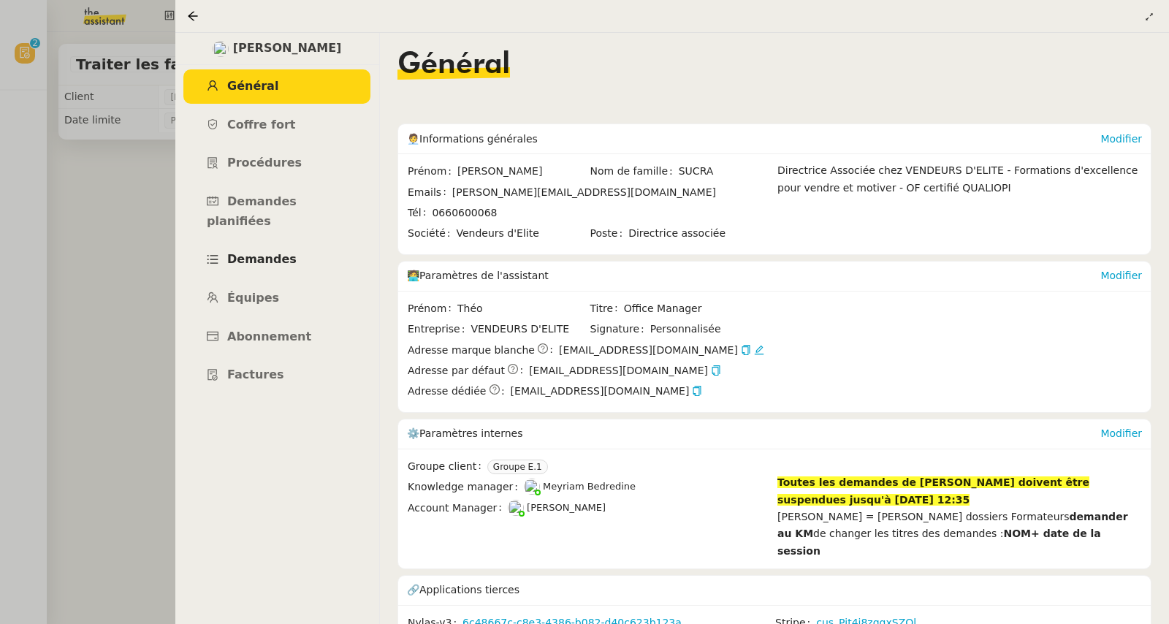
click at [241, 255] on link "Demandes" at bounding box center [276, 259] width 187 height 34
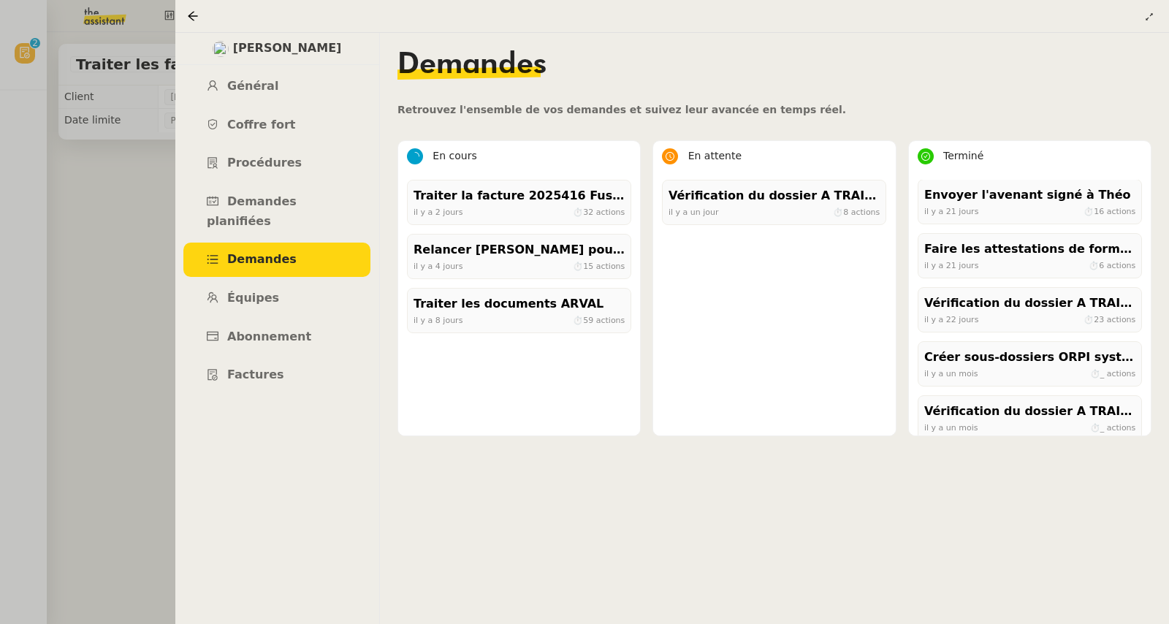
scroll to position [879, 0]
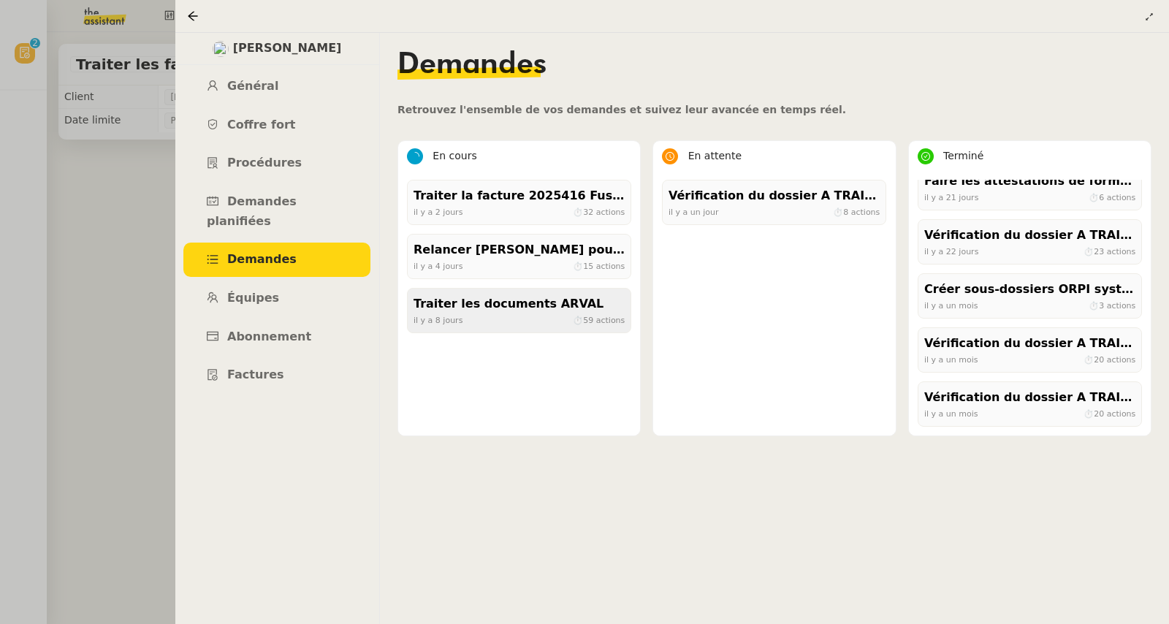
click at [562, 314] on div "[DATE] ⏱ 59 actions" at bounding box center [518, 319] width 211 height 13
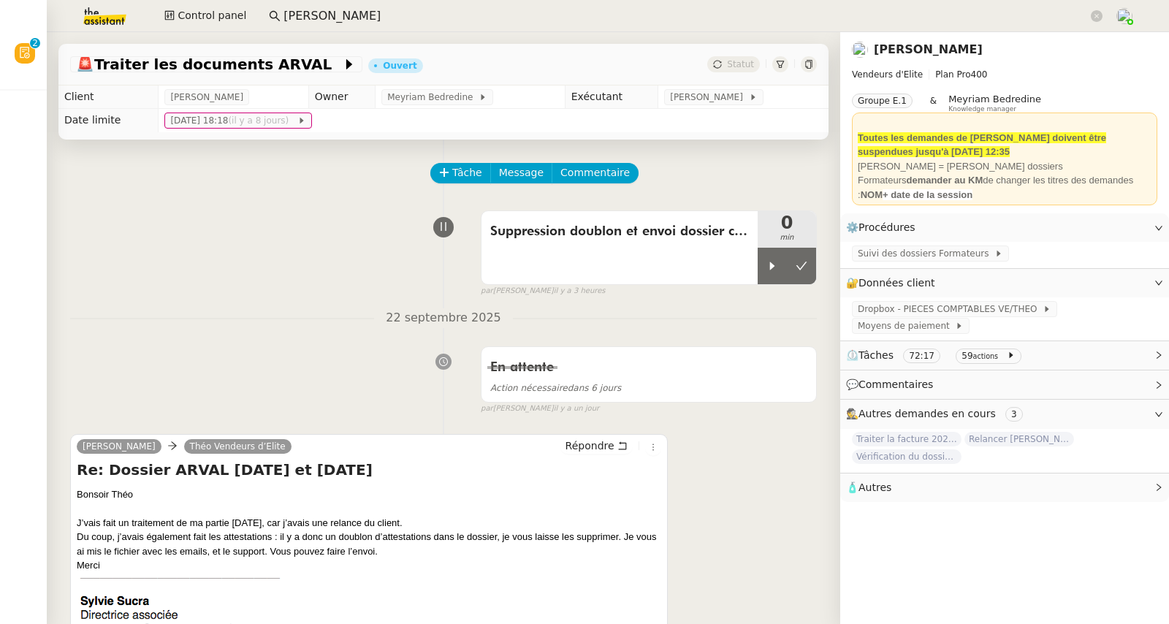
click at [874, 44] on link "[PERSON_NAME]" at bounding box center [928, 49] width 109 height 14
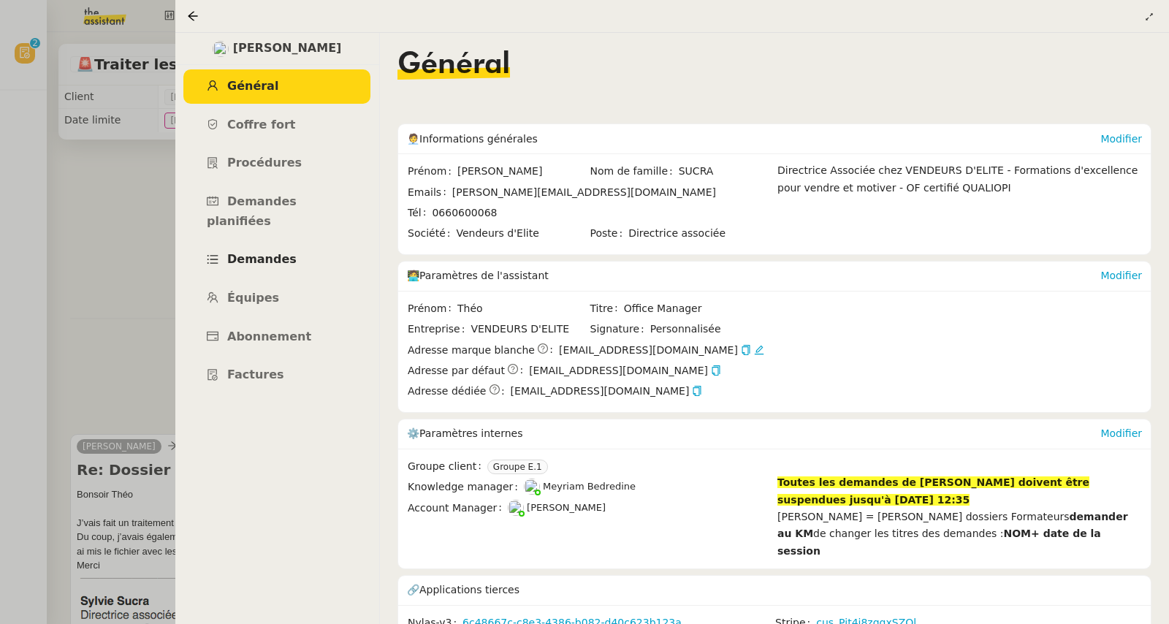
click at [253, 252] on span "Demandes" at bounding box center [261, 259] width 69 height 14
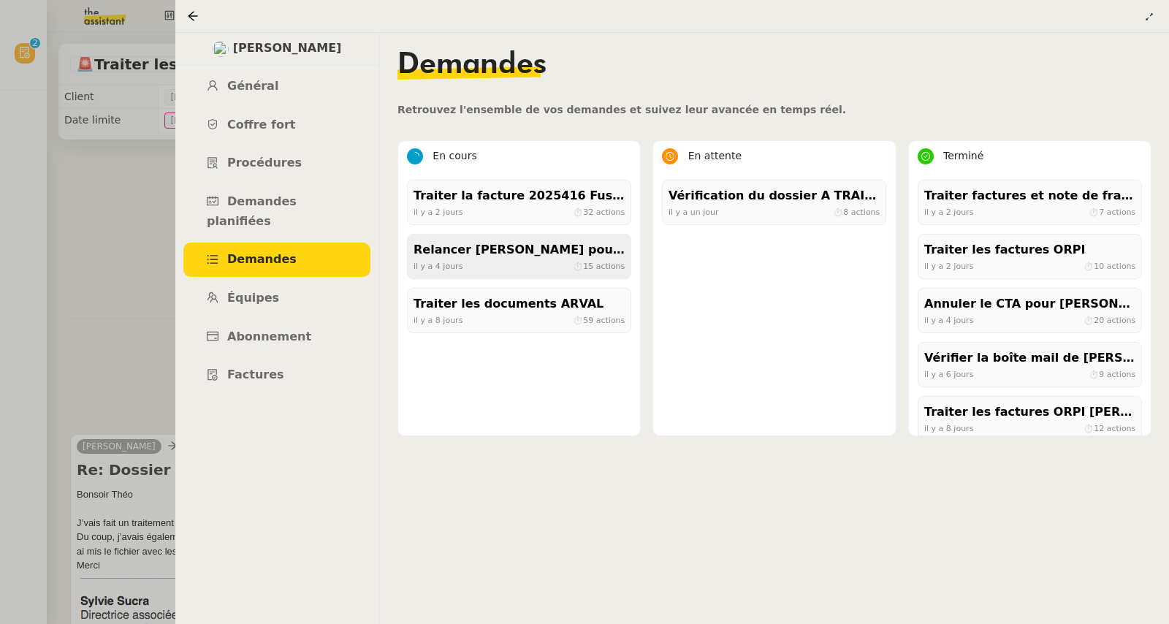
click at [497, 268] on div "[DATE] ⏱ 15 actions" at bounding box center [518, 265] width 211 height 13
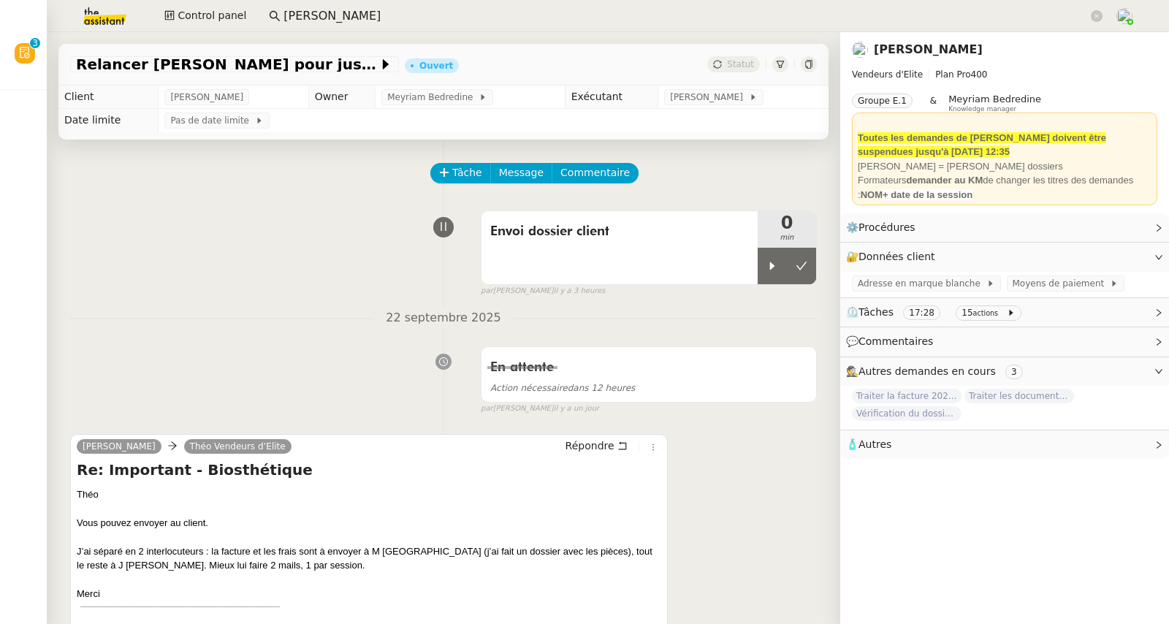
click at [880, 47] on link "[PERSON_NAME]" at bounding box center [928, 49] width 109 height 14
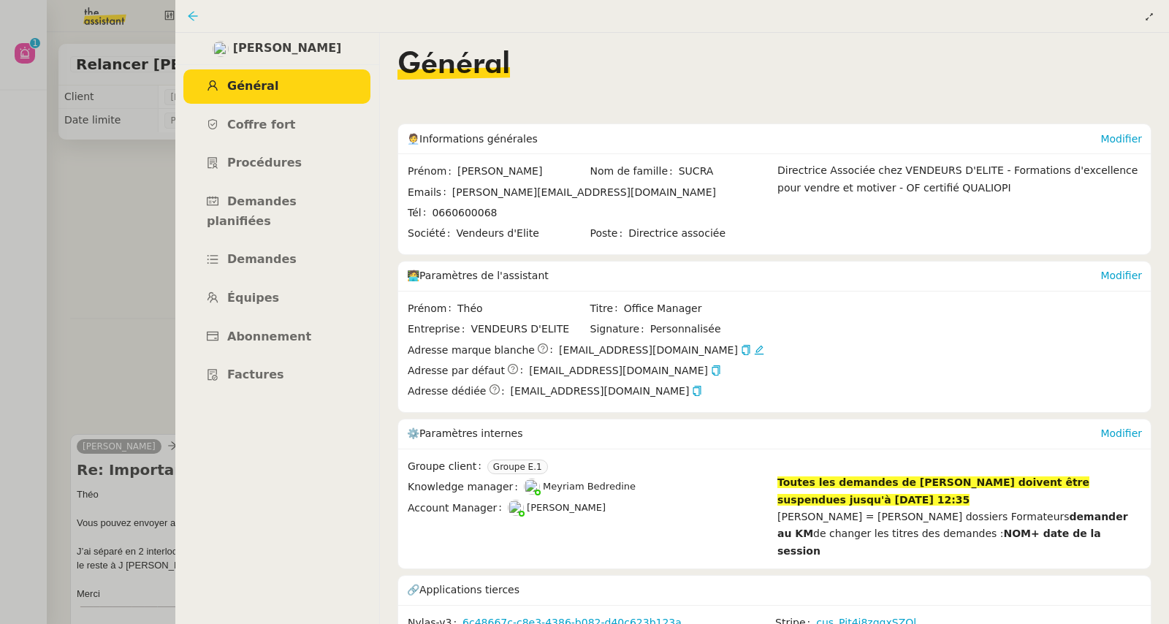
click at [194, 21] on icon at bounding box center [193, 16] width 12 height 12
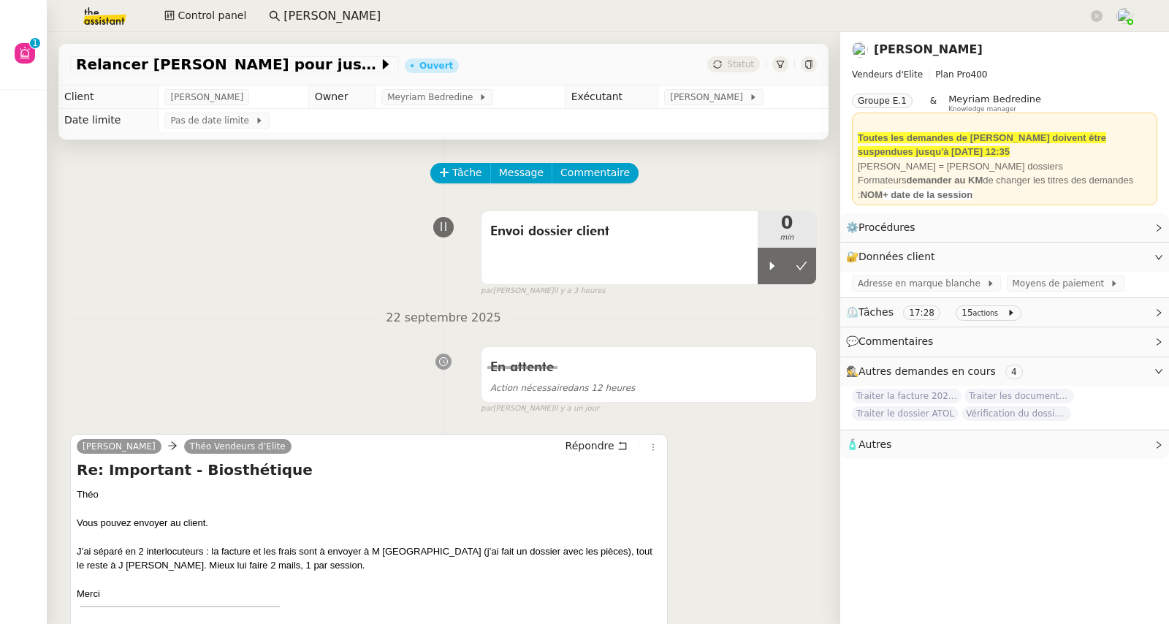
click at [881, 50] on link "[PERSON_NAME]" at bounding box center [928, 49] width 109 height 14
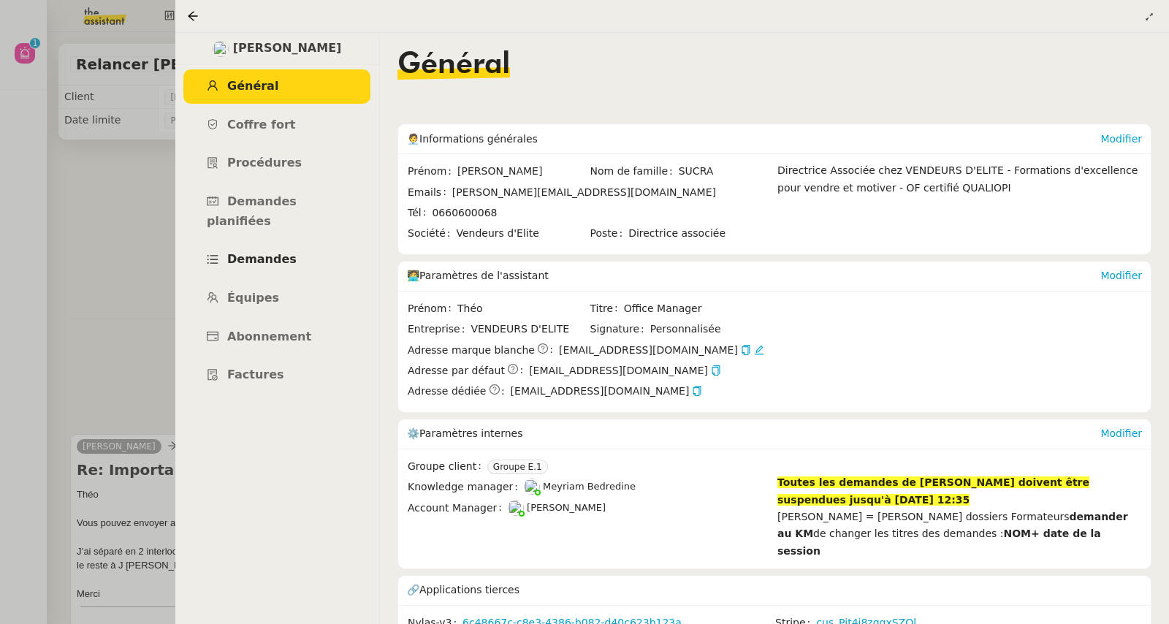
click at [283, 249] on link "Demandes" at bounding box center [276, 259] width 187 height 34
